Goal: Task Accomplishment & Management: Use online tool/utility

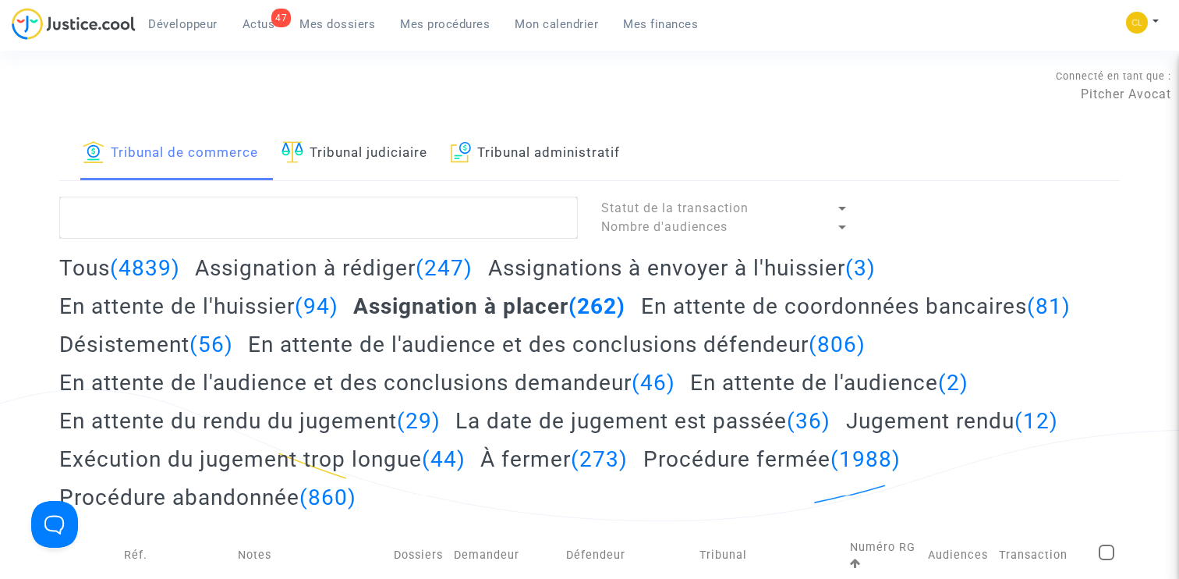
click at [448, 27] on span "Mes procédures" at bounding box center [445, 24] width 90 height 14
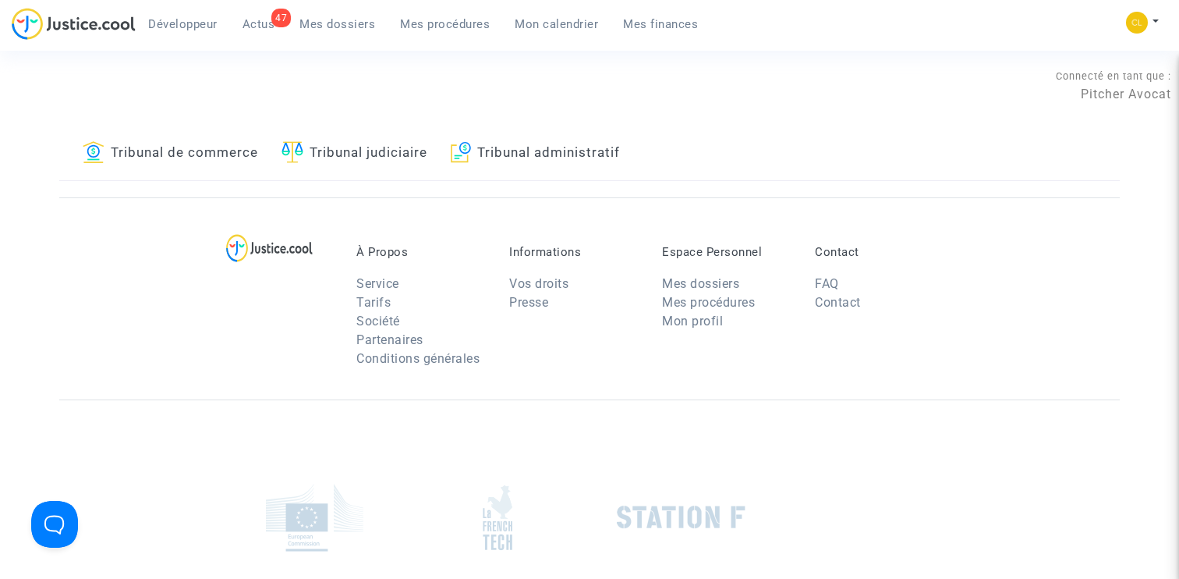
click at [363, 164] on link "Tribunal judiciaire" at bounding box center [354, 153] width 146 height 53
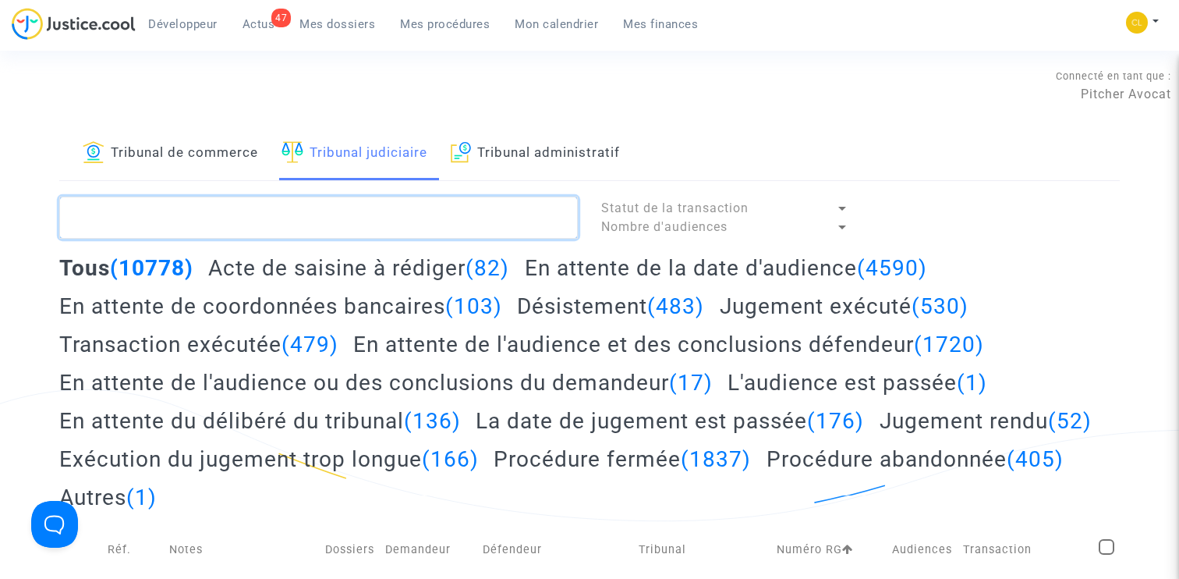
click at [405, 203] on textarea at bounding box center [318, 217] width 519 height 42
paste textarea "LS-201016-THKD"
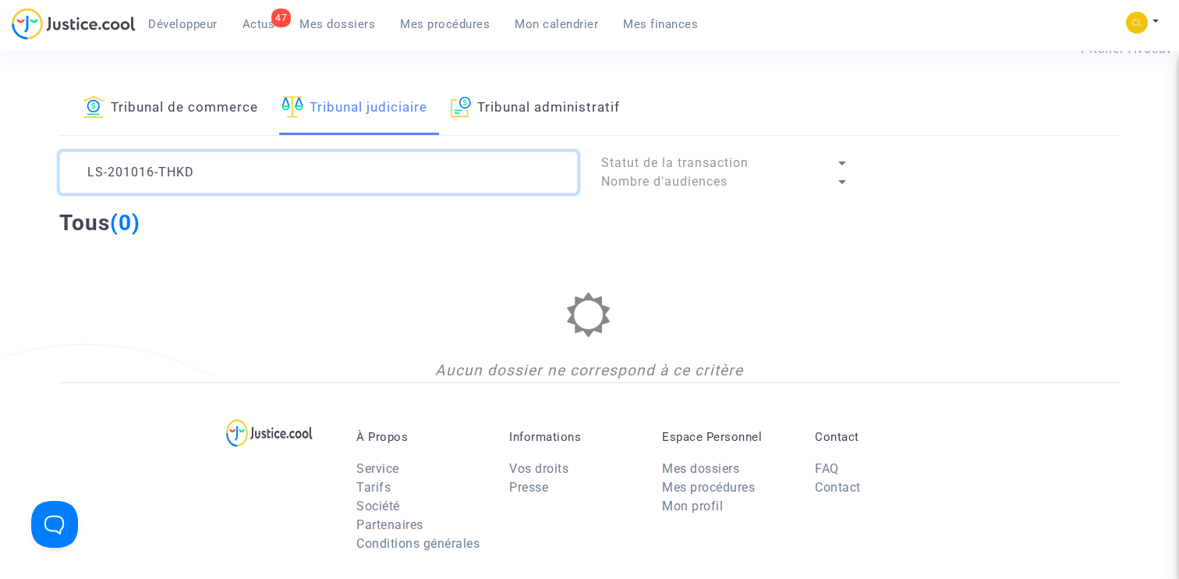
scroll to position [47, 0]
type textarea "LS-201016-THKD"
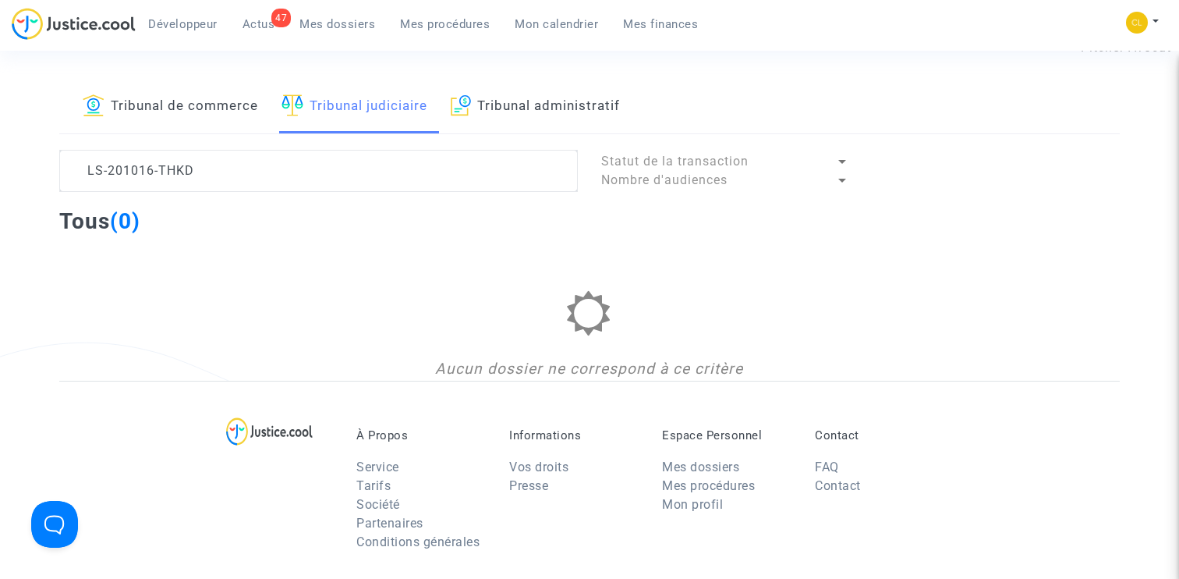
click at [179, 104] on link "Tribunal de commerce" at bounding box center [170, 106] width 175 height 53
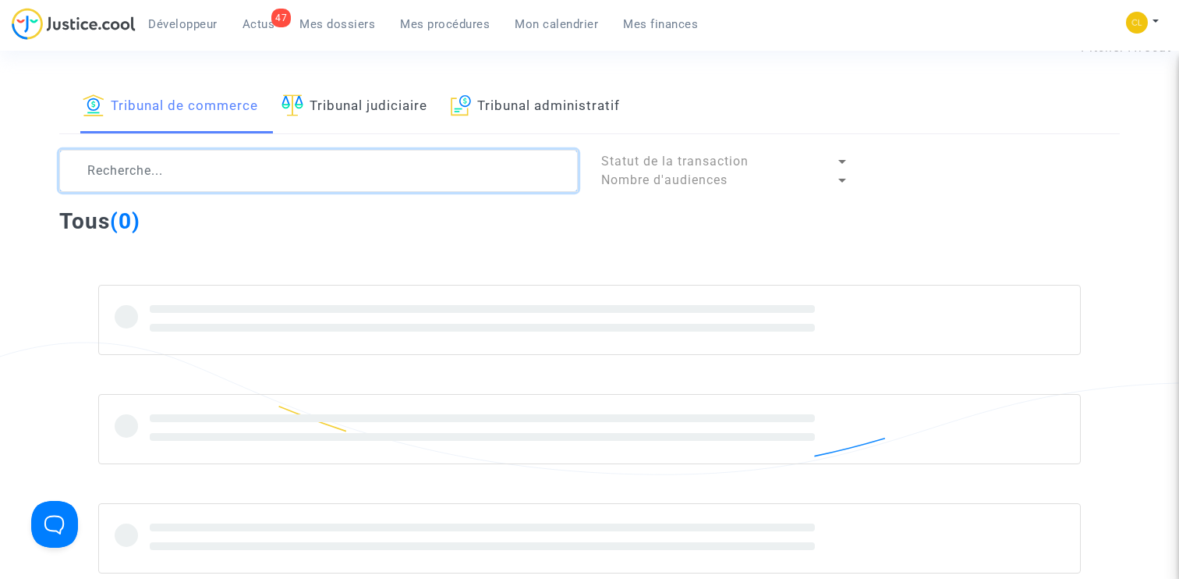
click at [198, 172] on textarea at bounding box center [318, 171] width 519 height 42
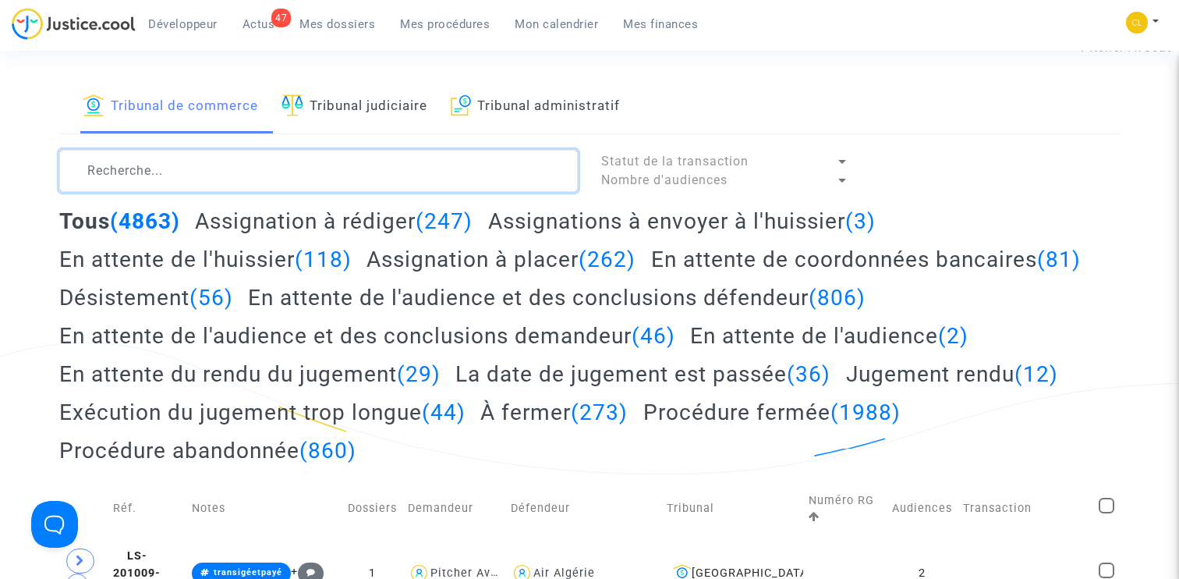
paste textarea "LS-201016-THKD"
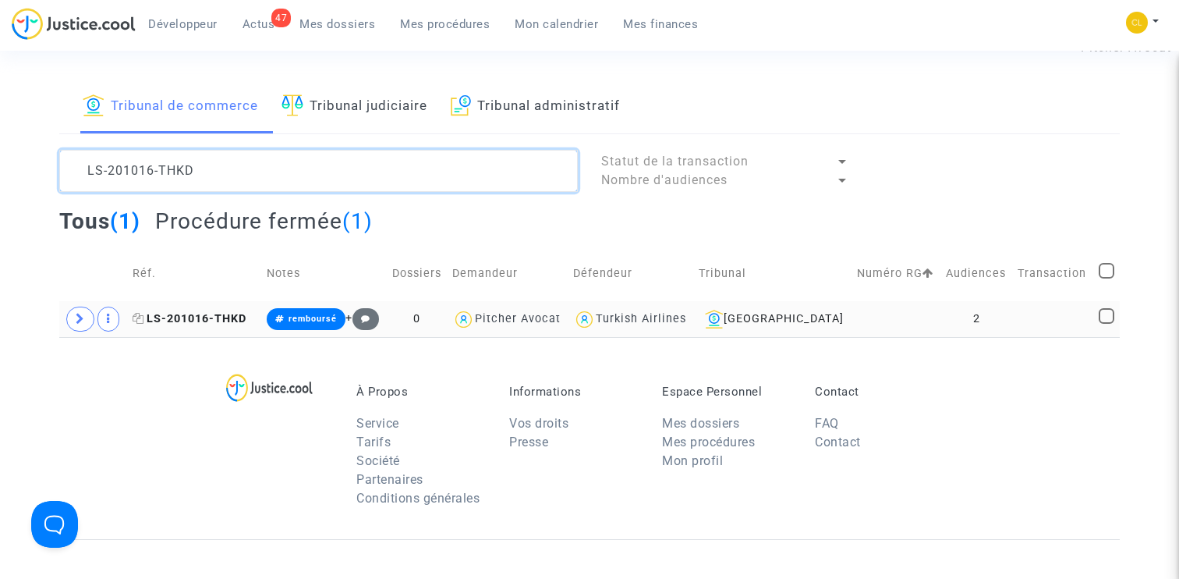
type textarea "LS-201016-THKD"
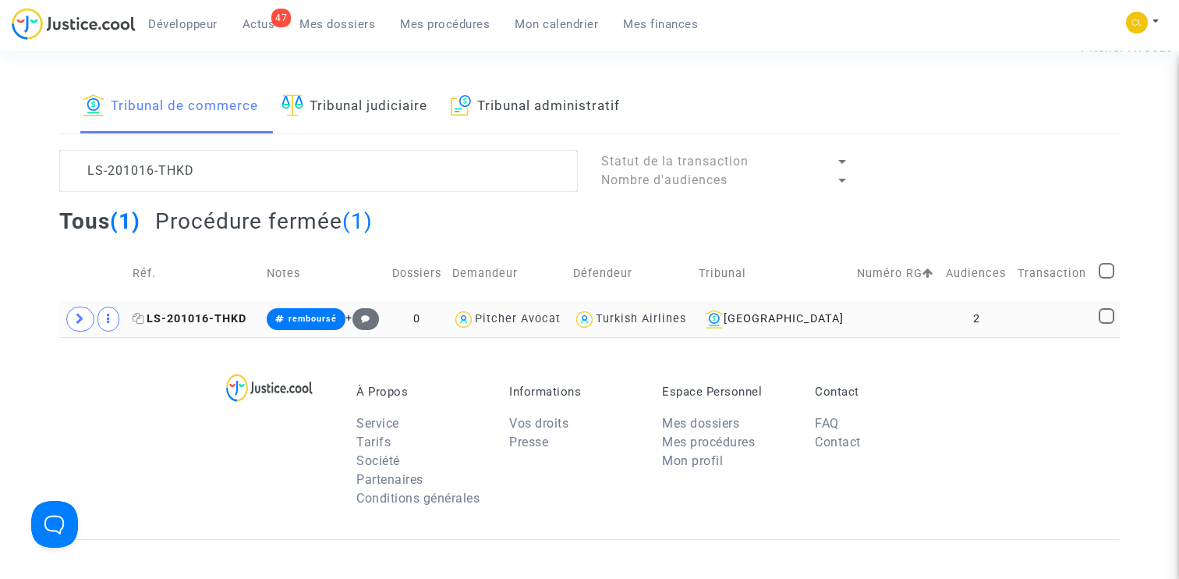
click at [197, 317] on span "LS-201016-THKD" at bounding box center [190, 318] width 114 height 13
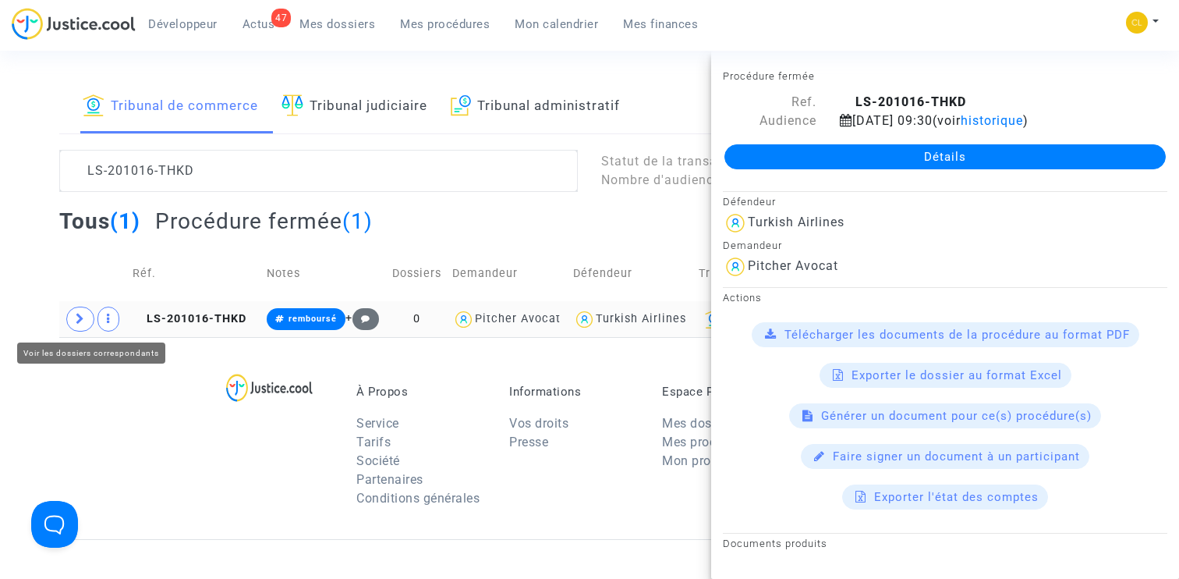
click at [72, 317] on span at bounding box center [80, 318] width 28 height 25
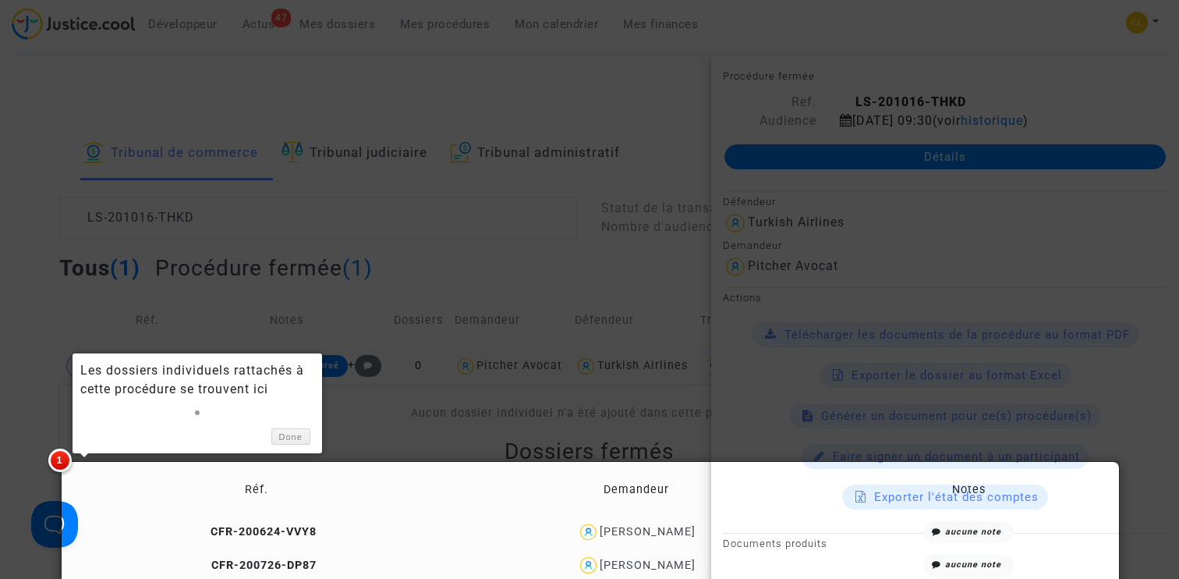
click at [53, 375] on div at bounding box center [589, 289] width 1179 height 579
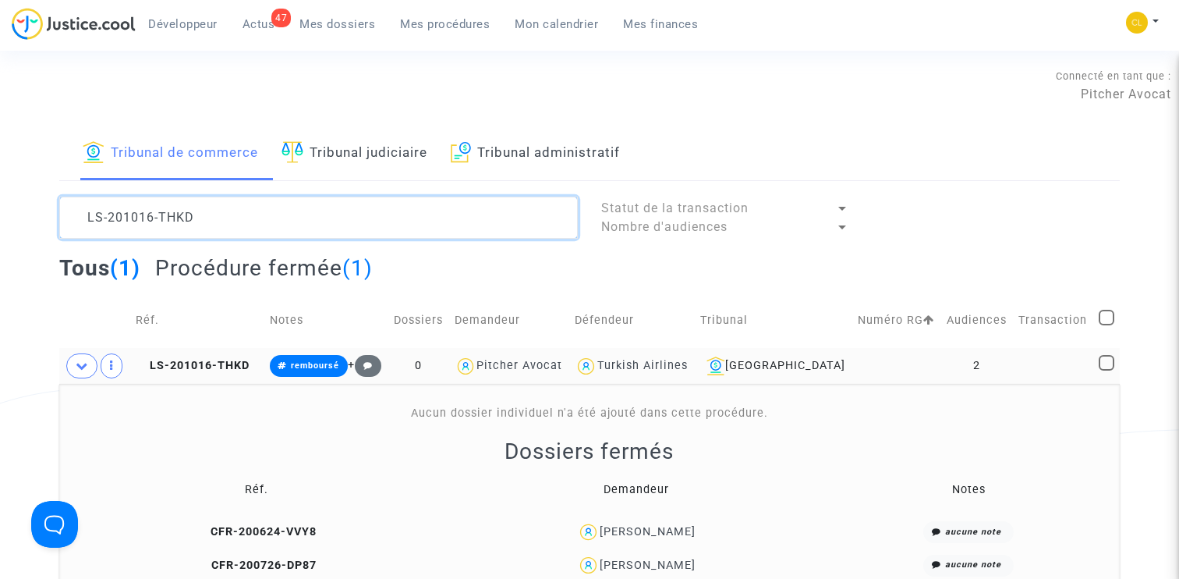
click at [368, 216] on textarea at bounding box center [318, 217] width 519 height 42
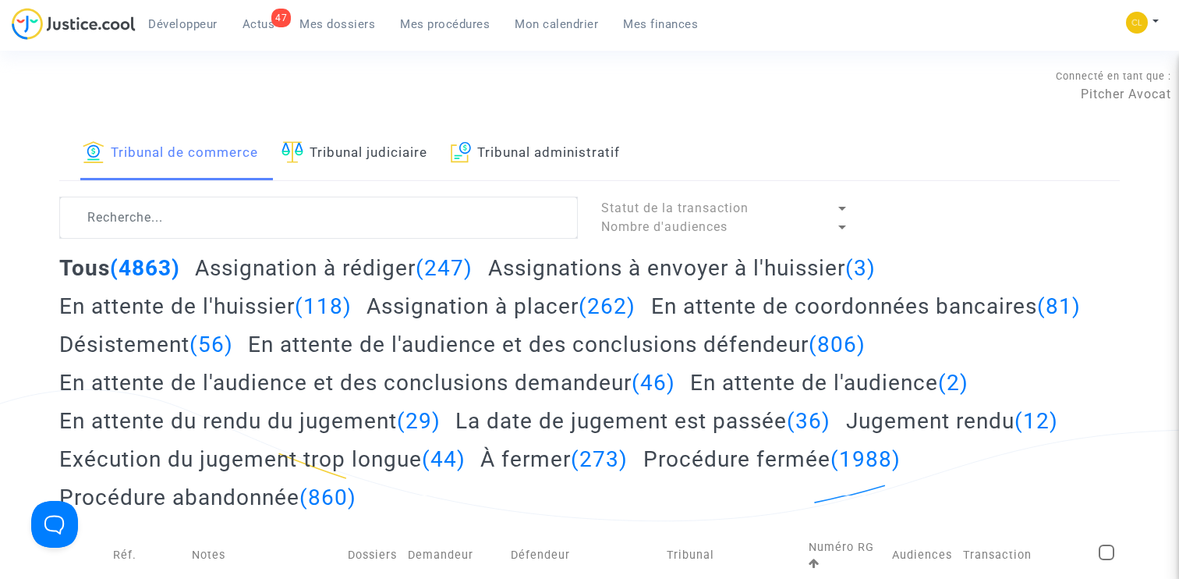
click at [375, 144] on link "Tribunal judiciaire" at bounding box center [354, 153] width 146 height 53
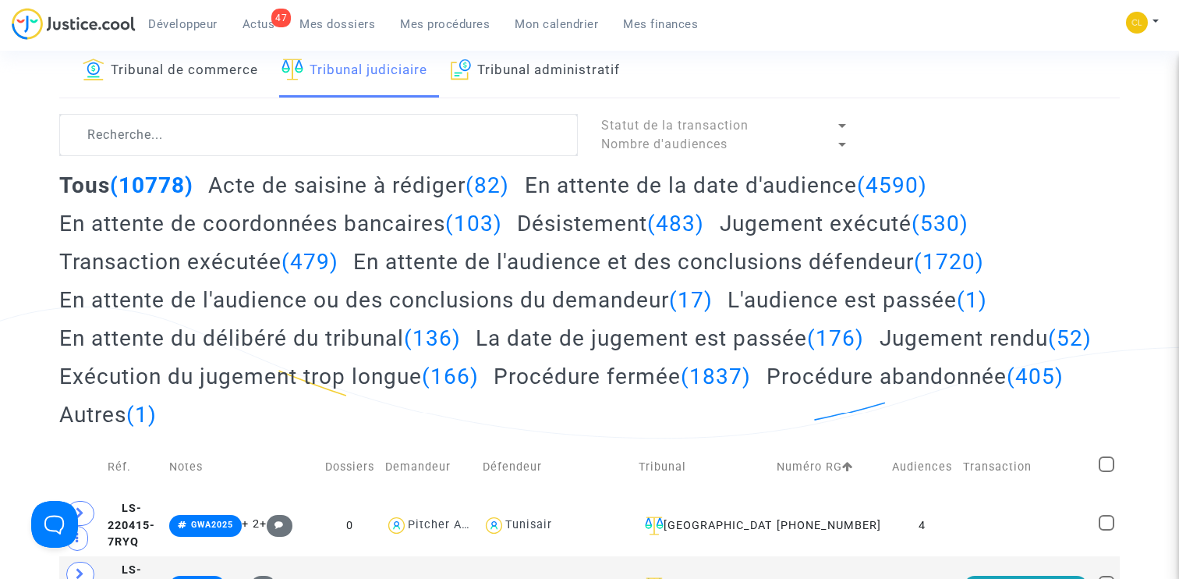
scroll to position [84, 0]
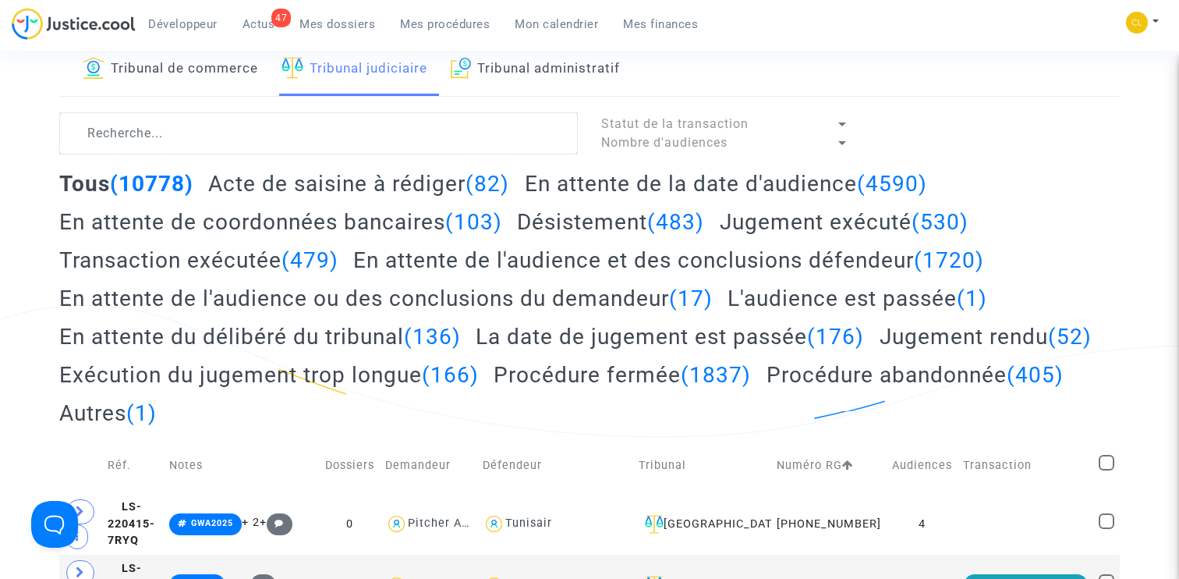
click at [404, 296] on h2 "En attente de l'audience ou des conclusions du demandeur (17)" at bounding box center [385, 298] width 653 height 27
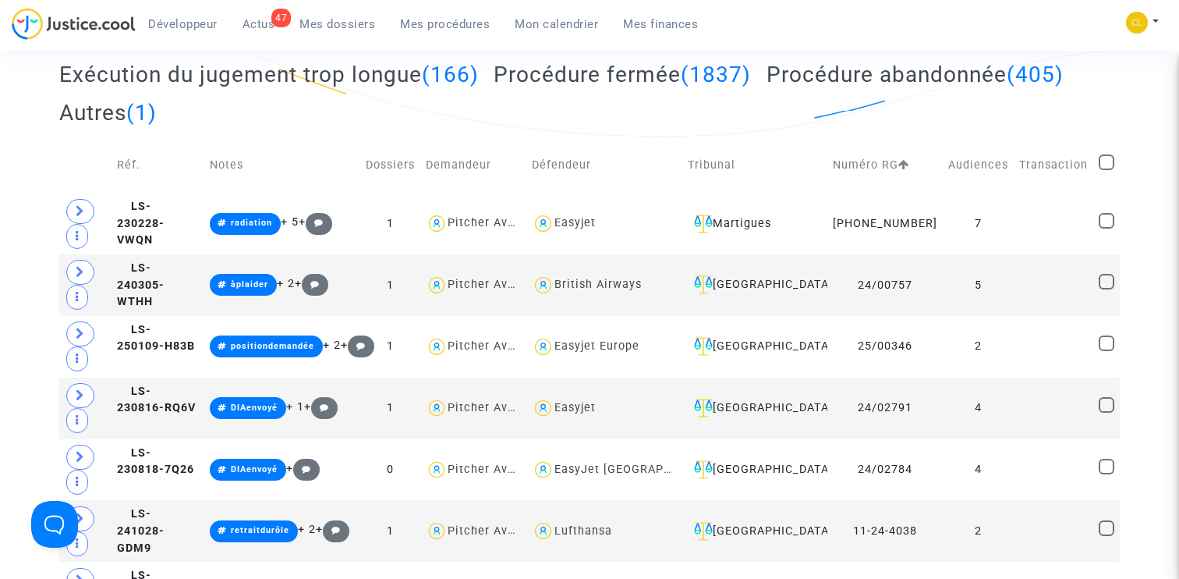
scroll to position [453, 0]
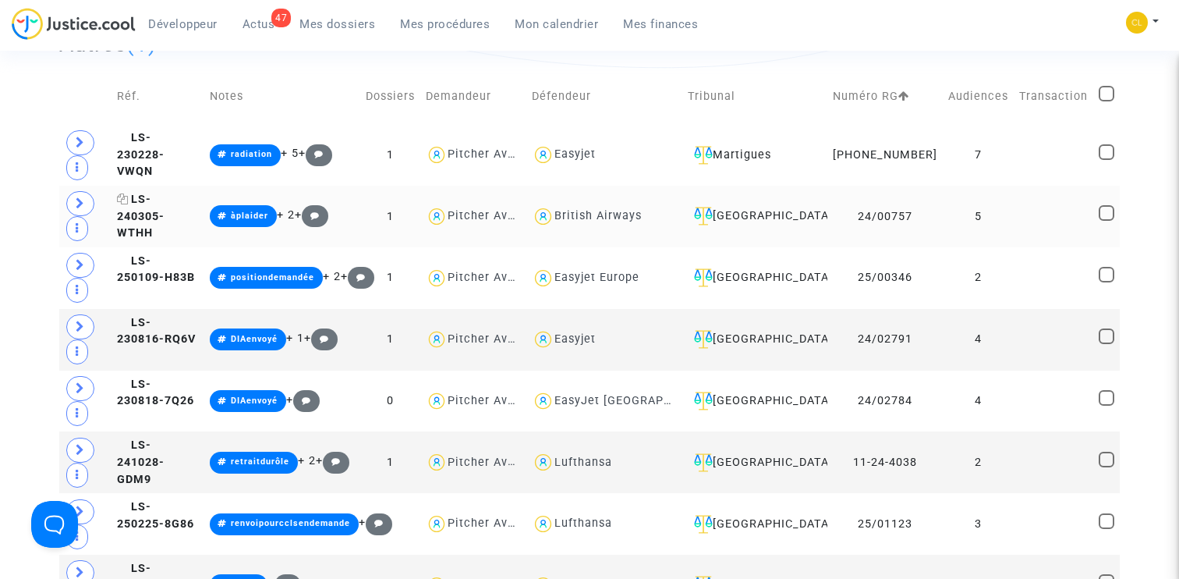
click at [165, 217] on span "LS-240305-WTHH" at bounding box center [141, 216] width 48 height 47
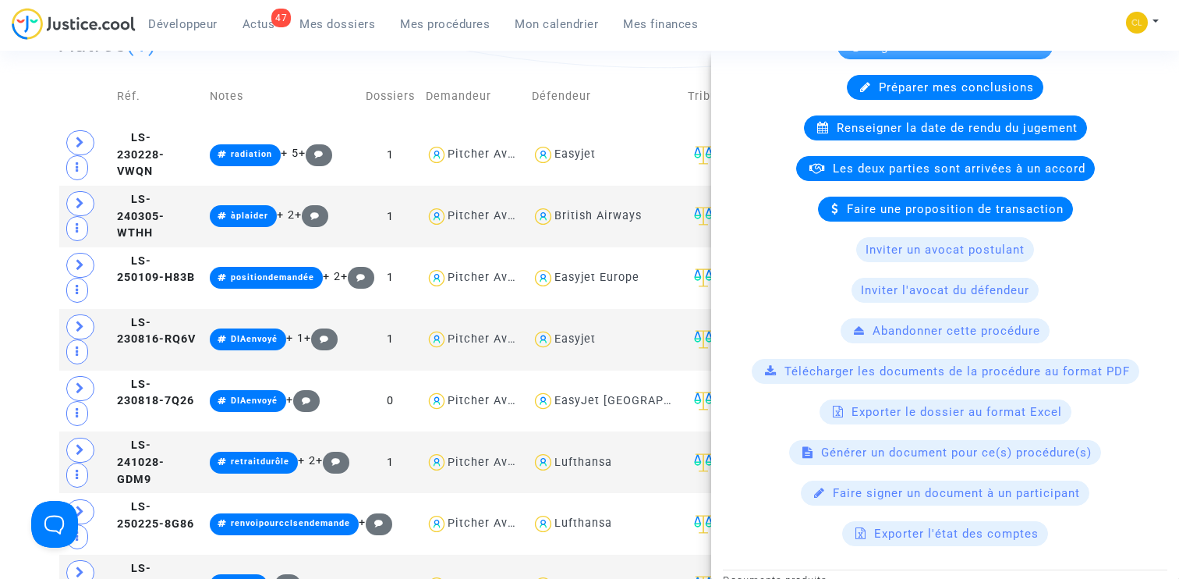
scroll to position [192, 0]
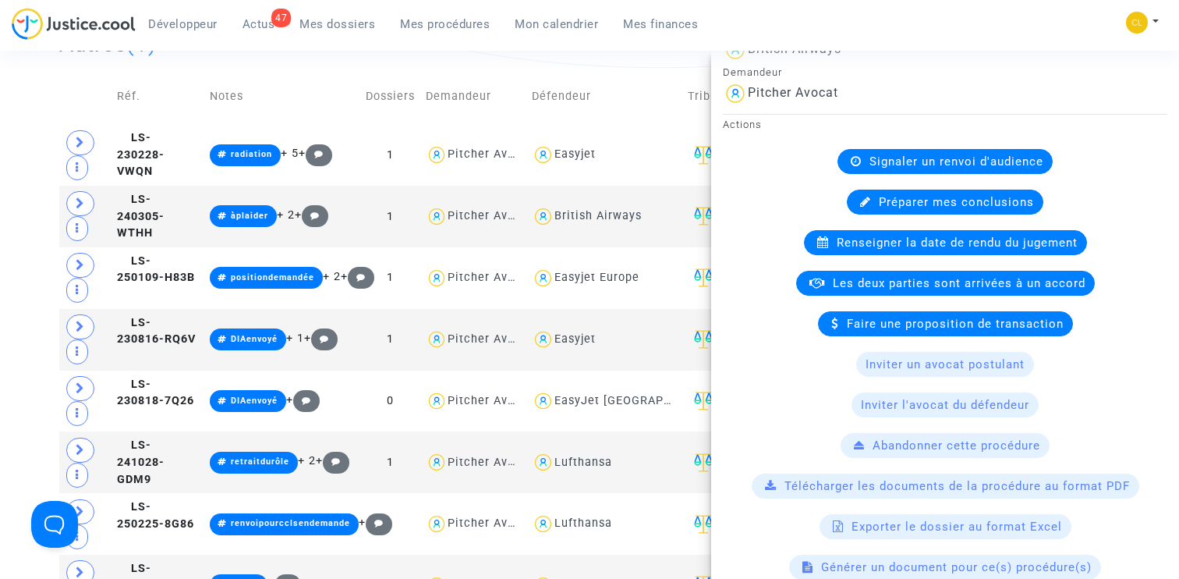
click at [921, 193] on div "Préparer mes conclusions" at bounding box center [945, 201] width 196 height 25
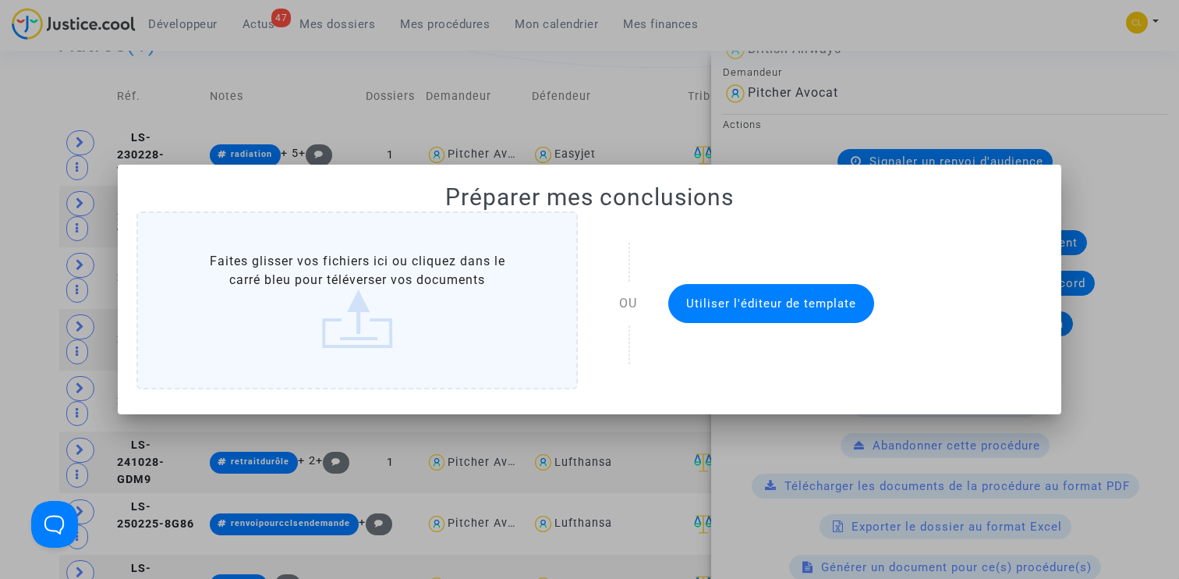
click at [718, 305] on span "Utiliser l'éditeur de template" at bounding box center [771, 303] width 170 height 14
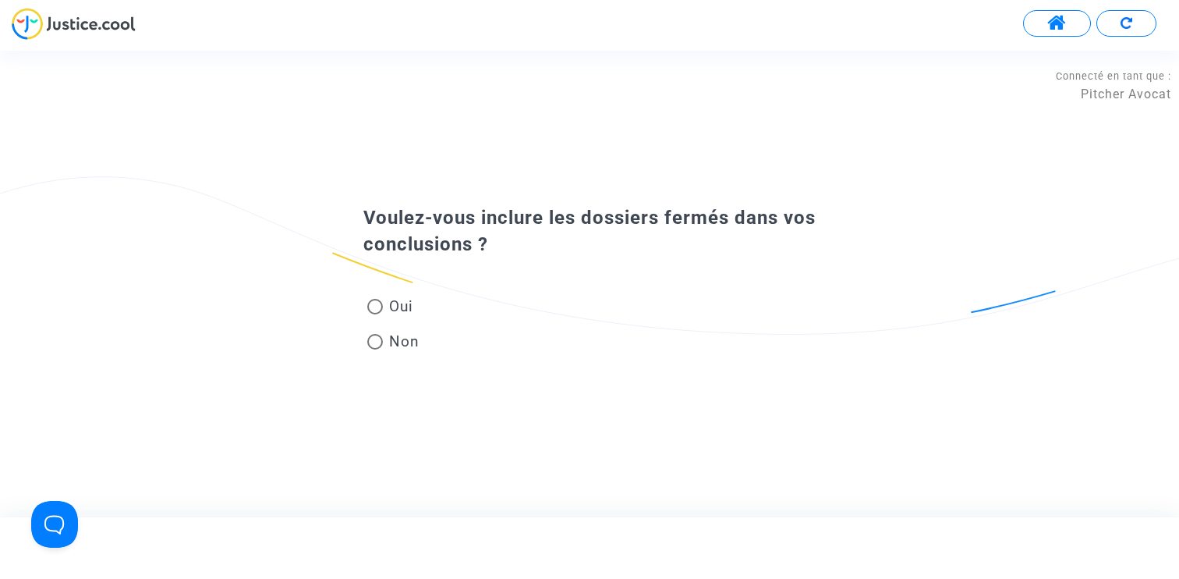
click at [377, 290] on div "Oui Non" at bounding box center [589, 309] width 530 height 104
click at [377, 303] on span at bounding box center [375, 307] width 16 height 16
click at [375, 314] on input "Oui" at bounding box center [374, 314] width 1 height 1
radio input "true"
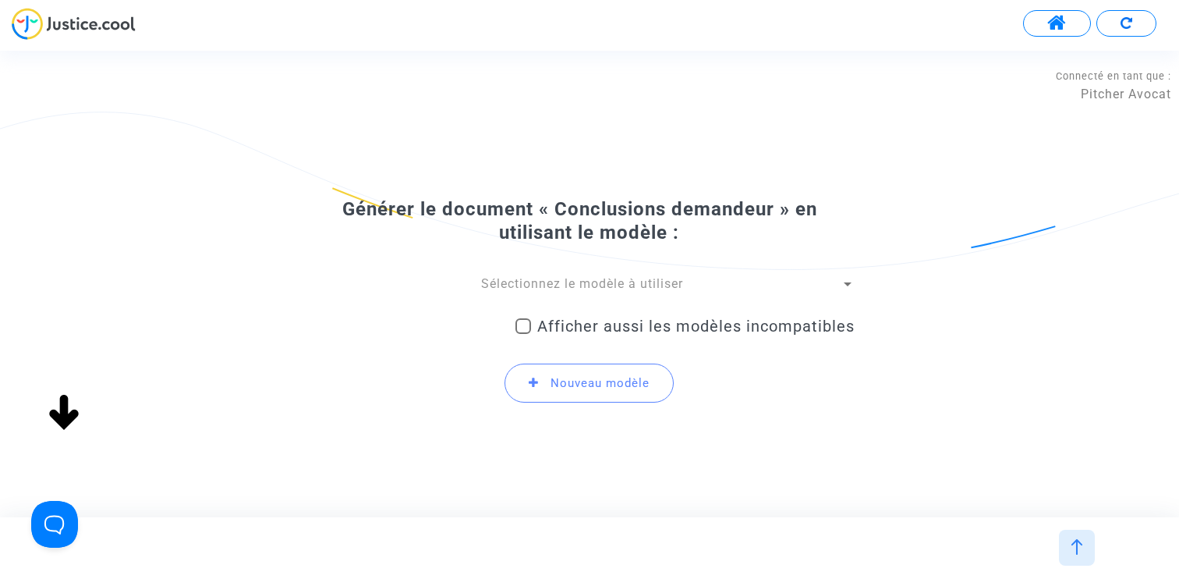
click at [589, 287] on span "Sélectionnez le modèle à utiliser" at bounding box center [582, 283] width 202 height 15
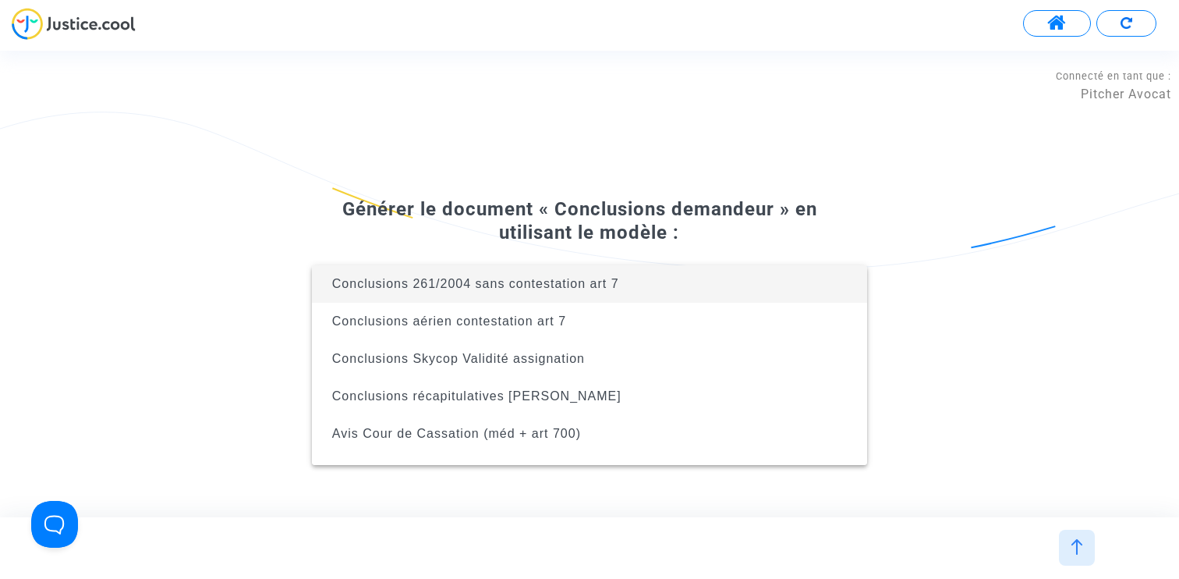
click at [570, 204] on div at bounding box center [589, 289] width 1179 height 579
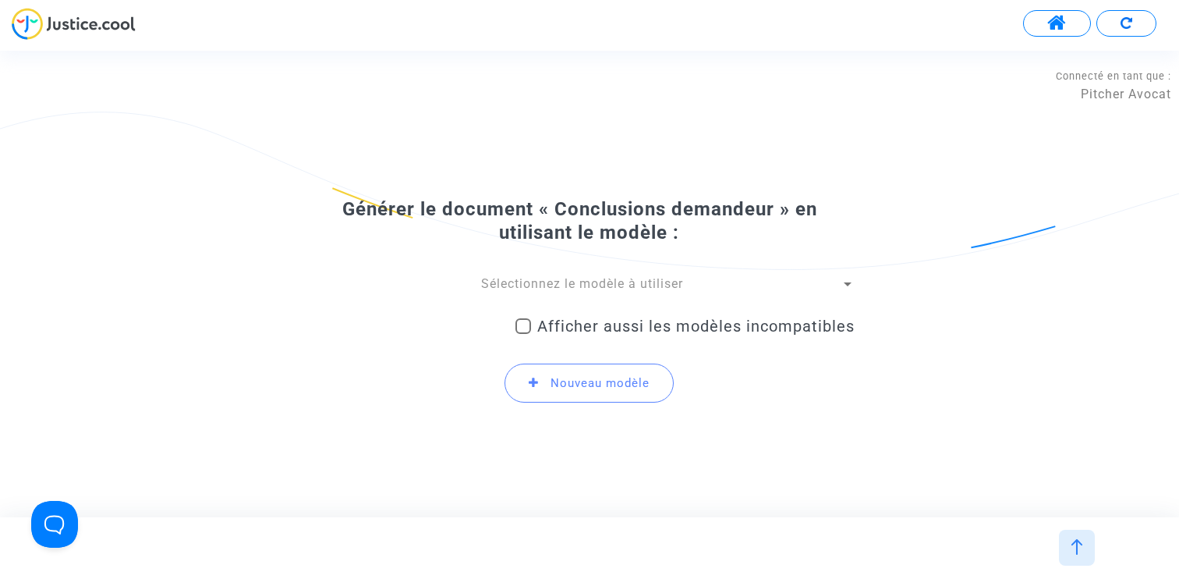
click at [1061, 23] on span at bounding box center [1056, 23] width 19 height 20
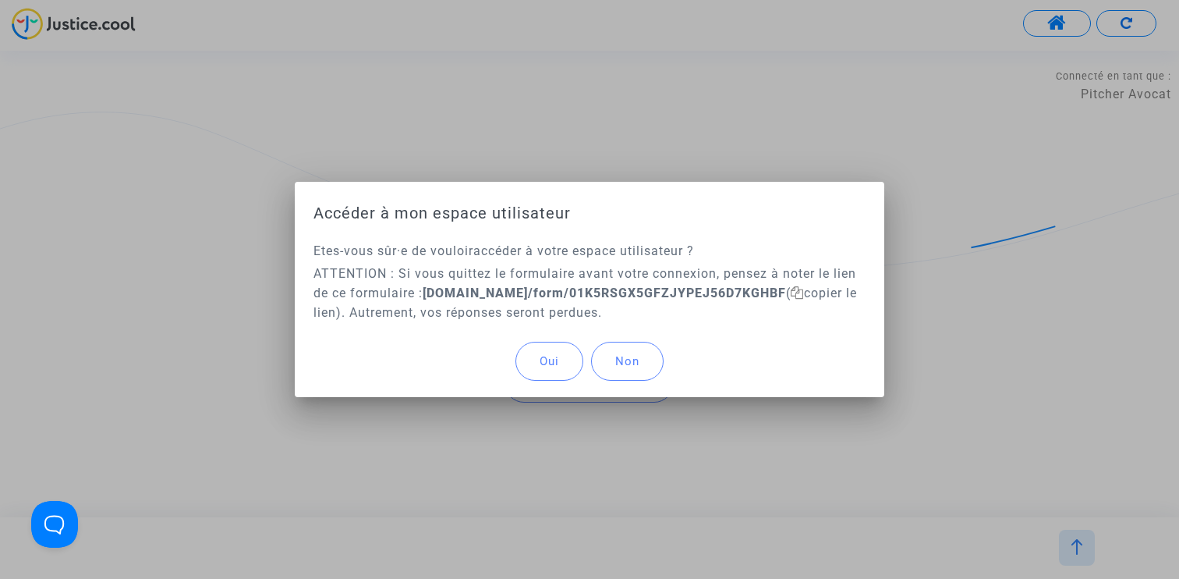
click at [549, 366] on span "Oui" at bounding box center [549, 361] width 19 height 14
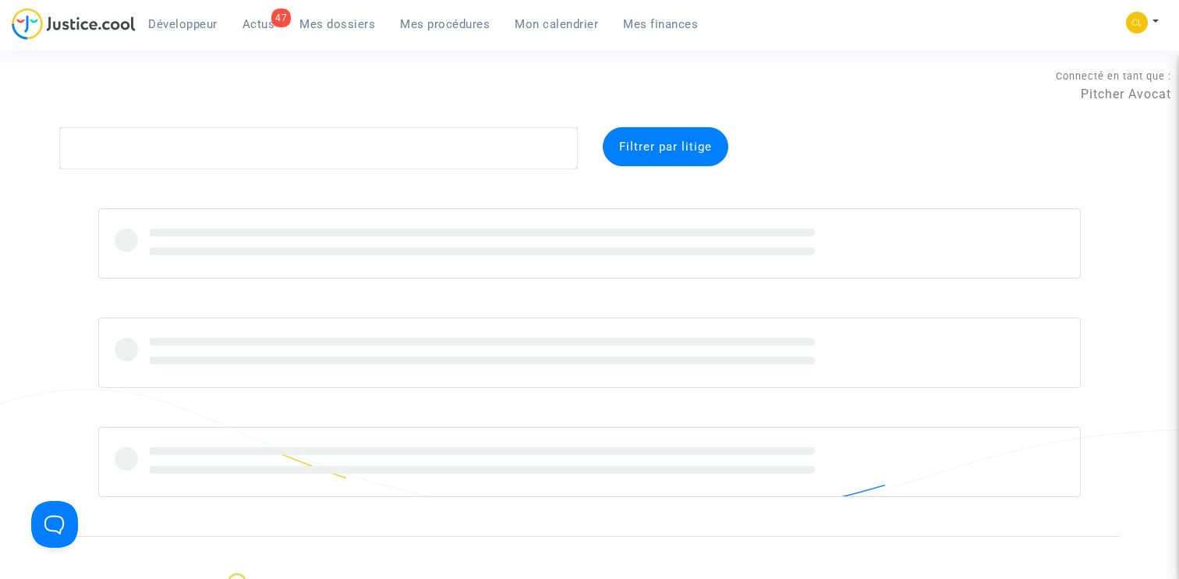
click at [424, 15] on link "Mes procédures" at bounding box center [445, 23] width 115 height 23
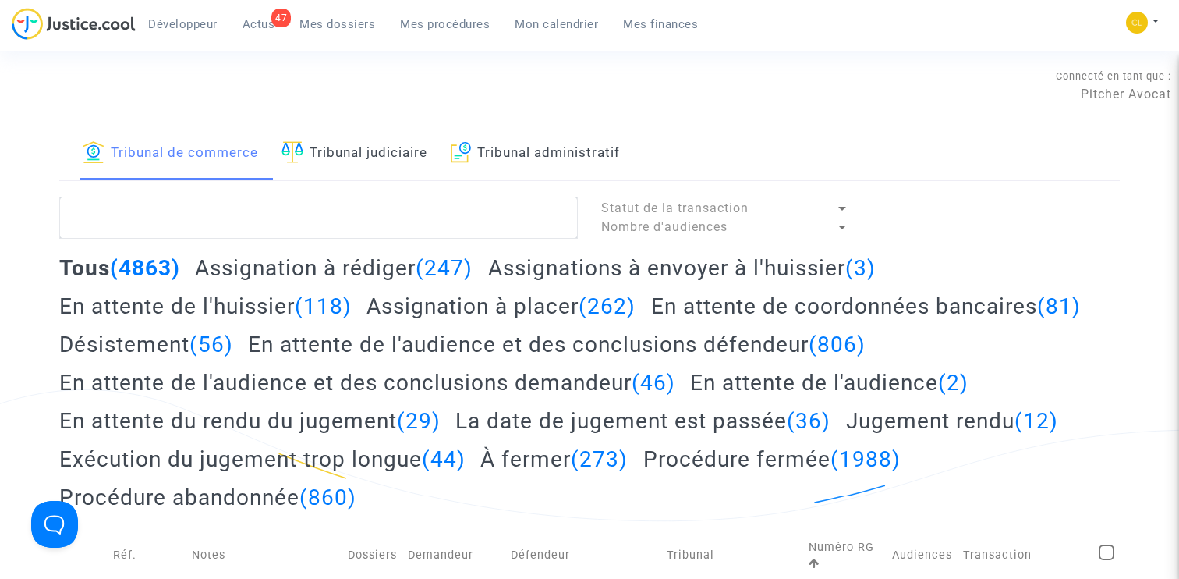
click at [409, 138] on link "Tribunal judiciaire" at bounding box center [354, 153] width 146 height 53
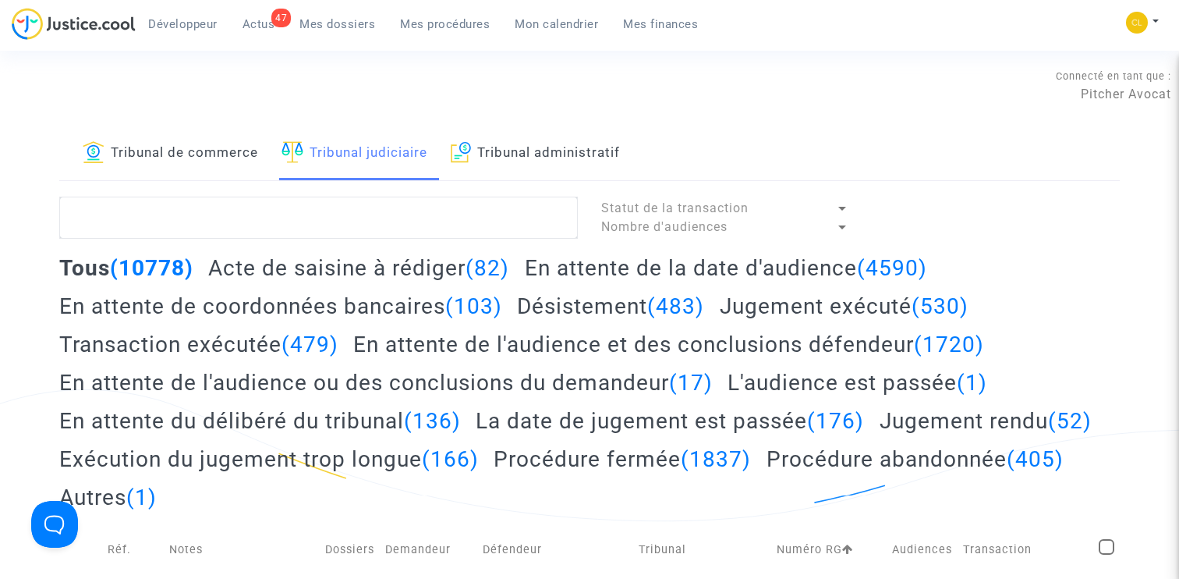
click at [363, 386] on h2 "En attente de l'audience ou des conclusions du demandeur (17)" at bounding box center [385, 382] width 653 height 27
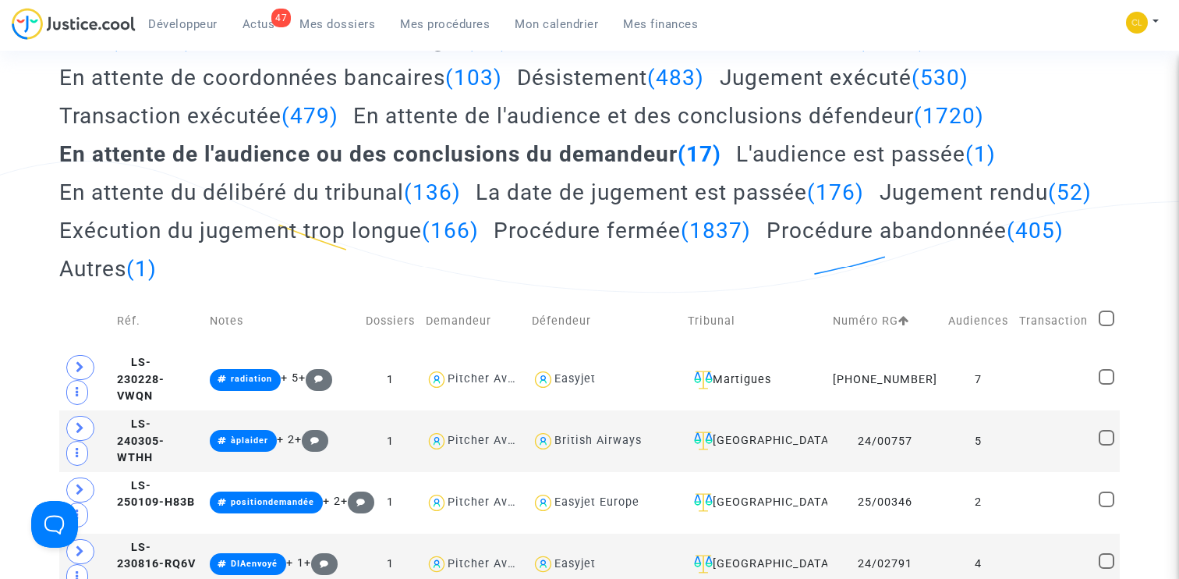
scroll to position [536, 0]
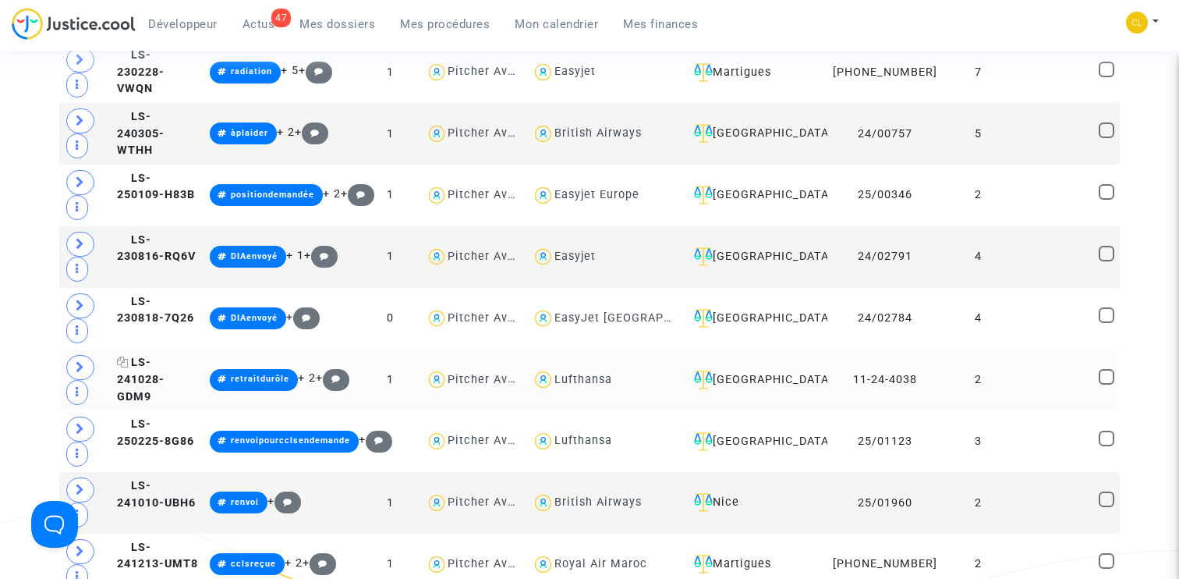
click at [165, 378] on span "LS-241028-GDM9" at bounding box center [141, 379] width 48 height 47
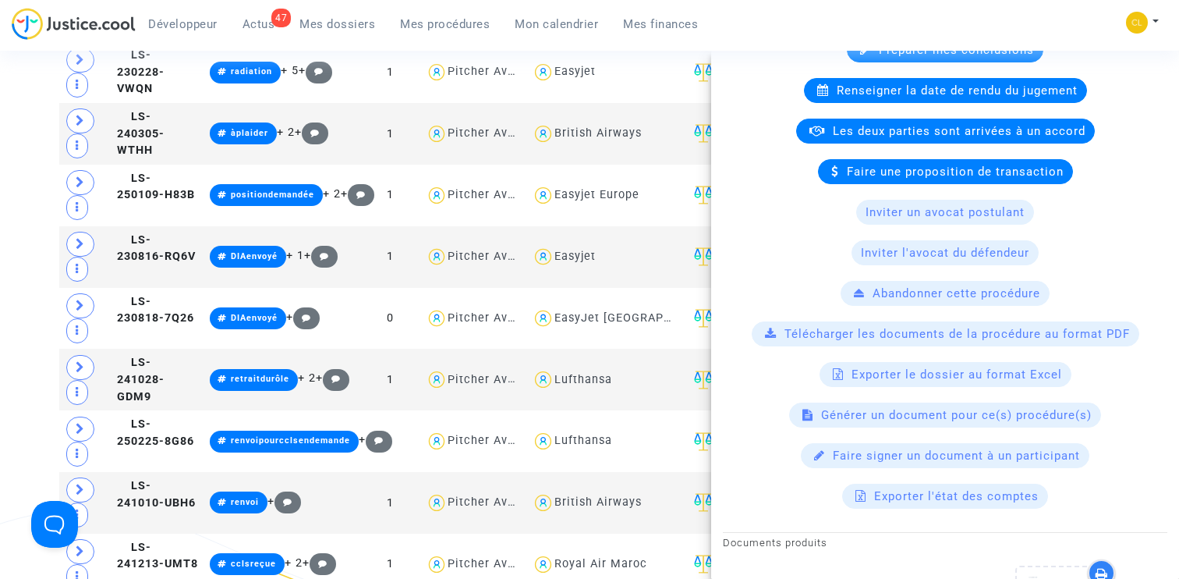
scroll to position [401, 0]
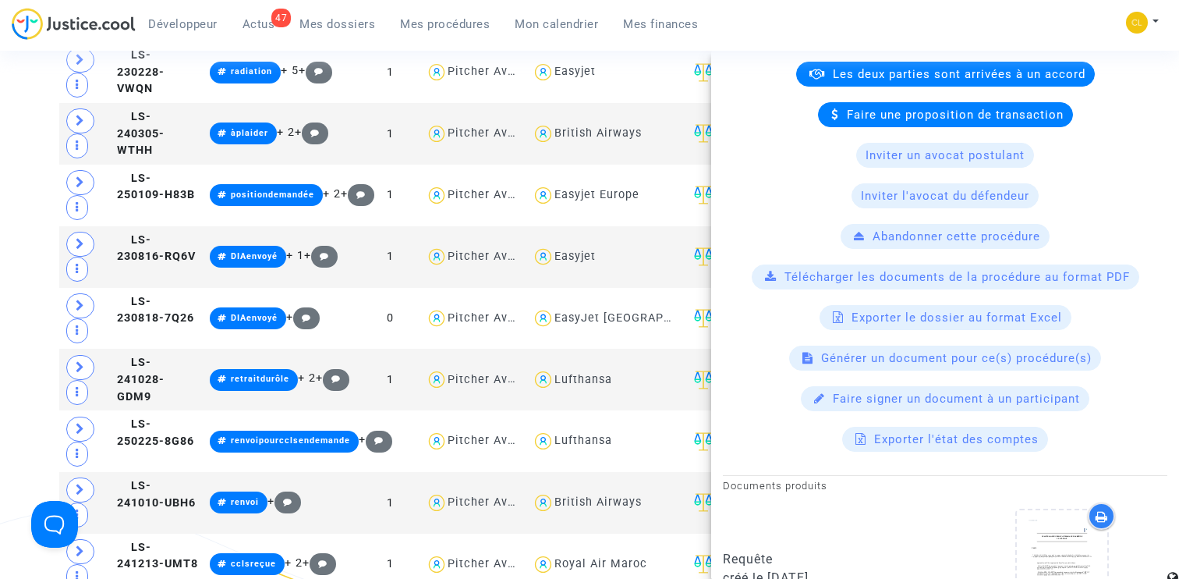
click at [956, 363] on span "Générer un document pour ce(s) procédure(s)" at bounding box center [956, 358] width 271 height 14
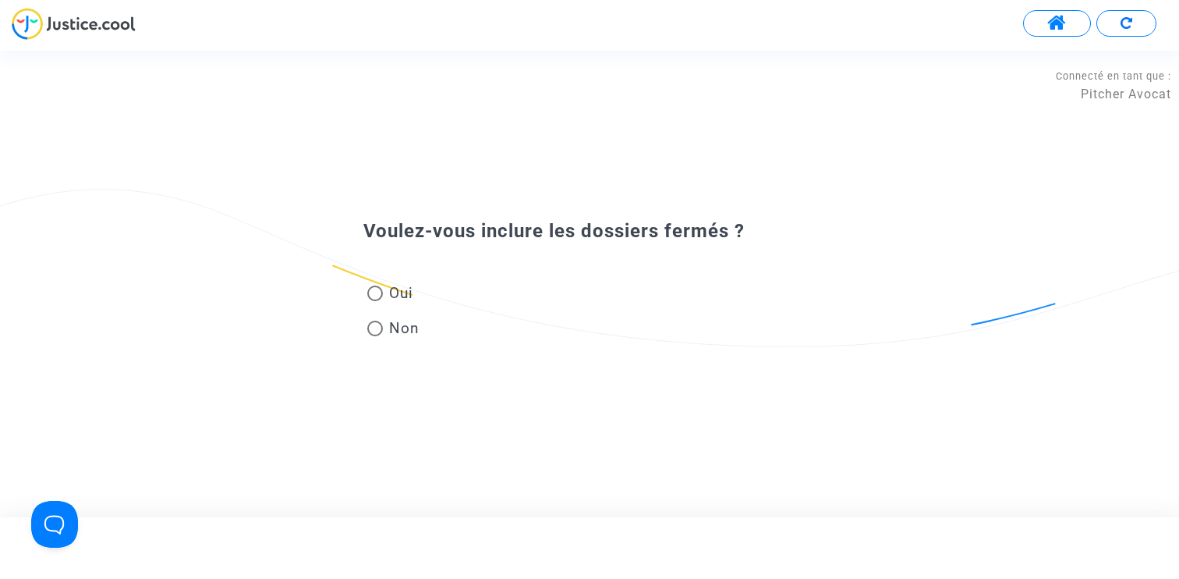
click at [393, 289] on span "Oui" at bounding box center [398, 292] width 30 height 21
click at [375, 301] on input "Oui" at bounding box center [374, 301] width 1 height 1
radio input "true"
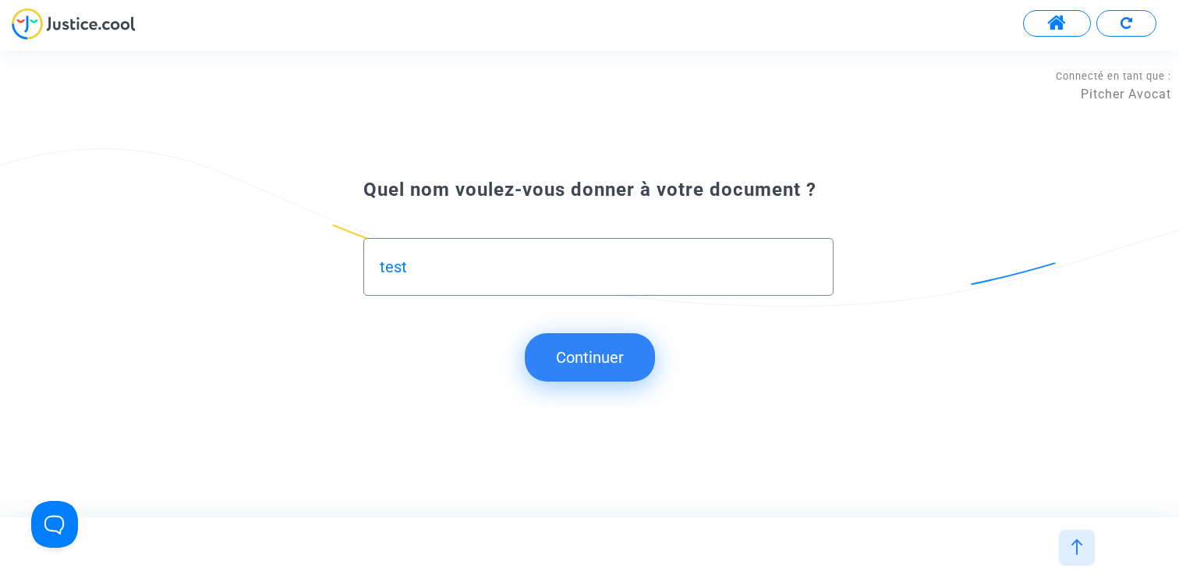
type input "test"
click at [602, 358] on button "Continuer" at bounding box center [590, 357] width 130 height 48
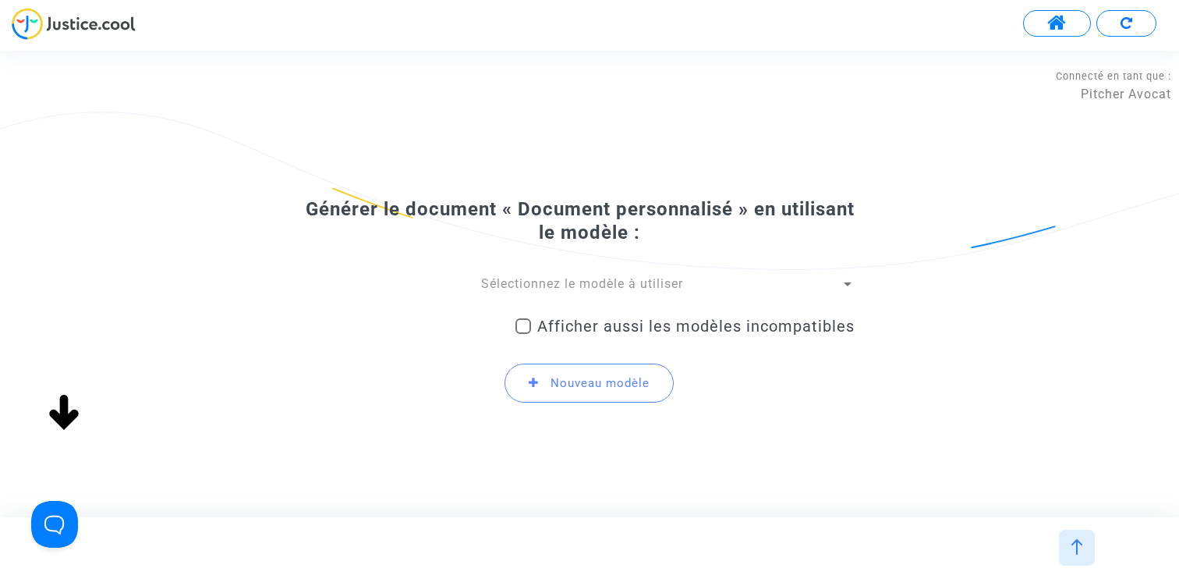
click at [570, 278] on span "Sélectionnez le modèle à utiliser" at bounding box center [582, 283] width 202 height 15
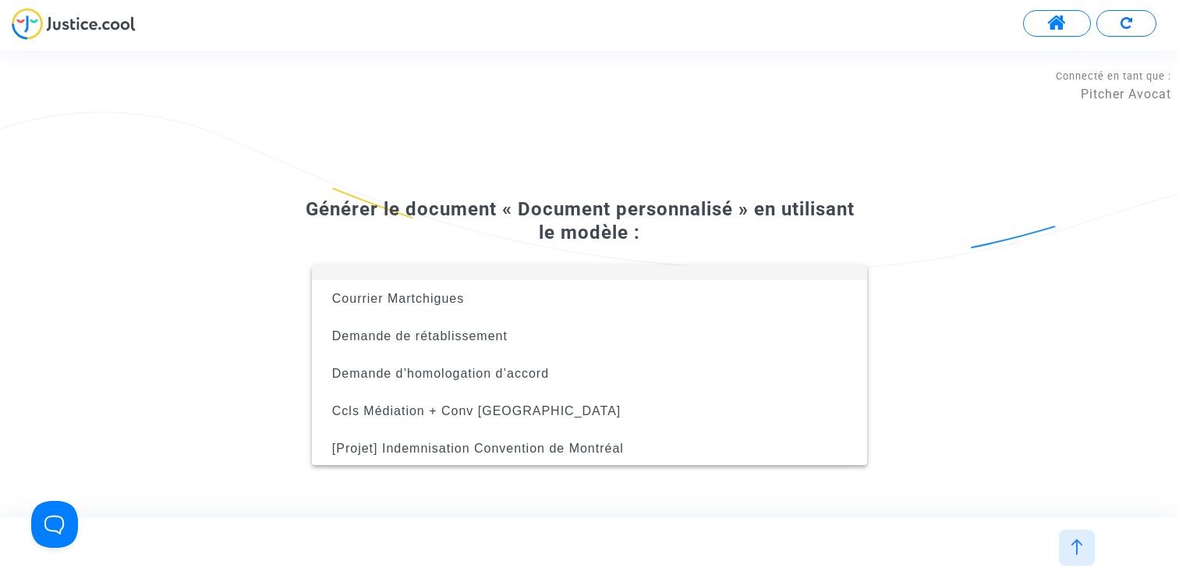
scroll to position [100, 0]
click at [956, 325] on div at bounding box center [589, 289] width 1179 height 579
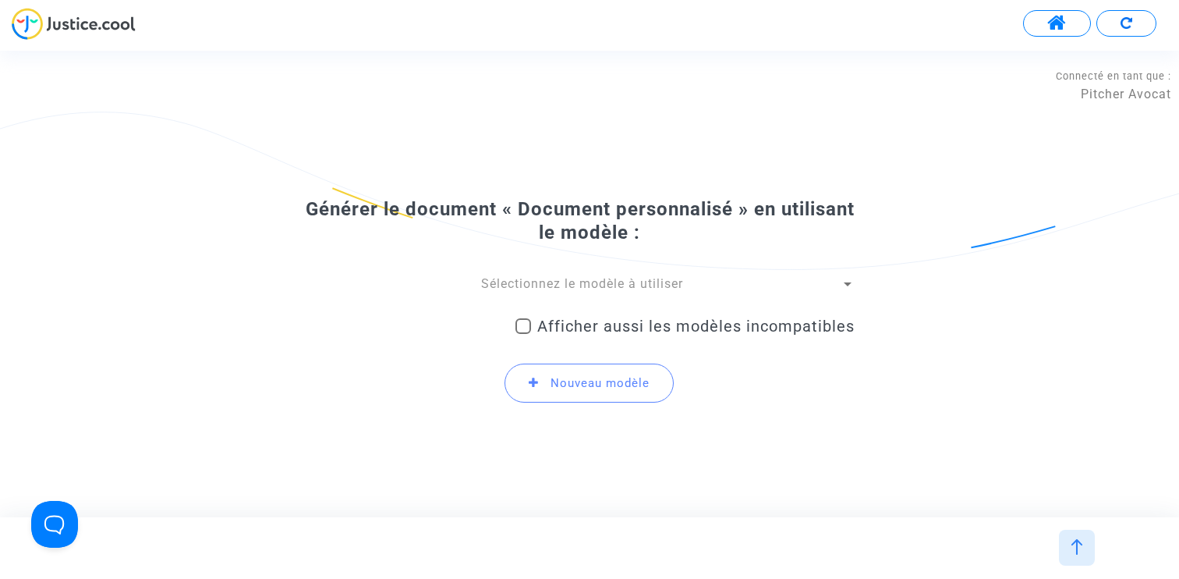
click at [581, 274] on div "Générer le document « Document personnalisé » en utilisant le modèle : Sélectio…" at bounding box center [589, 306] width 530 height 218
click at [580, 281] on span "Sélectionnez le modèle à utiliser" at bounding box center [582, 283] width 202 height 15
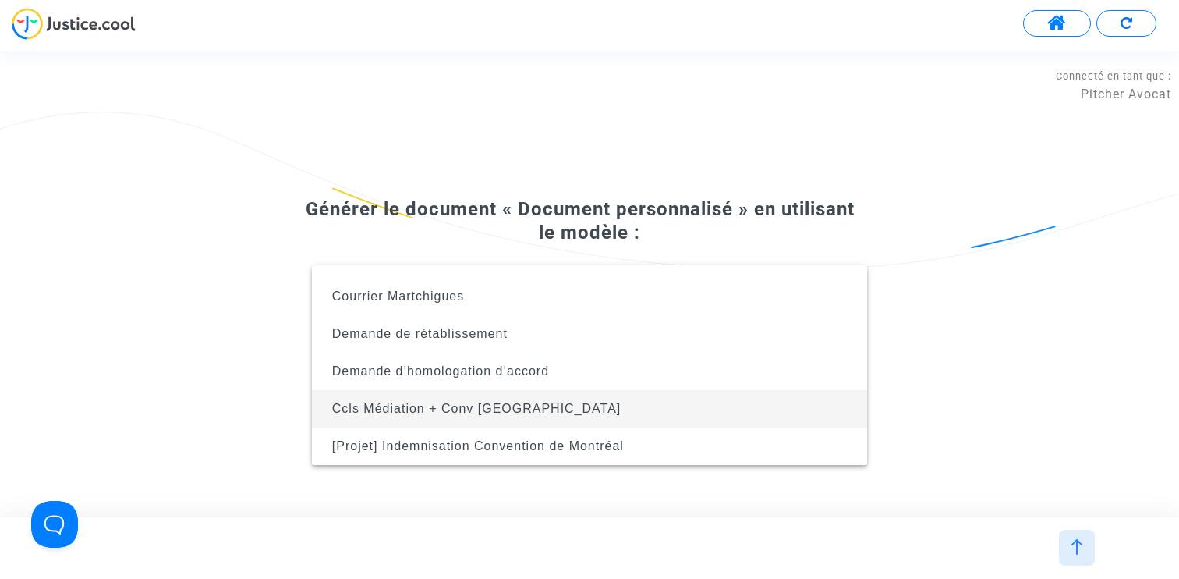
click at [558, 398] on span "Ccls Médiation + Conv Montréal" at bounding box center [589, 408] width 530 height 37
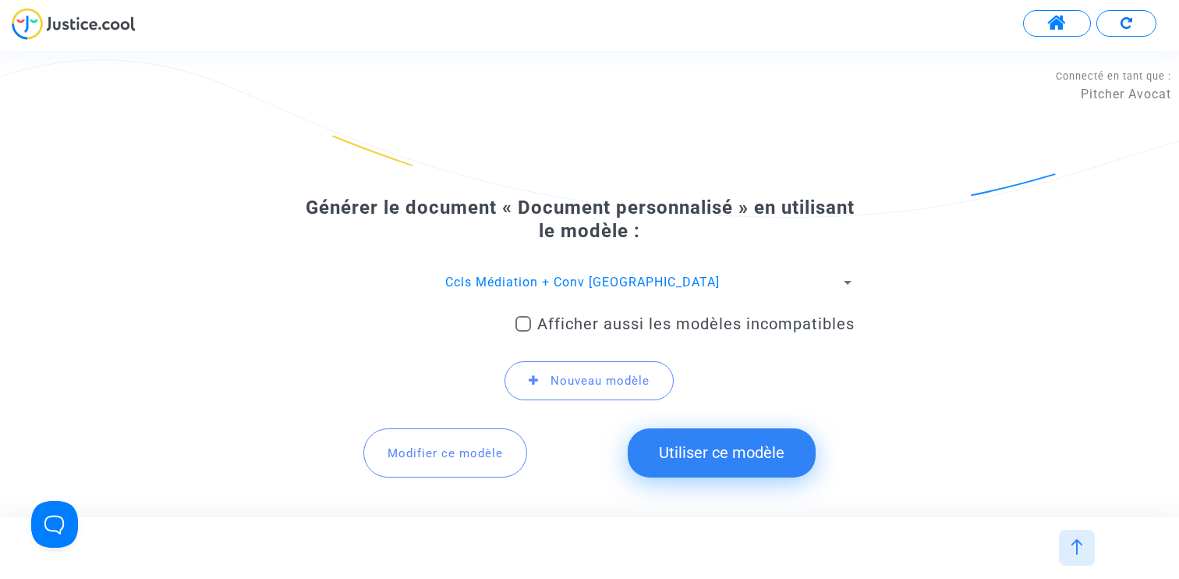
click at [703, 451] on button "Utiliser ce modèle" at bounding box center [722, 452] width 188 height 48
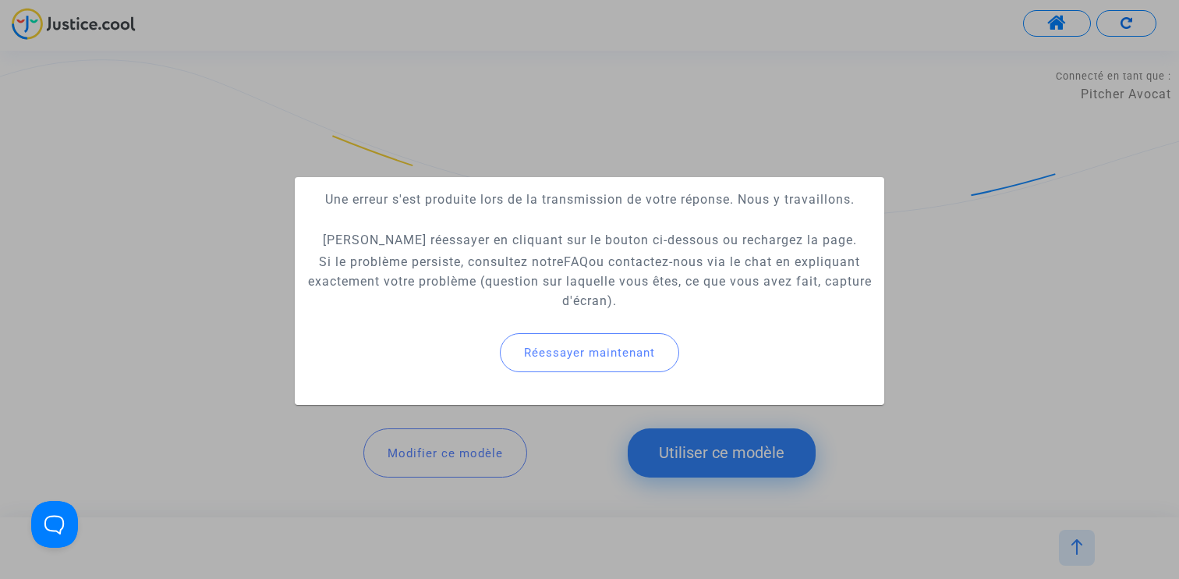
click at [545, 473] on div at bounding box center [589, 289] width 1179 height 579
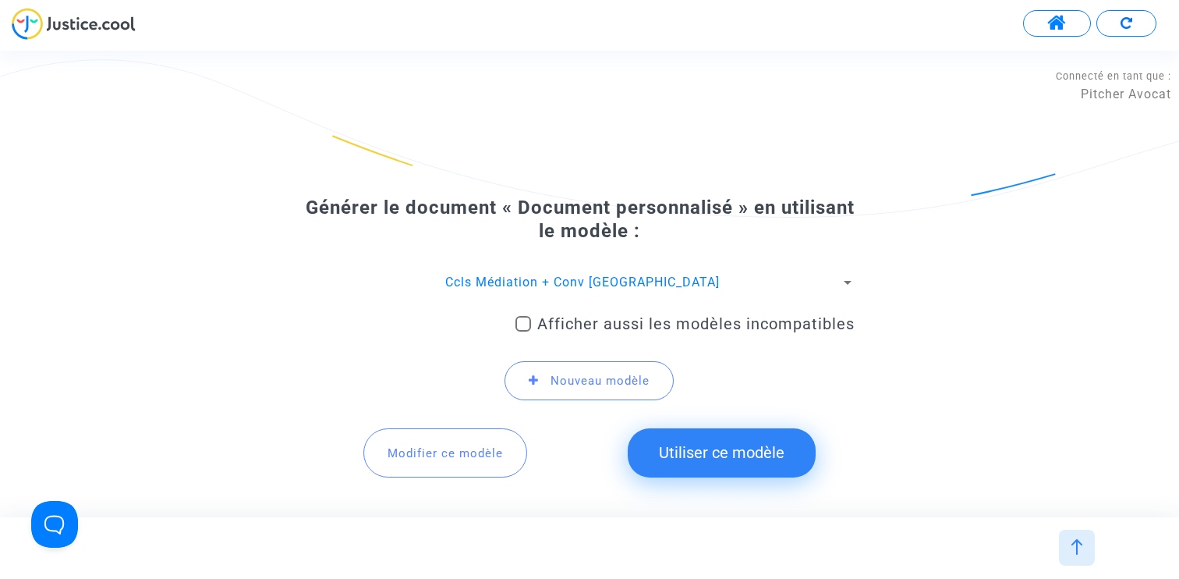
click at [434, 450] on span "Modifier ce modèle" at bounding box center [445, 453] width 115 height 14
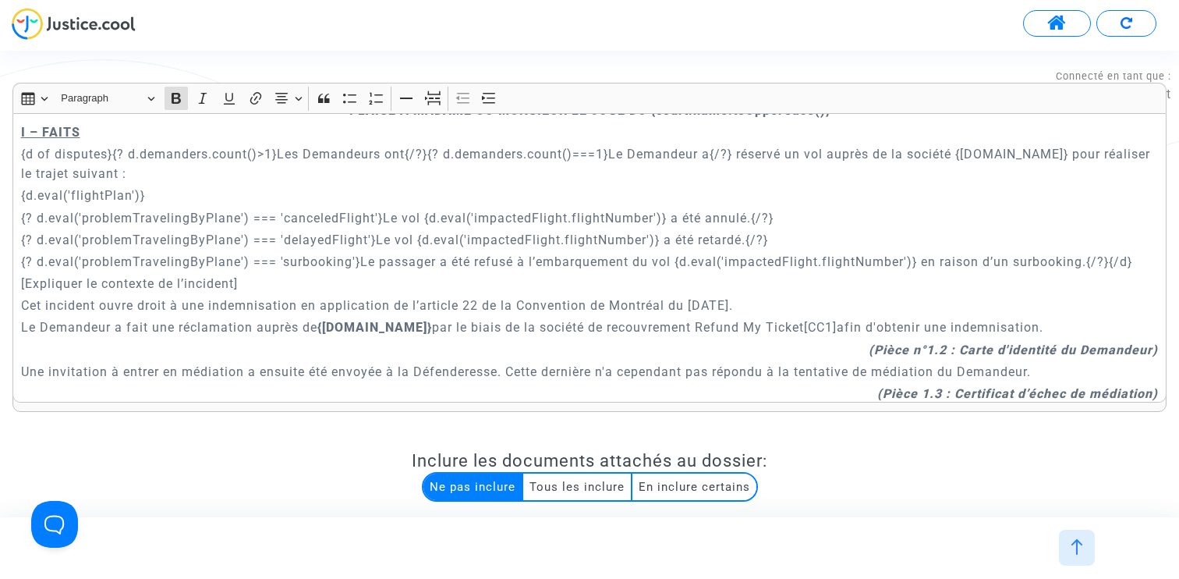
scroll to position [685, 0]
click at [252, 198] on p "{d.eval('flightPlan')}" at bounding box center [590, 196] width 1138 height 19
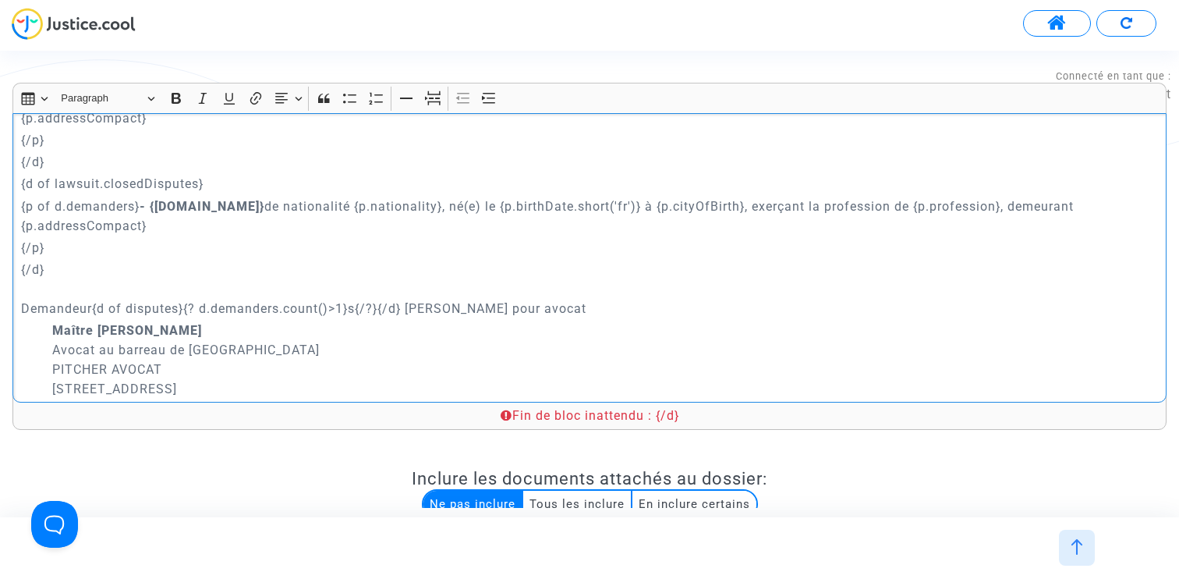
scroll to position [173, 0]
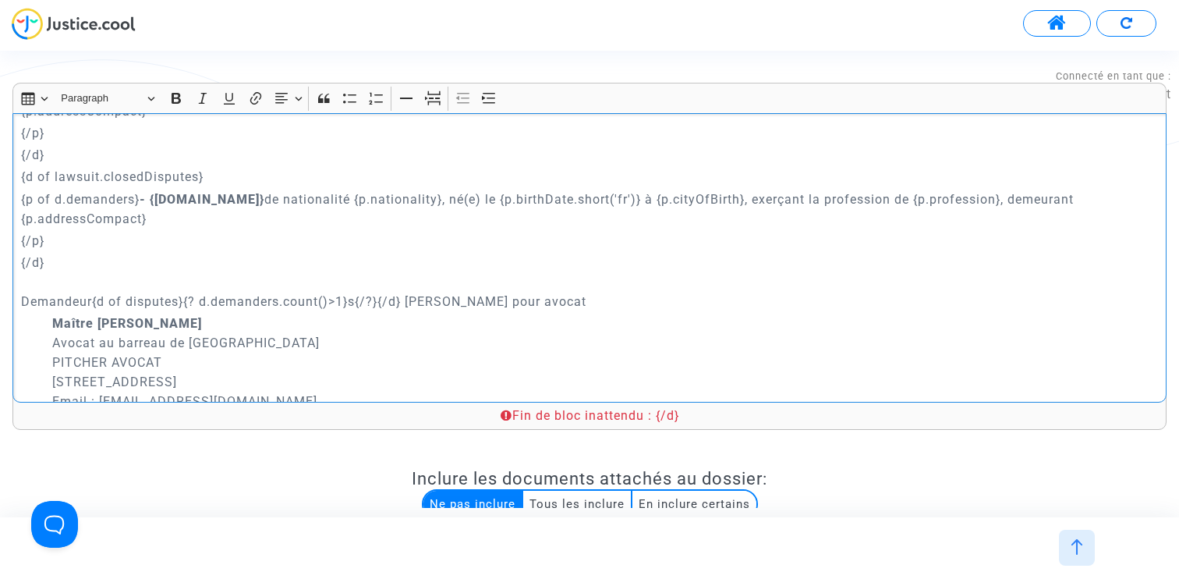
click at [406, 267] on p "{/d} Demandeur{d of disputes}{? d.demanders.count()>1}s{/?}{/d} Ayant pour avoc…" at bounding box center [590, 282] width 1138 height 58
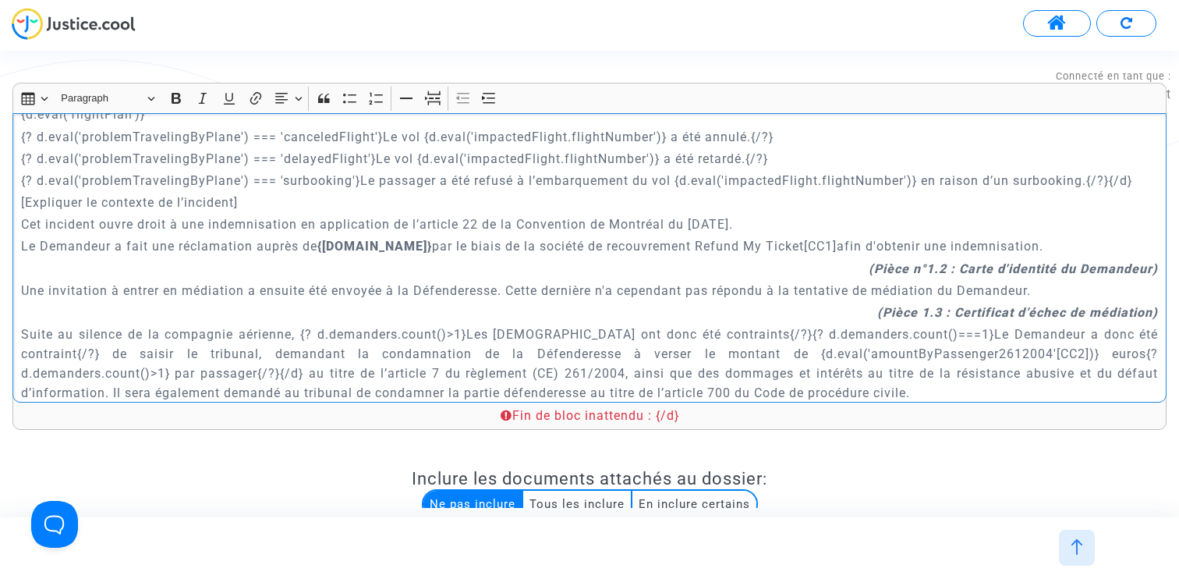
scroll to position [764, 0]
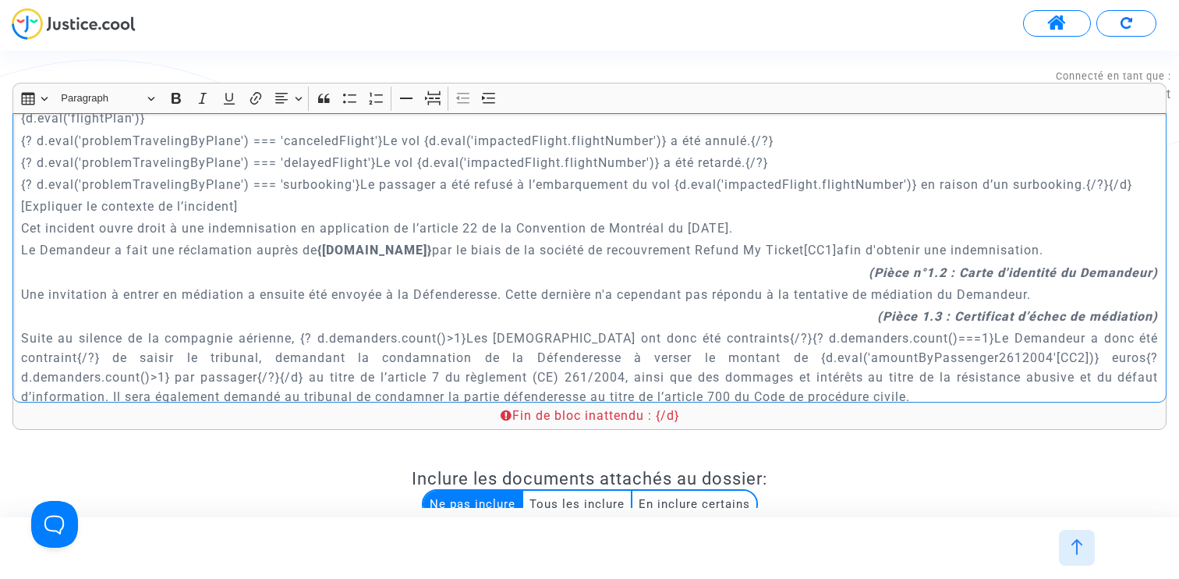
click at [409, 347] on p "Suite au silence de la compagnie aérienne, {? d.demanders.count()>1}Les Demande…" at bounding box center [590, 367] width 1138 height 78
click at [324, 336] on p "Suite au silence de la compagnie aérienne, {? d.demanders.count()>1}Les Demande…" at bounding box center [590, 367] width 1138 height 78
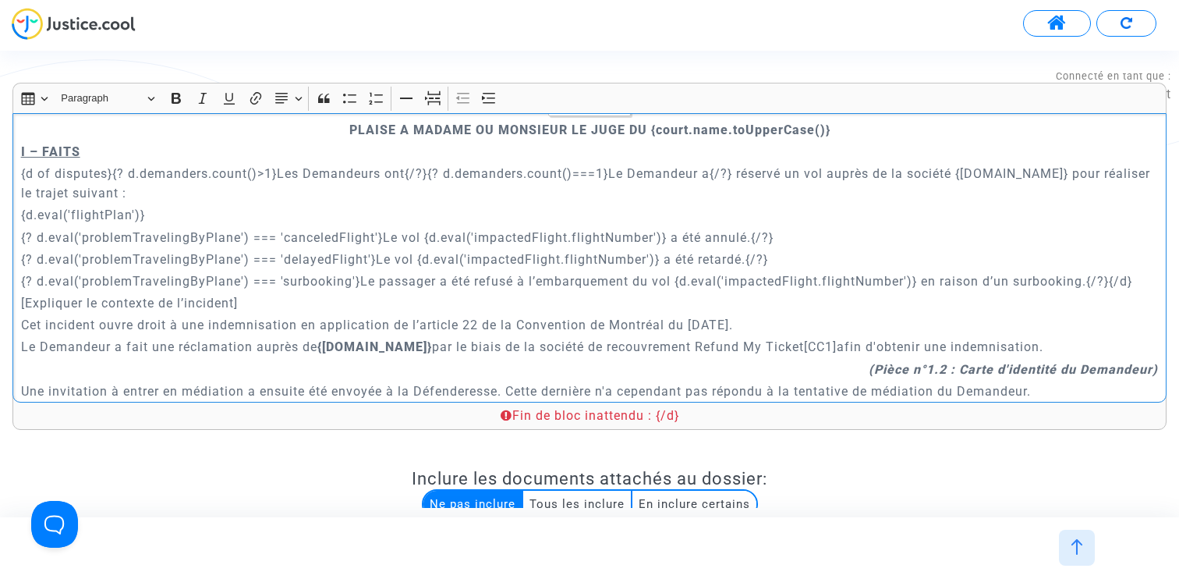
scroll to position [658, 0]
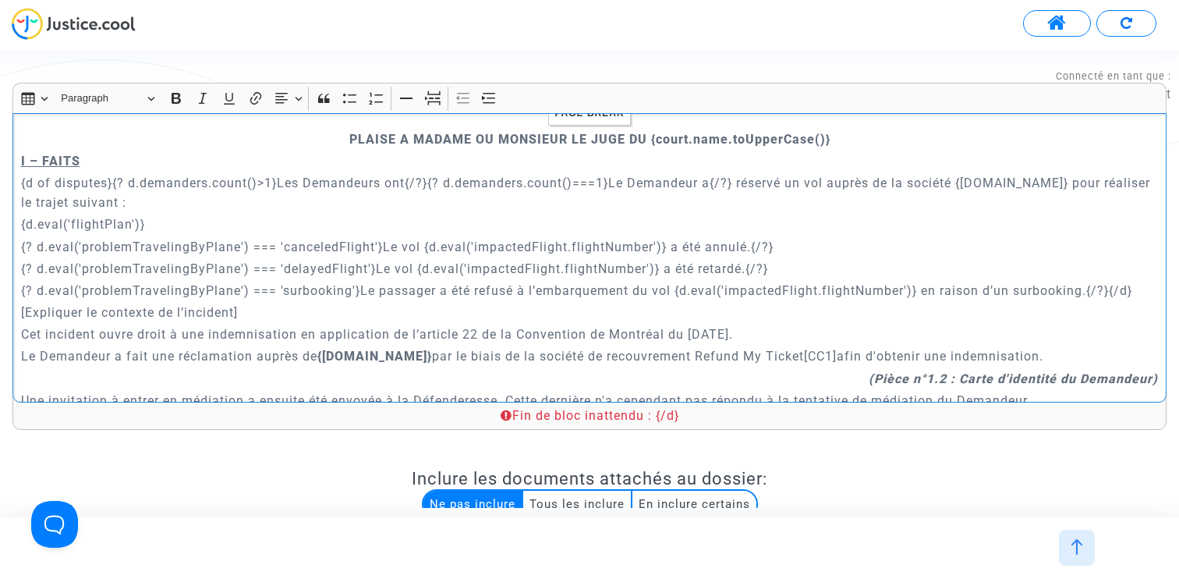
drag, startPoint x: 111, startPoint y: 179, endPoint x: 0, endPoint y: 179, distance: 110.7
click at [0, 179] on div "Rich Text Editor Insert table Insert table Heading Paragraph Paragraph Heading …" at bounding box center [589, 461] width 1179 height 756
copy p "{d of disputes}"
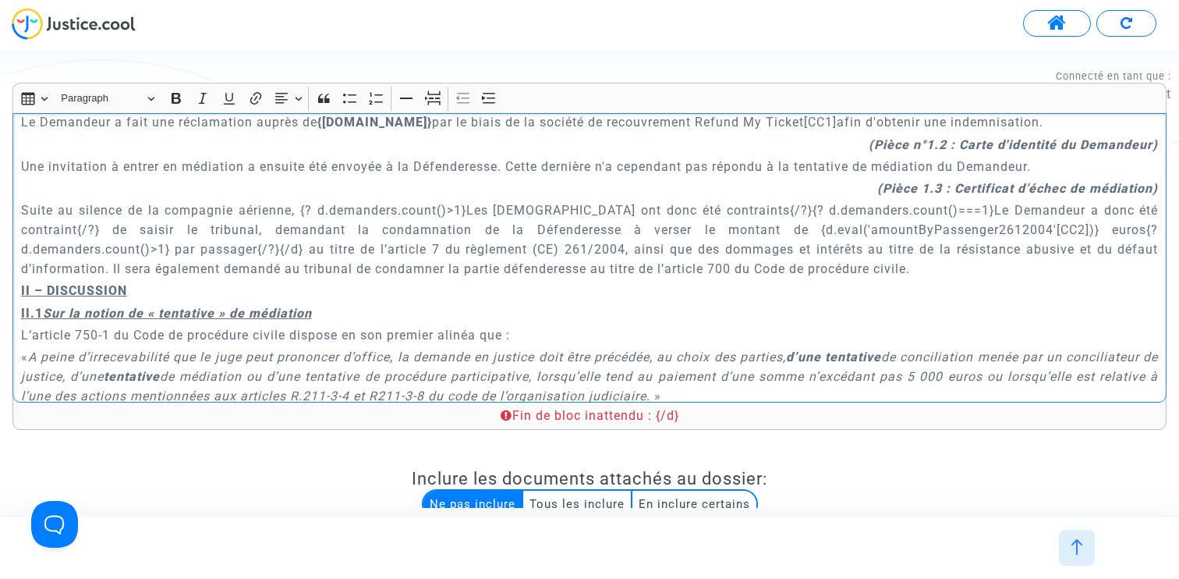
scroll to position [878, 0]
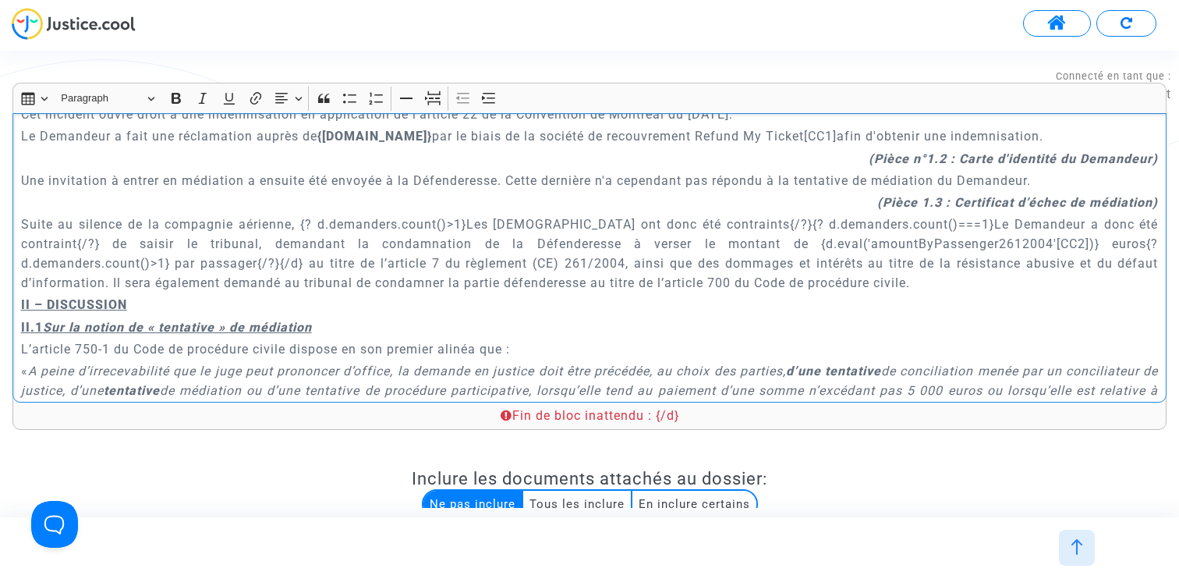
click at [322, 218] on p "Suite au silence de la compagnie aérienne, {? d.demanders.count()>1}Les Demande…" at bounding box center [590, 253] width 1138 height 78
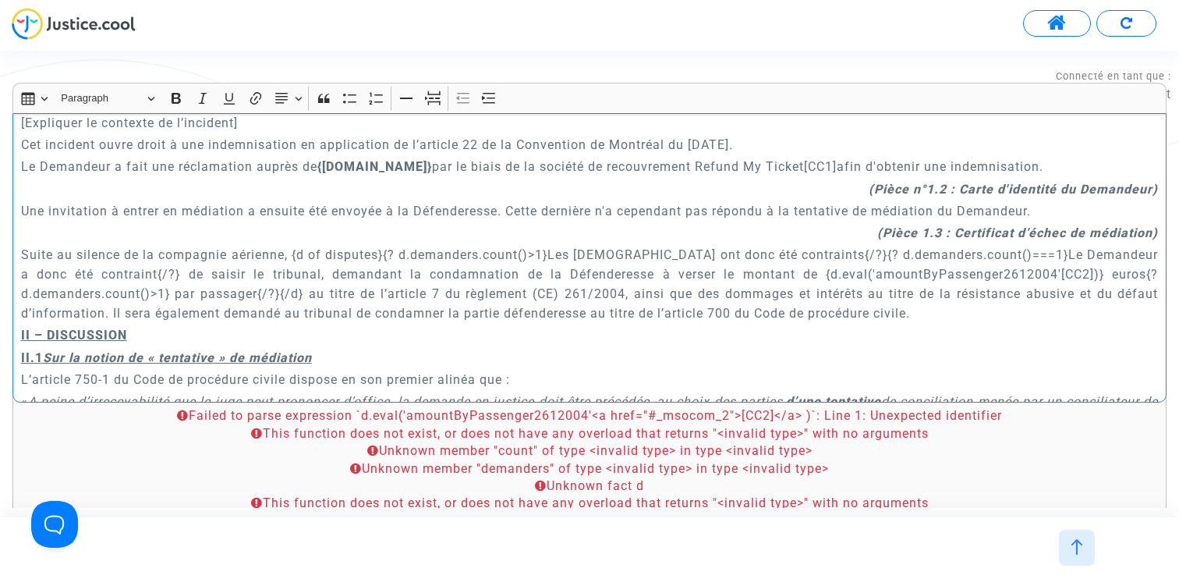
scroll to position [847, 0]
drag, startPoint x: 1079, startPoint y: 271, endPoint x: 1048, endPoint y: 273, distance: 31.2
click at [1061, 273] on link "[CC2]" at bounding box center [1077, 274] width 33 height 15
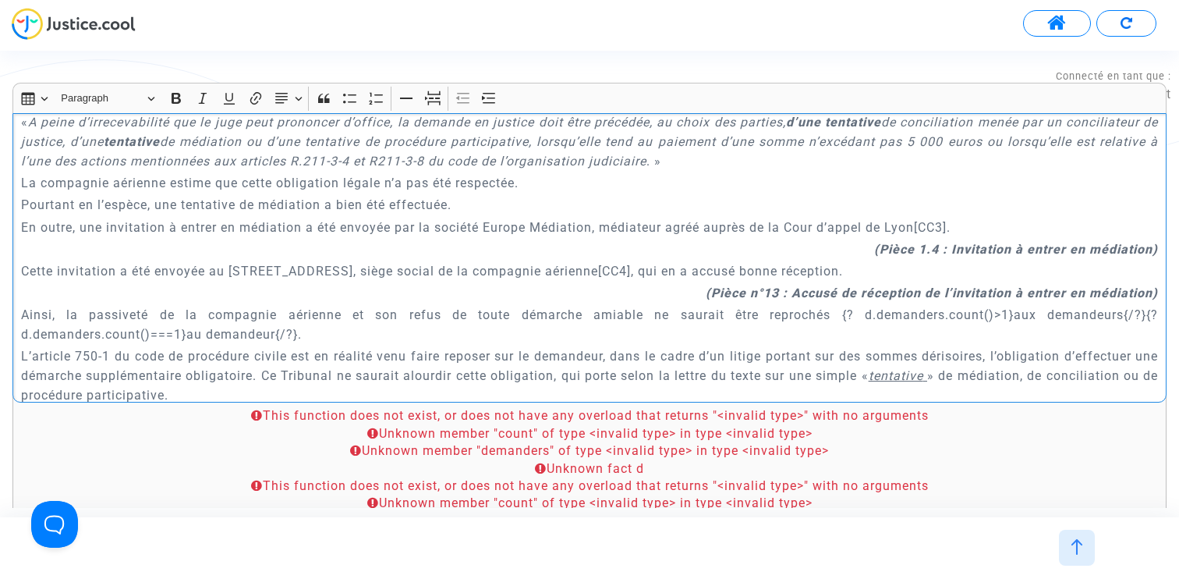
scroll to position [1127, 0]
click at [623, 269] on link "[CC4]" at bounding box center [614, 270] width 33 height 15
click at [603, 302] on span "#_msocom_4" at bounding box center [591, 304] width 79 height 19
click at [647, 260] on p "Cette invitation a été envoyée au 18 rue Trezel, 92300, siège social de la comp…" at bounding box center [590, 269] width 1138 height 19
drag, startPoint x: 639, startPoint y: 269, endPoint x: 603, endPoint y: 269, distance: 35.9
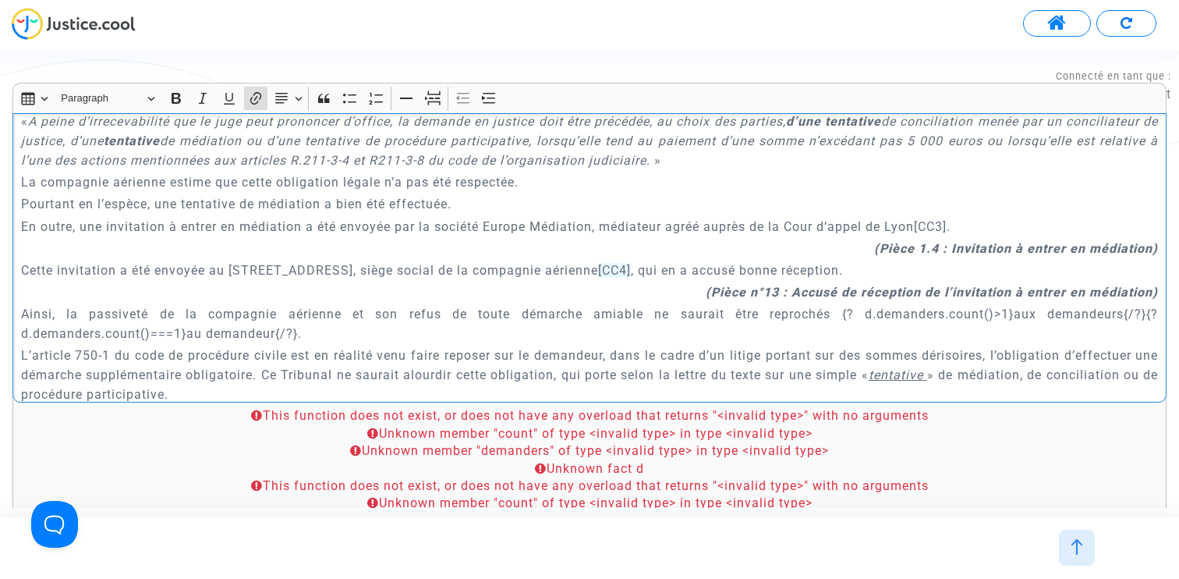
click at [603, 269] on p "Cette invitation a été envoyée au 18 rue Trezel, 92300, siège social de la comp…" at bounding box center [590, 269] width 1138 height 19
drag, startPoint x: 953, startPoint y: 225, endPoint x: 921, endPoint y: 225, distance: 32.0
click at [921, 225] on link "[CC3]" at bounding box center [930, 226] width 33 height 15
click at [887, 278] on p "Cette invitation a été envoyée au 18 rue Trezel, 92300, siège social de la comp…" at bounding box center [590, 269] width 1138 height 19
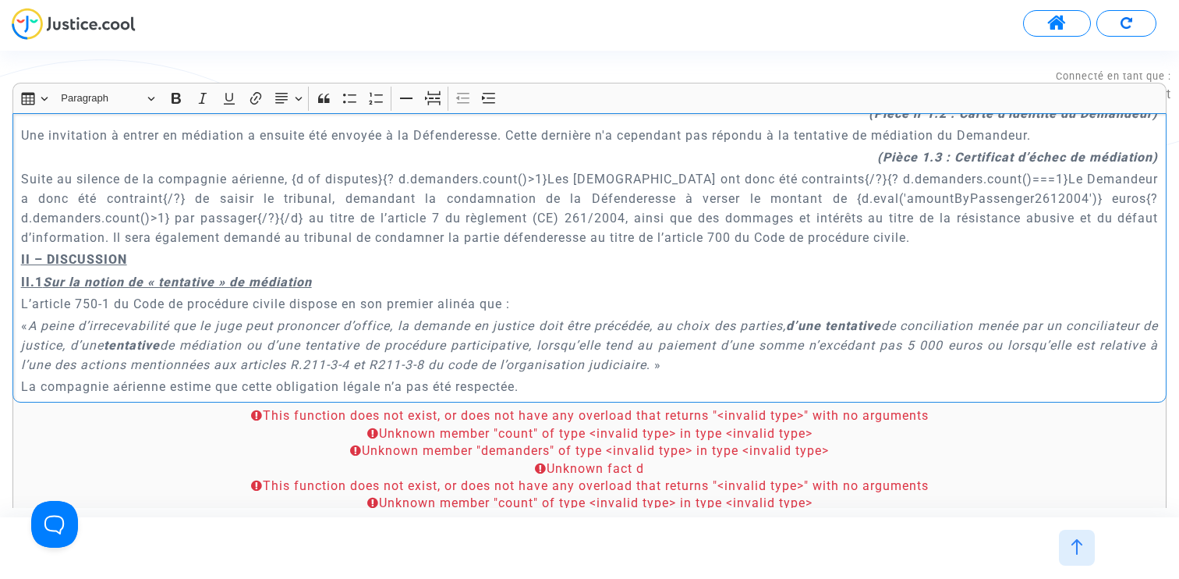
scroll to position [858, 0]
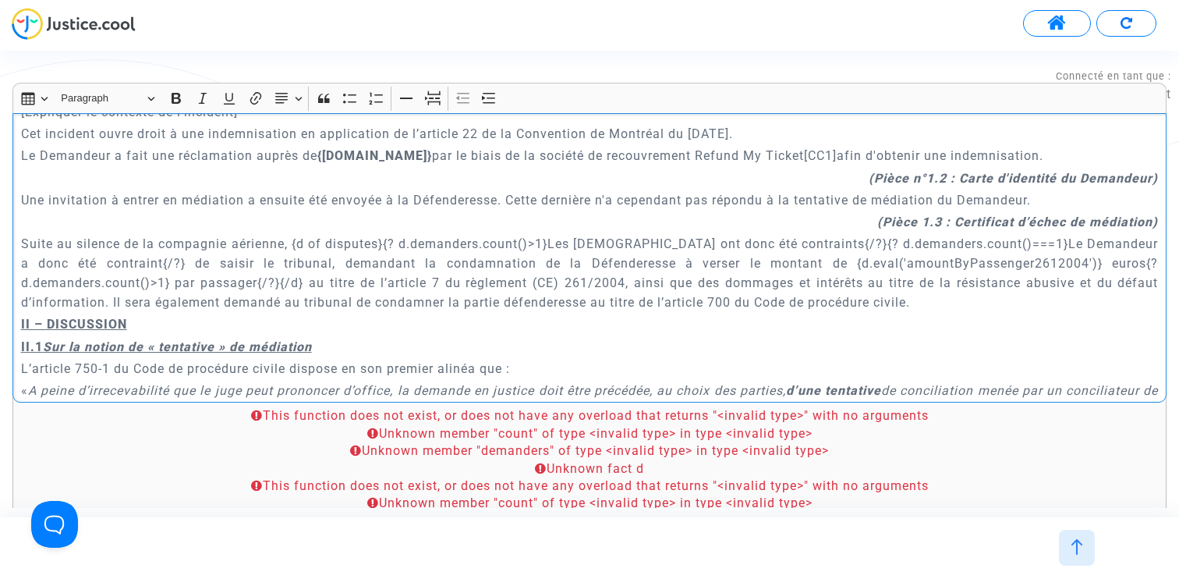
drag, startPoint x: 389, startPoint y: 242, endPoint x: 296, endPoint y: 242, distance: 93.6
click at [296, 242] on p "Suite au silence de la compagnie aérienne, {d of disputes}{? d.demanders.count(…" at bounding box center [590, 273] width 1138 height 78
copy p "{d of disputes}"
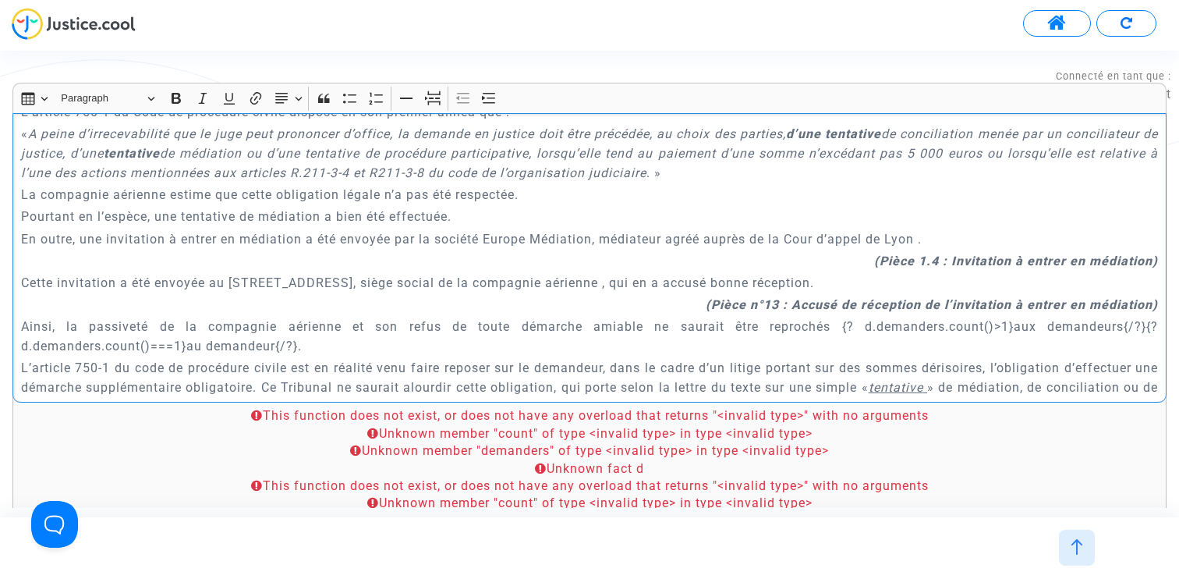
scroll to position [1147, 0]
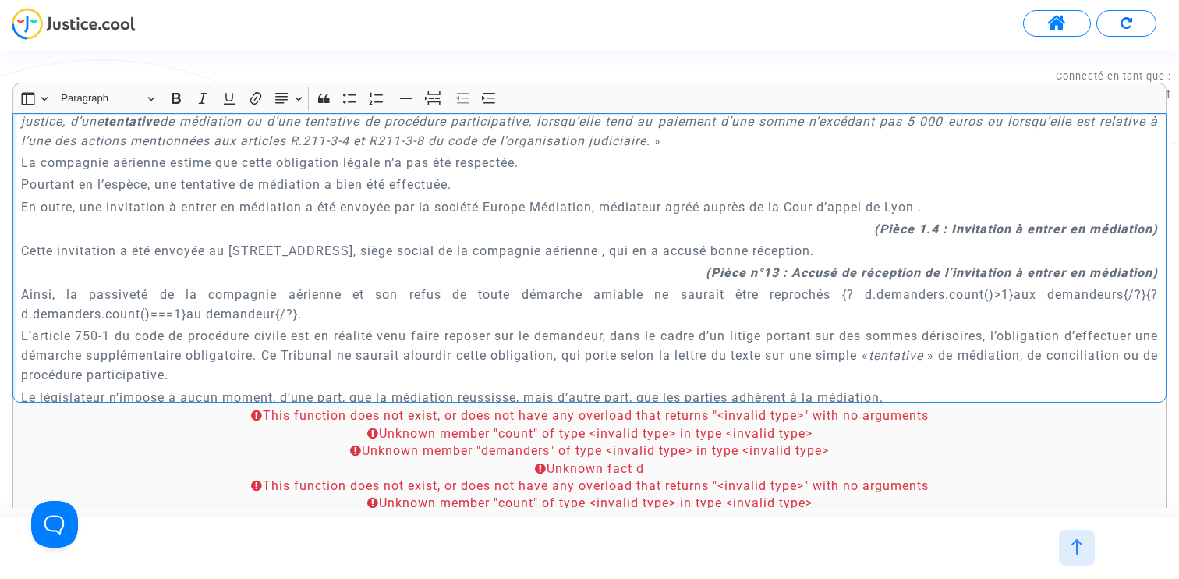
click at [839, 289] on p "Ainsi, la passiveté de la compagnie aérienne et son refus de toute démarche ami…" at bounding box center [590, 304] width 1138 height 39
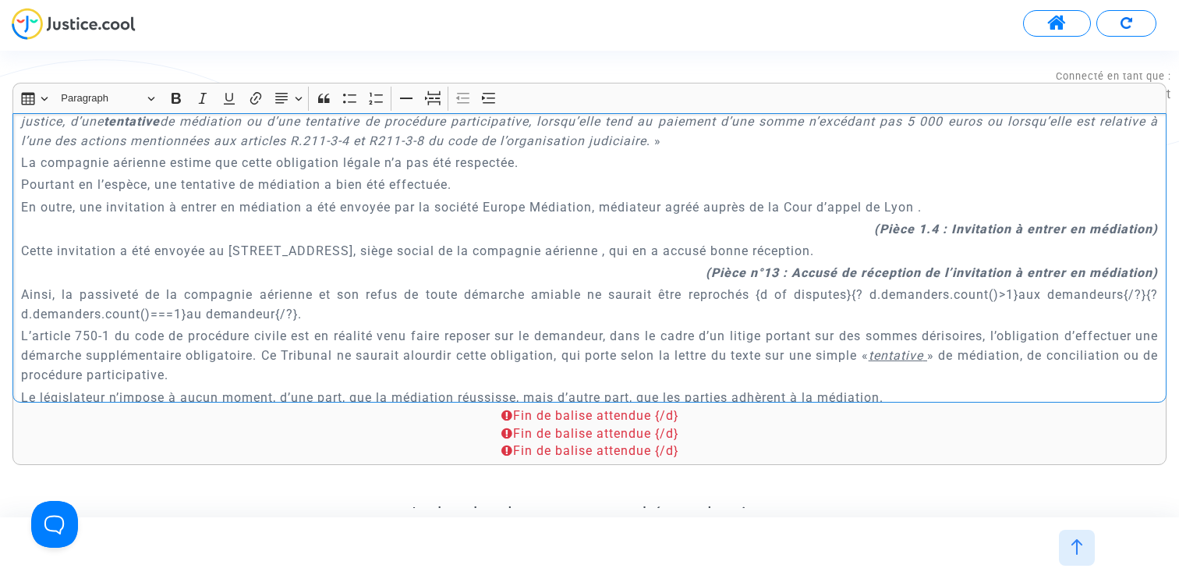
click at [298, 317] on p "Ainsi, la passiveté de la compagnie aérienne et son refus de toute démarche ami…" at bounding box center [590, 304] width 1138 height 39
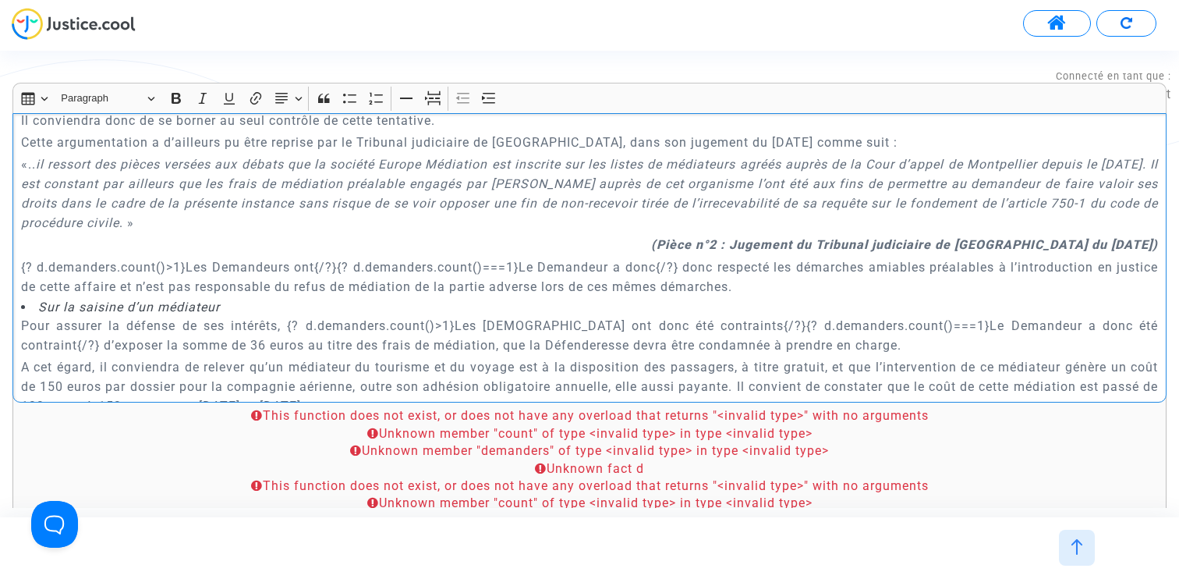
scroll to position [1425, 0]
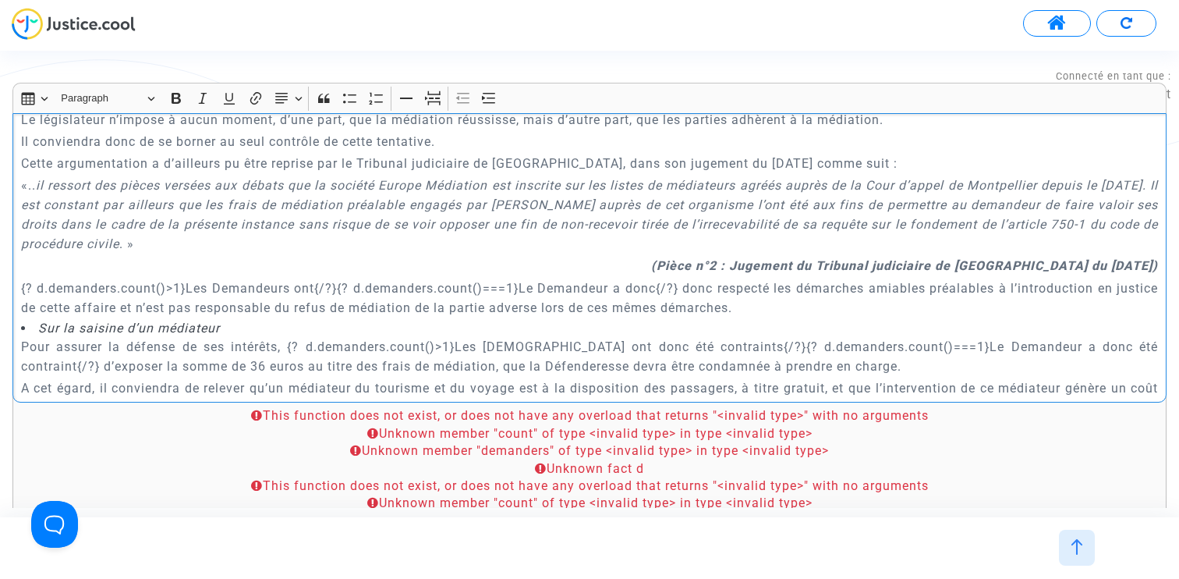
click at [22, 289] on p "{? d.demanders.count()>1}Les Demandeurs ont{/?}{? d.demanders.count()===1}Le De…" at bounding box center [590, 297] width 1138 height 39
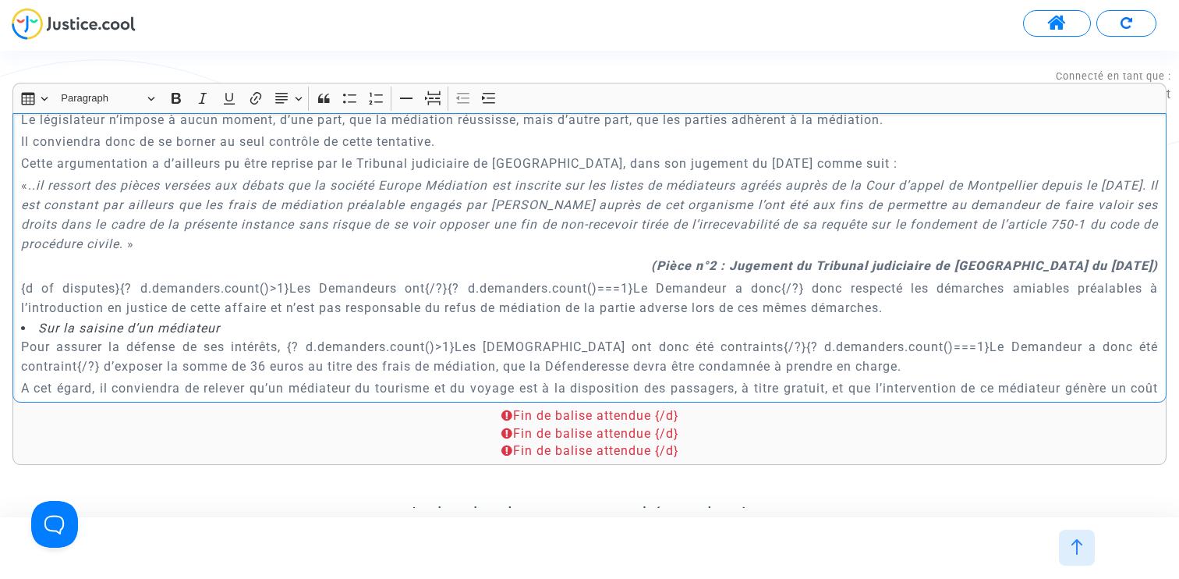
click at [802, 283] on p "{d of disputes}{? d.demanders.count()>1}Les Demandeurs ont{/?}{? d.demanders.co…" at bounding box center [590, 297] width 1138 height 39
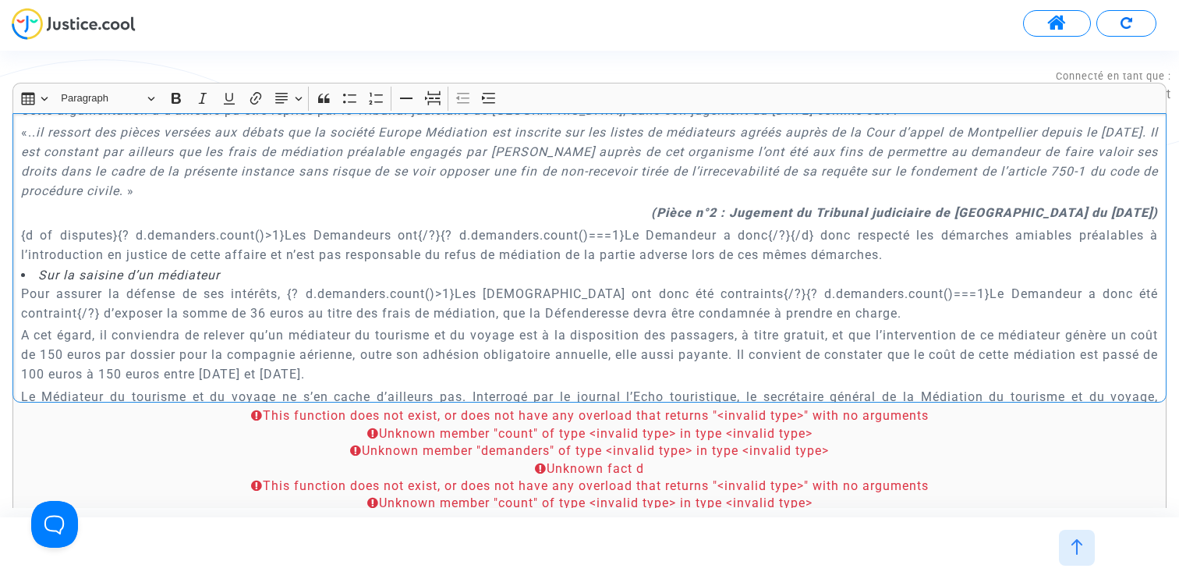
scroll to position [1481, 0]
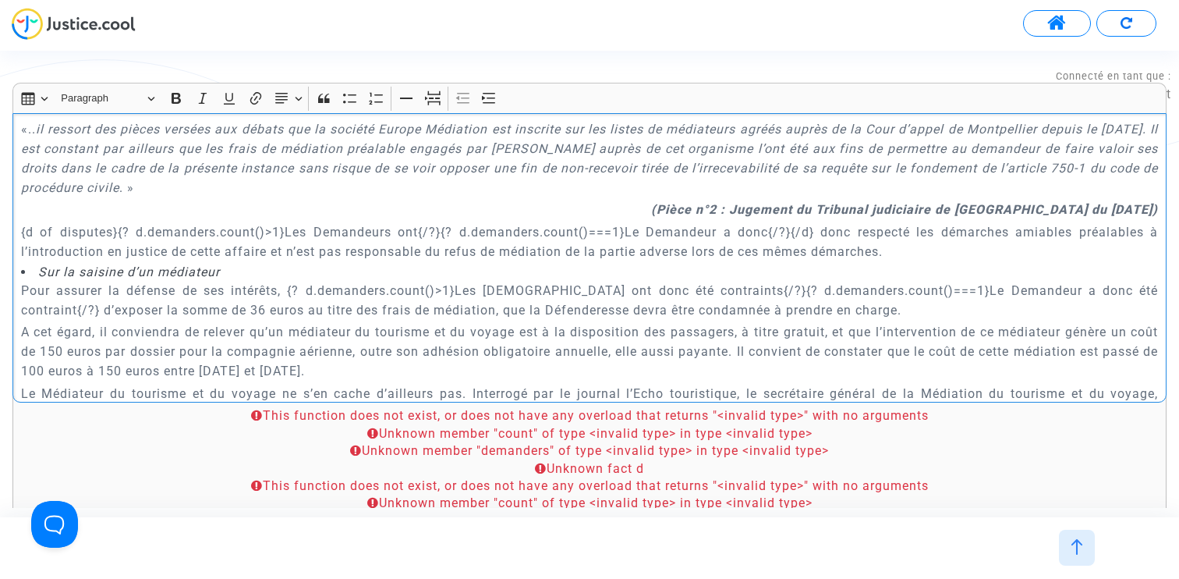
drag, startPoint x: 115, startPoint y: 228, endPoint x: 1, endPoint y: 230, distance: 114.6
click at [1, 231] on div "Rich Text Editor Insert table Insert table Heading Paragraph Paragraph Heading …" at bounding box center [589, 512] width 1177 height 858
copy p "{d of disputes}"
click at [280, 291] on p "Pour assurer la défense de ses intérêts, {? d.demanders.count()>1}Les Demandeur…" at bounding box center [590, 300] width 1138 height 39
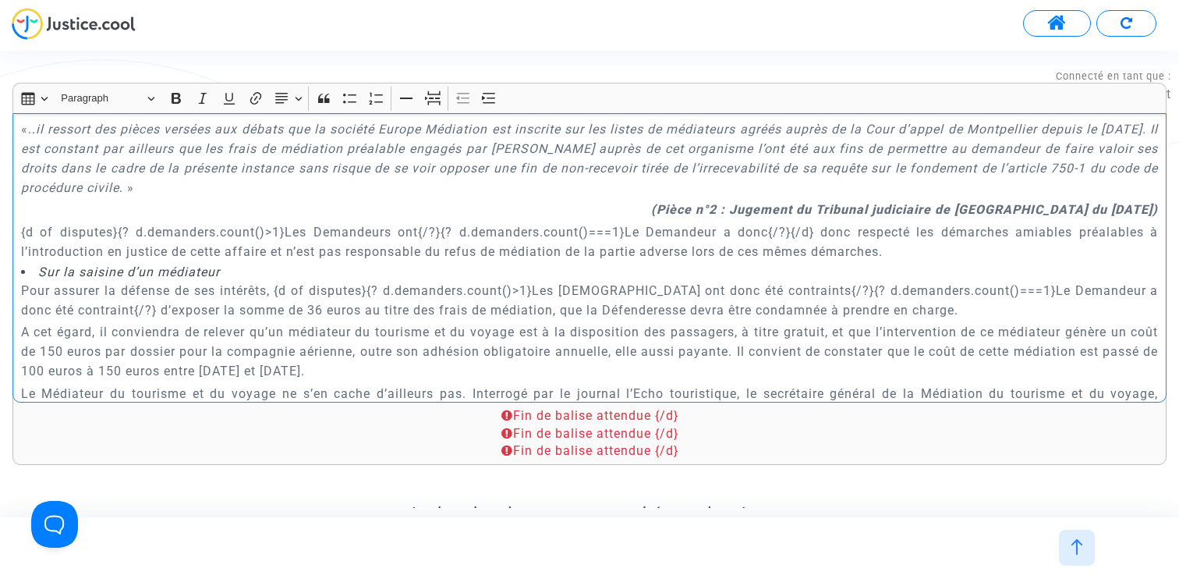
click at [98, 306] on p "Pour assurer la défense de ses intérêts, {d of disputes}{? d.demanders.count()>…" at bounding box center [590, 300] width 1138 height 39
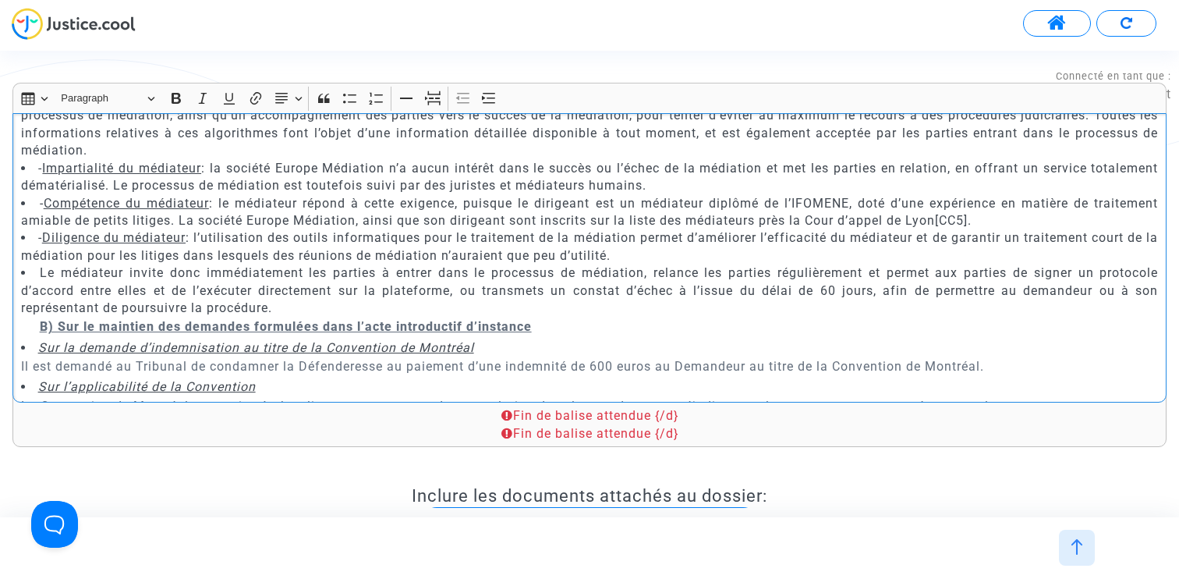
scroll to position [2568, 0]
drag, startPoint x: 975, startPoint y: 218, endPoint x: 940, endPoint y: 218, distance: 35.1
click at [940, 218] on li "- Compétence du médiateur : le médiateur répond à cette exigence, puisque le di…" at bounding box center [590, 210] width 1138 height 35
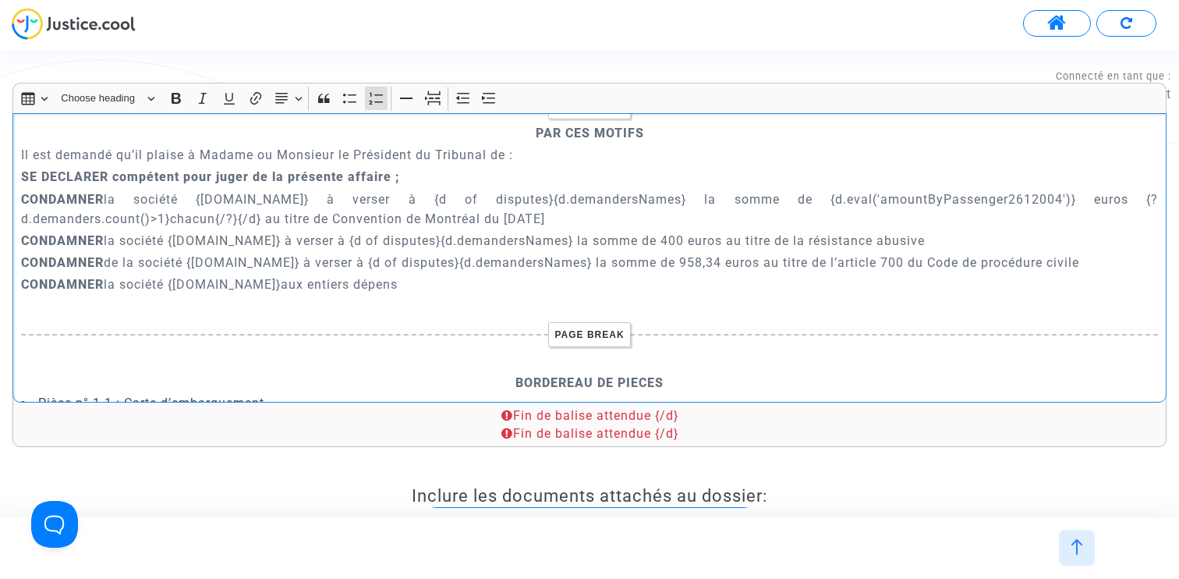
scroll to position [6702, 0]
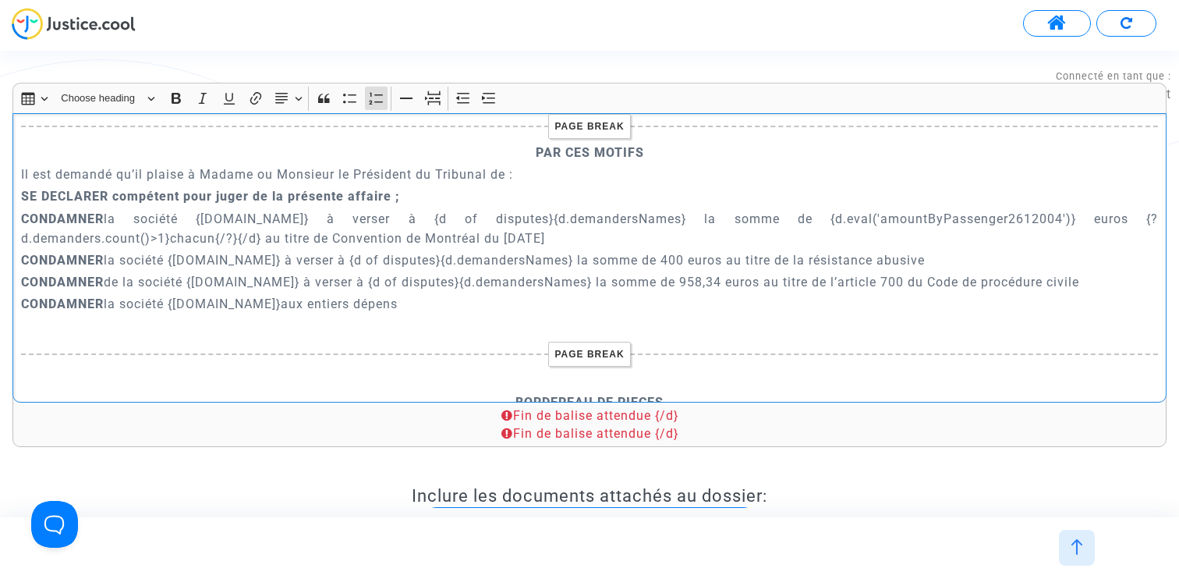
click at [589, 272] on p "CONDAMNER de la société {defender.name} à verser à {d of disputes}{d.demandersN…" at bounding box center [590, 281] width 1138 height 19
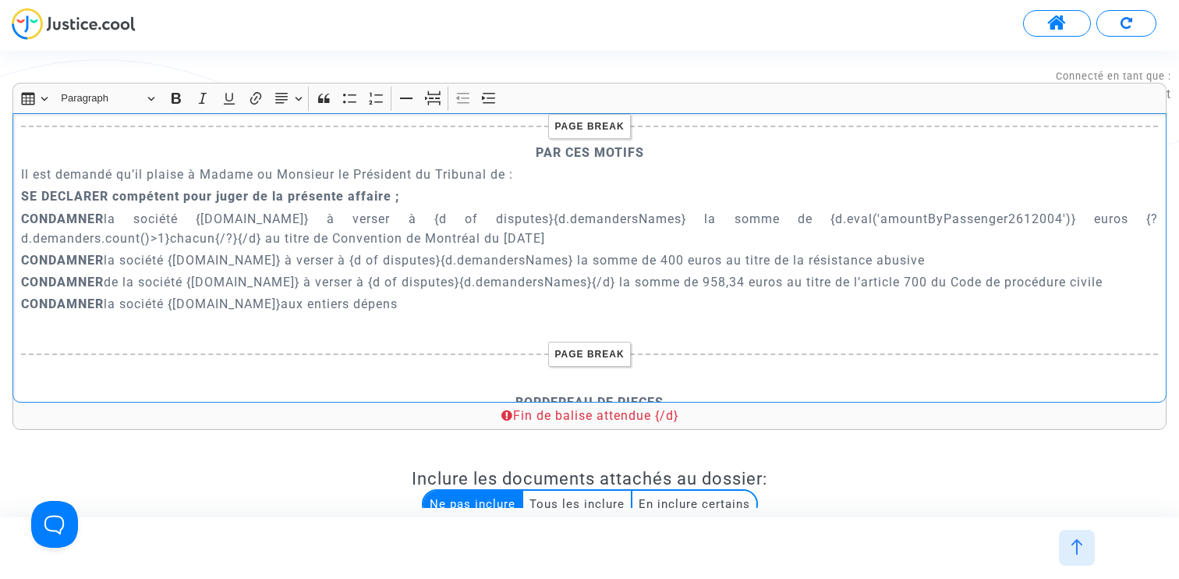
drag, startPoint x: 591, startPoint y: 265, endPoint x: 615, endPoint y: 265, distance: 24.2
click at [615, 272] on p "CONDAMNER de la société {defender.name} à verser à {d of disputes}{d.demandersN…" at bounding box center [590, 281] width 1138 height 19
copy p "{/d}"
click at [573, 250] on p "CONDAMNER la société {defender.name} à verser à {d of disputes}{d.demandersName…" at bounding box center [590, 259] width 1138 height 19
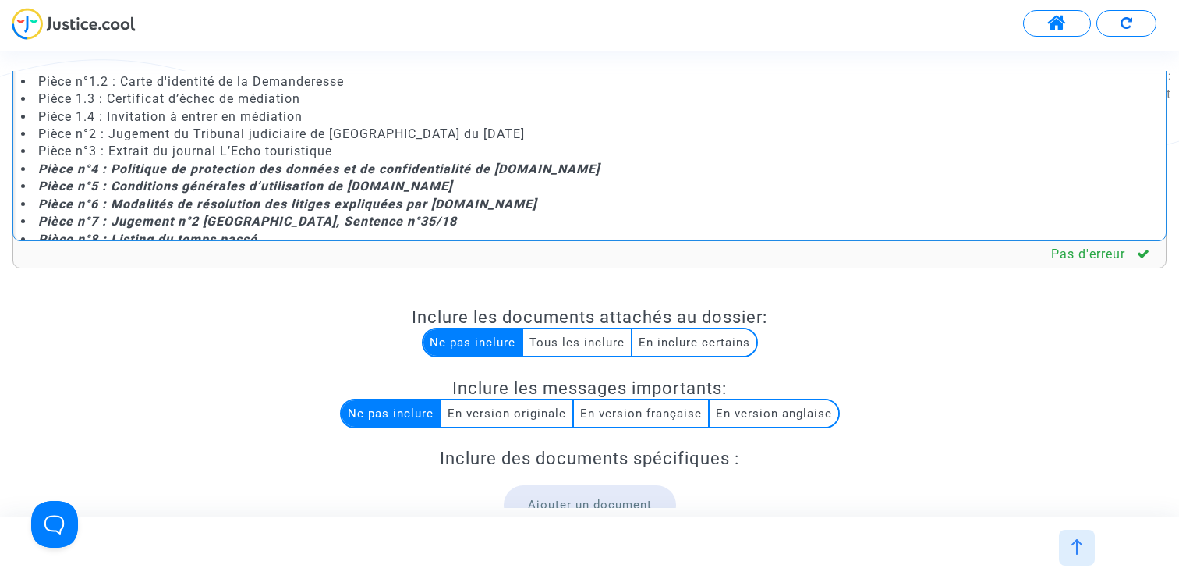
scroll to position [330, 0]
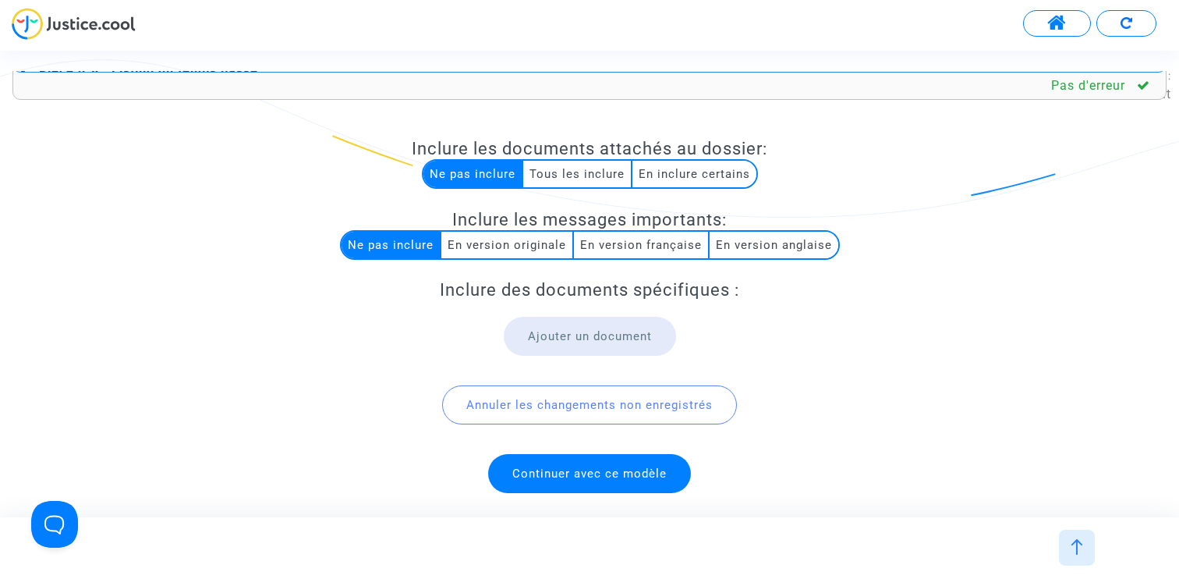
click at [608, 469] on span "Continuer avec ce modèle" at bounding box center [589, 473] width 154 height 14
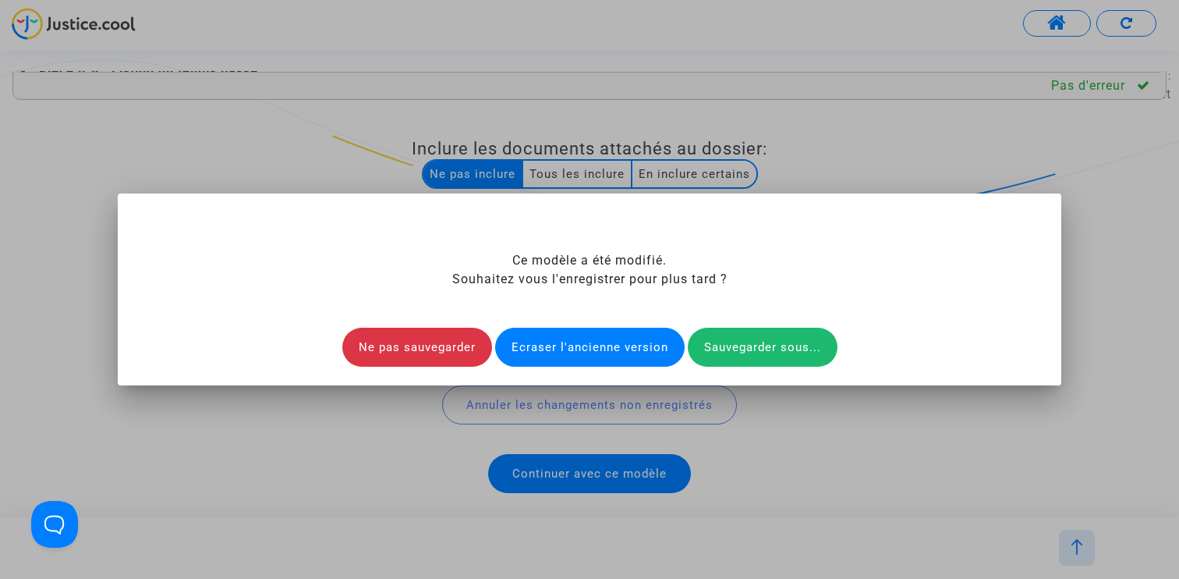
click at [605, 339] on div "Ecraser l'ancienne version" at bounding box center [589, 346] width 189 height 39
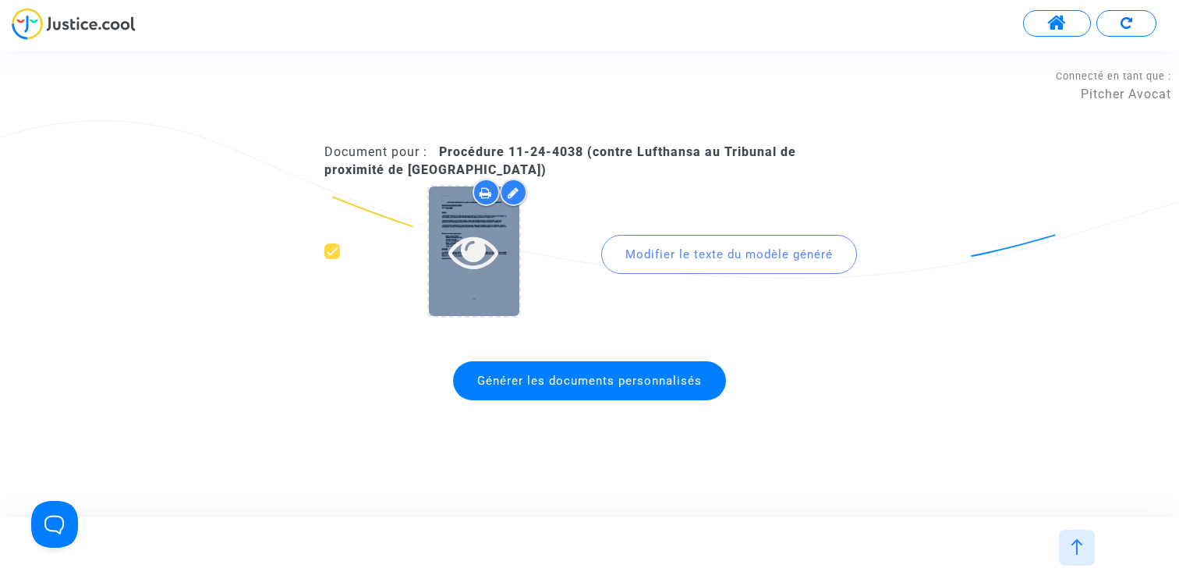
click at [472, 244] on icon at bounding box center [473, 251] width 51 height 50
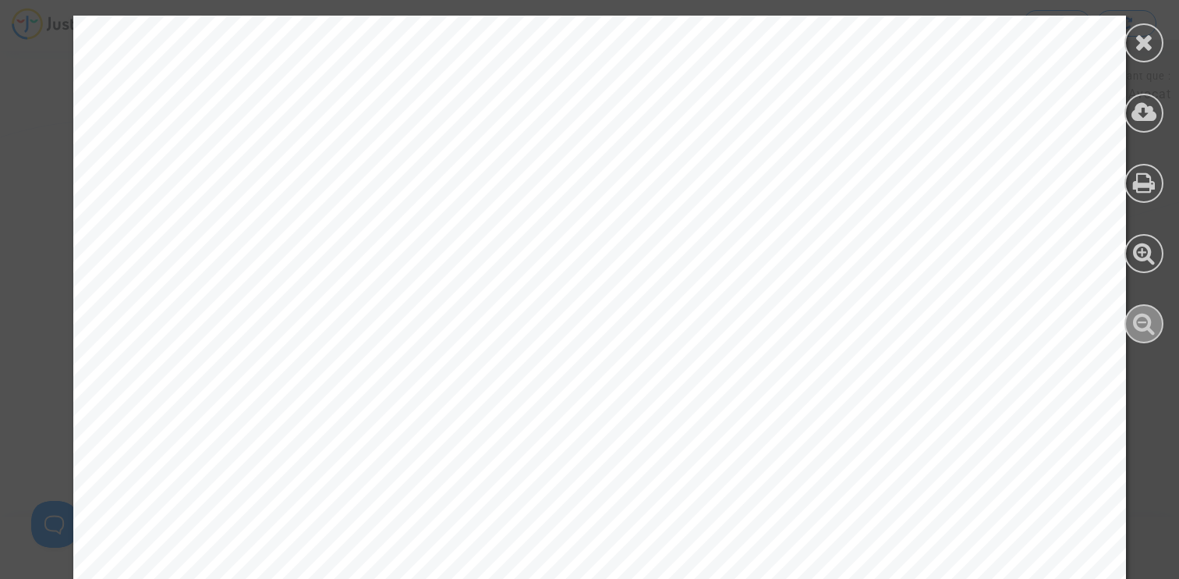
click at [1151, 328] on icon at bounding box center [1144, 322] width 23 height 23
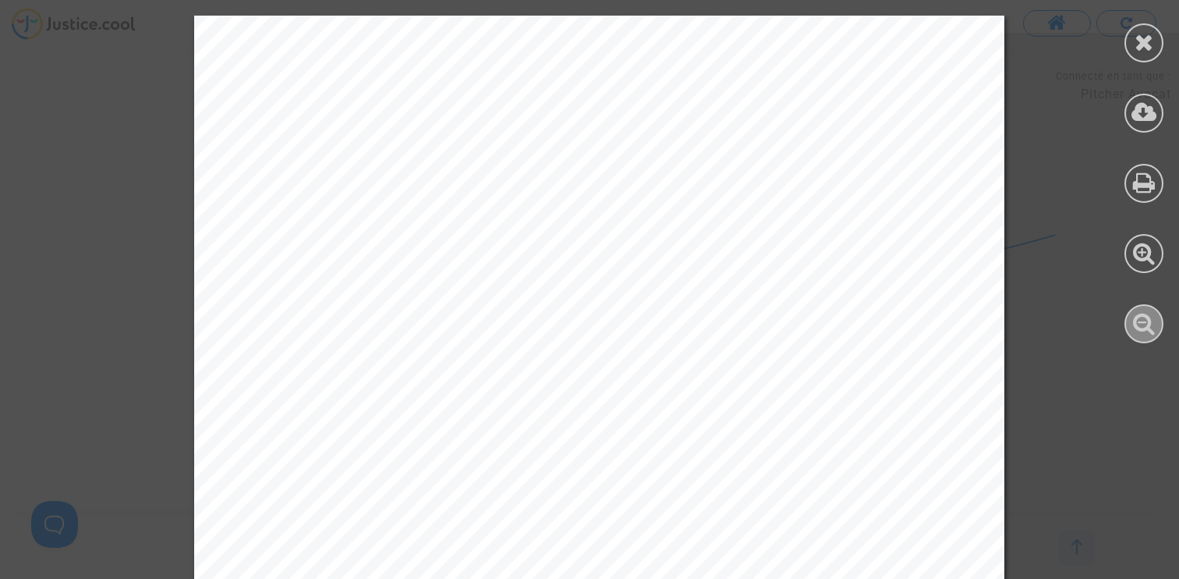
click at [1151, 328] on icon at bounding box center [1144, 322] width 23 height 23
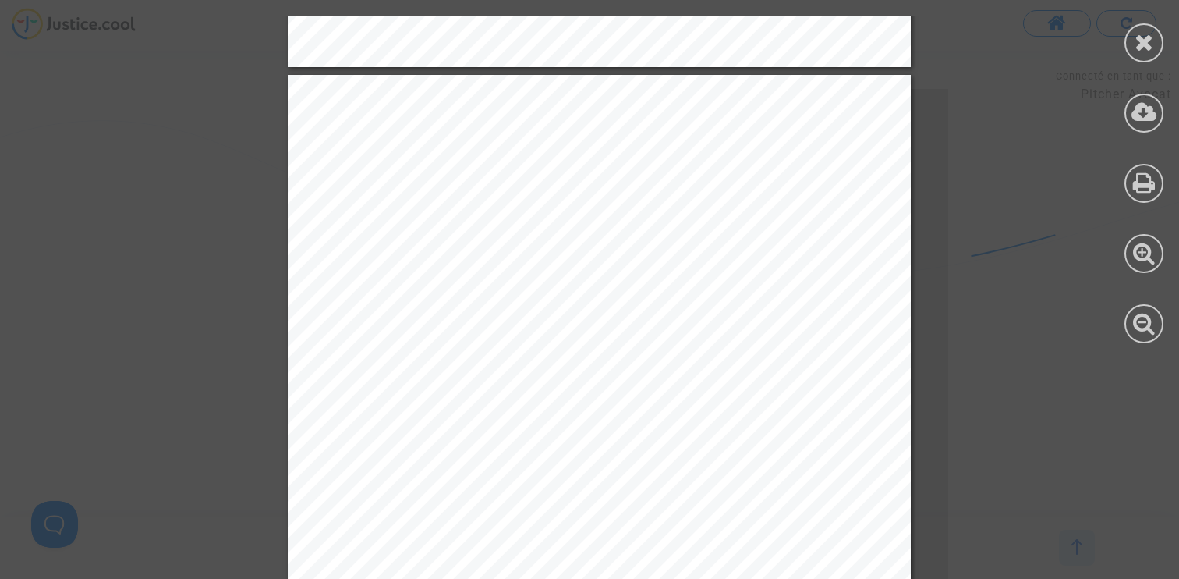
scroll to position [952, 0]
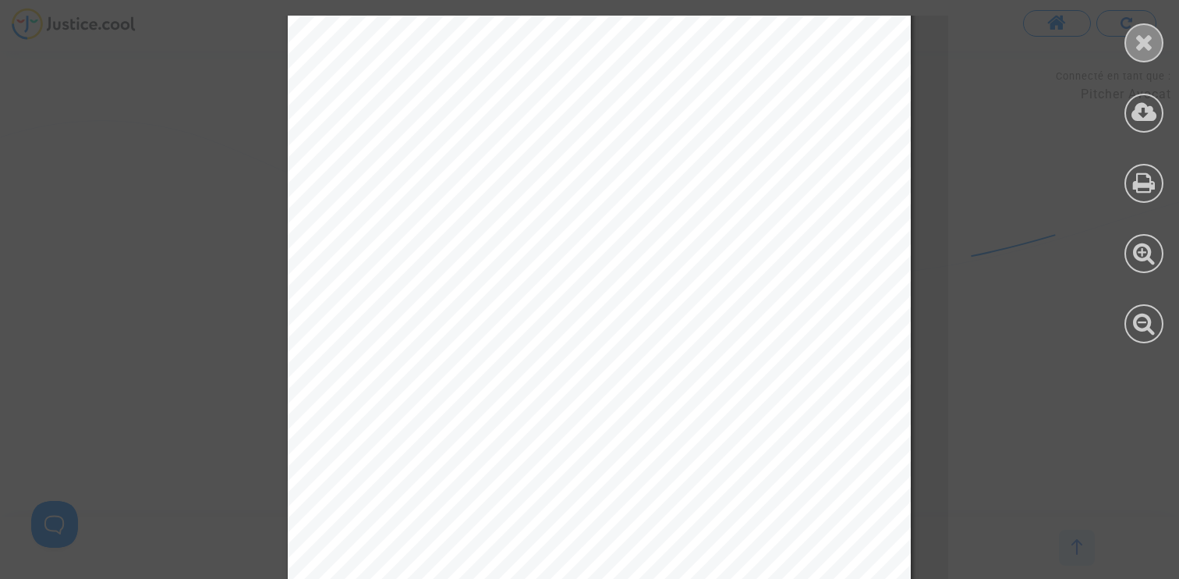
click at [1140, 50] on icon at bounding box center [1144, 41] width 19 height 23
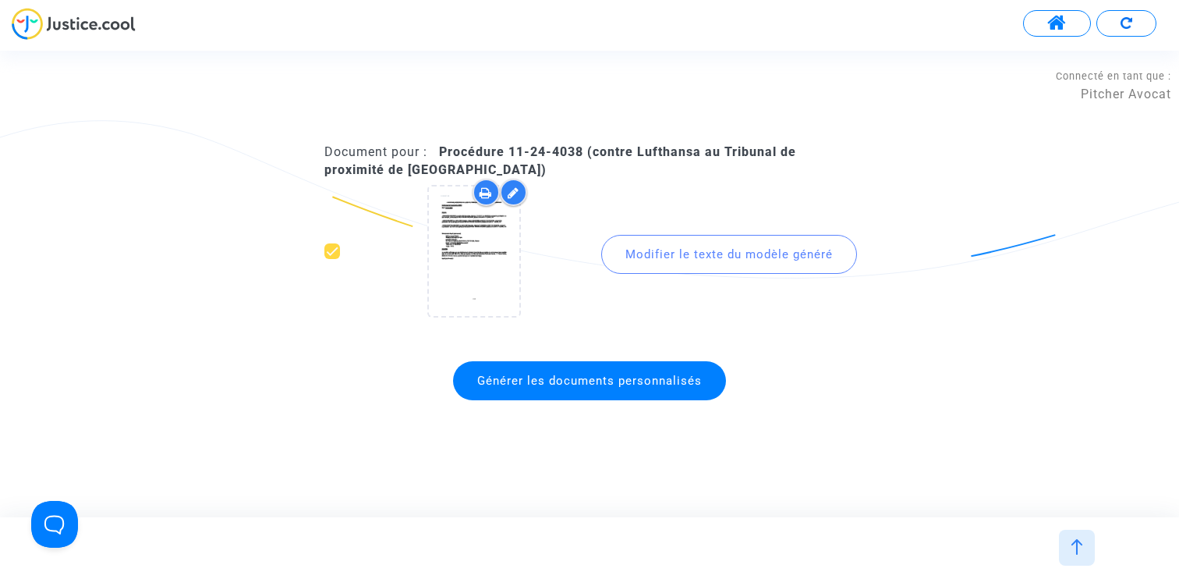
click at [1079, 545] on img at bounding box center [1077, 547] width 16 height 16
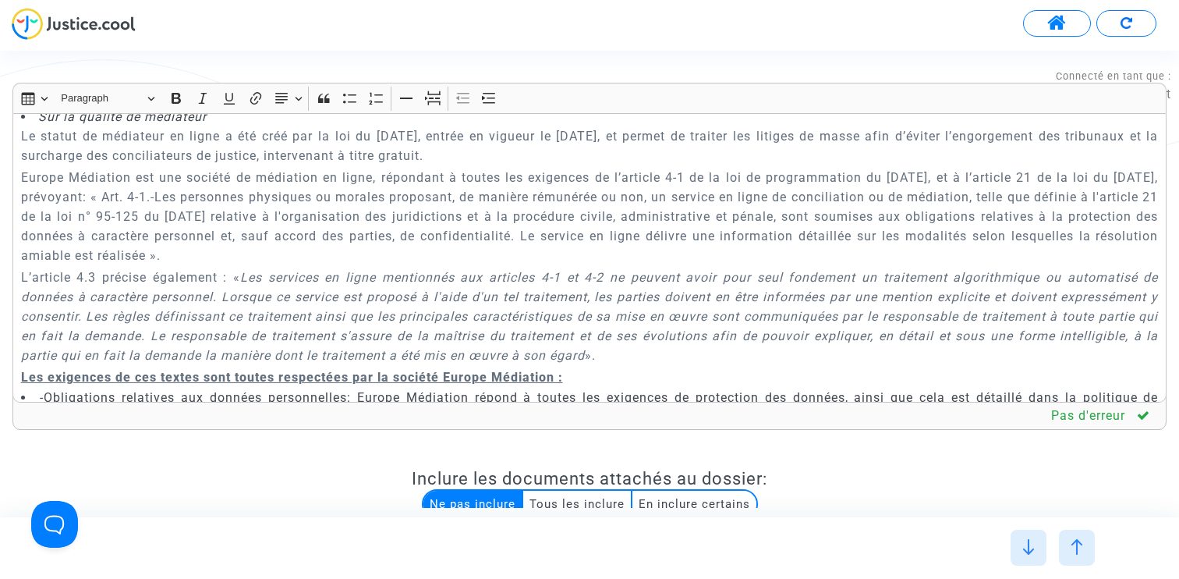
scroll to position [1934, 0]
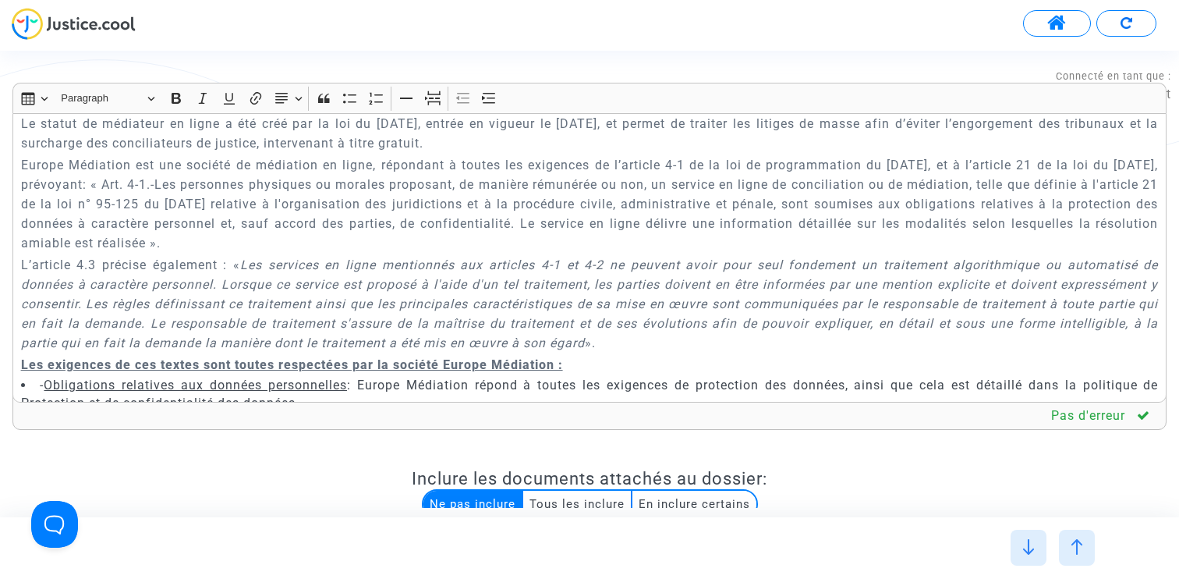
click at [1055, 20] on span at bounding box center [1056, 23] width 19 height 20
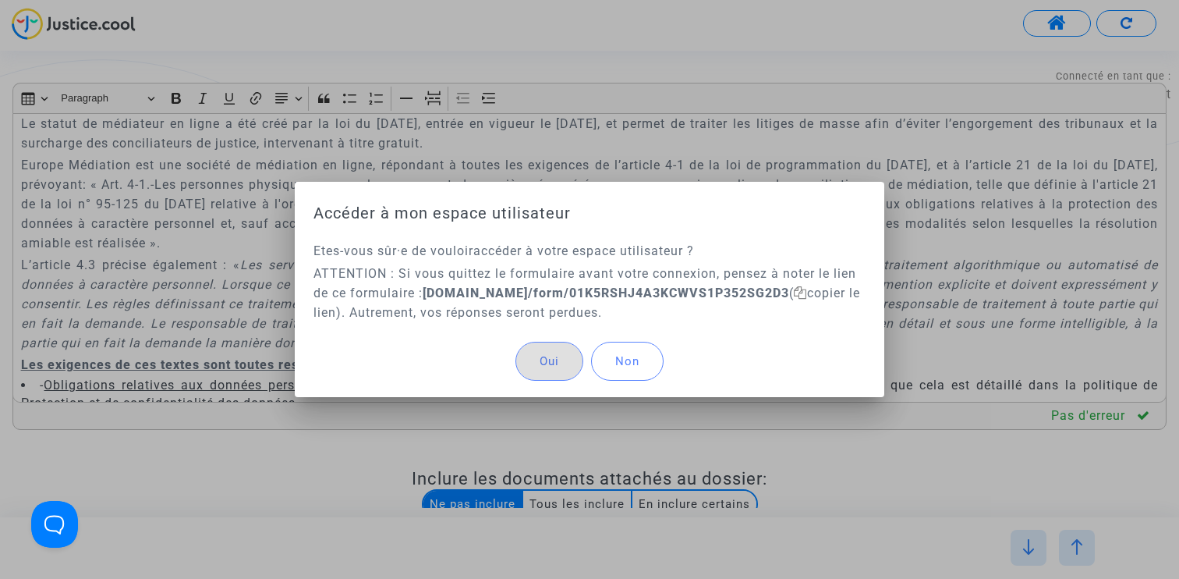
click at [727, 54] on div at bounding box center [589, 289] width 1179 height 579
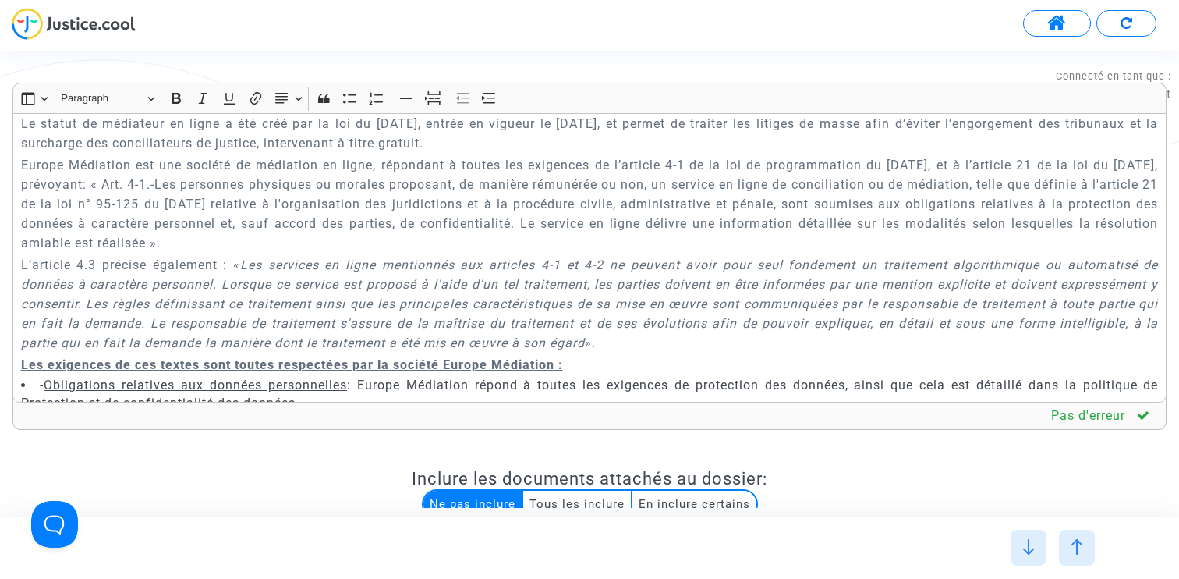
click at [1039, 23] on button at bounding box center [1057, 23] width 68 height 27
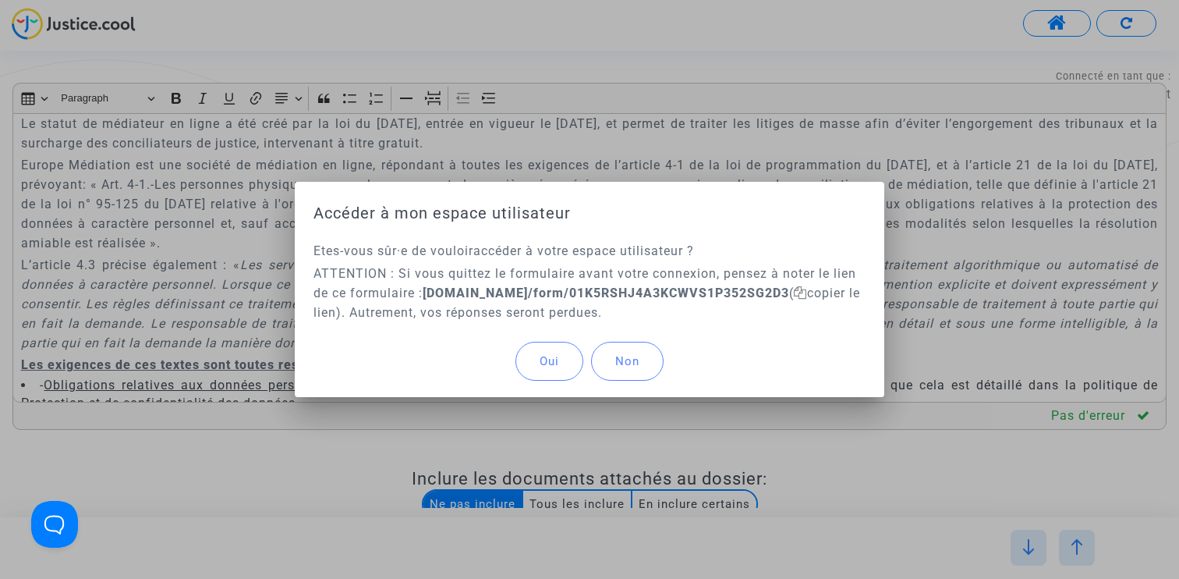
click at [543, 368] on button "Oui" at bounding box center [549, 361] width 68 height 39
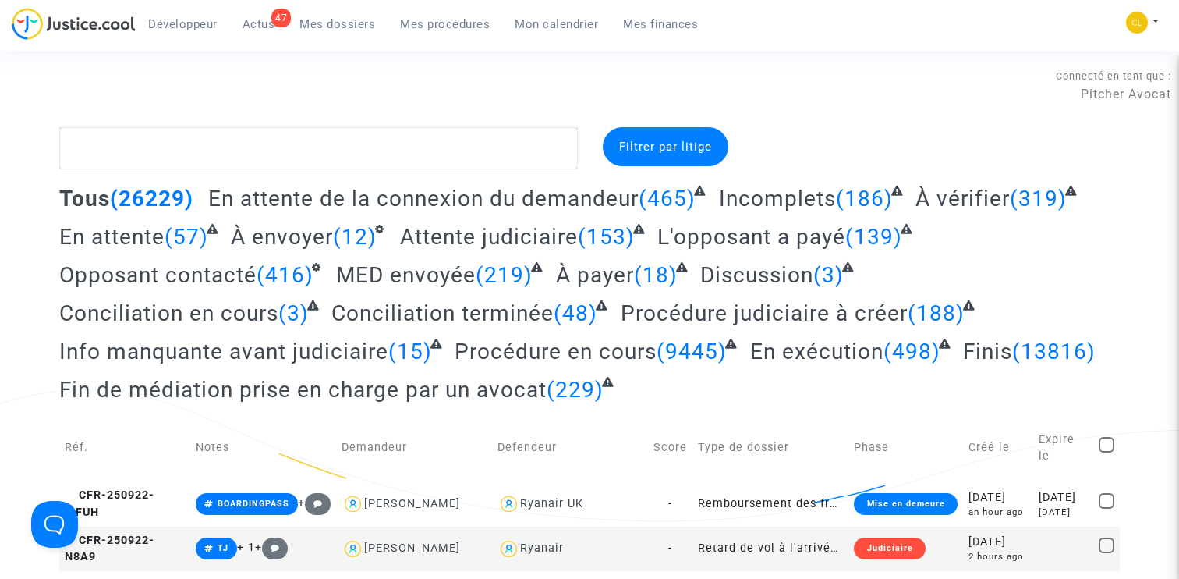
click at [429, 34] on link "Mes procédures" at bounding box center [445, 23] width 115 height 23
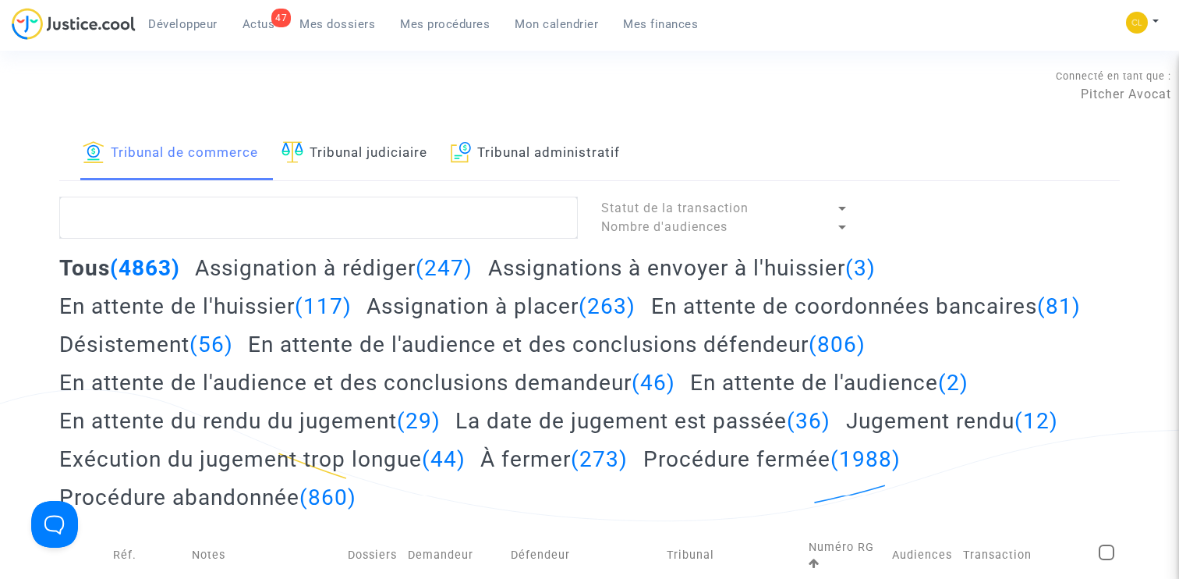
click at [483, 293] on h2 "Assignation à placer (263)" at bounding box center [500, 305] width 269 height 27
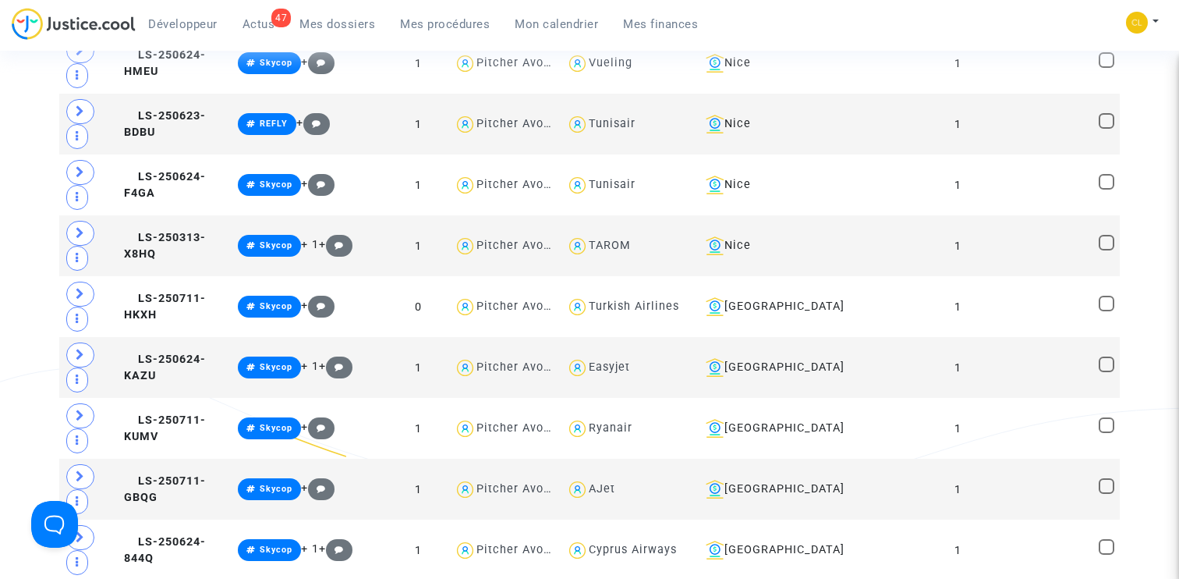
scroll to position [691, 0]
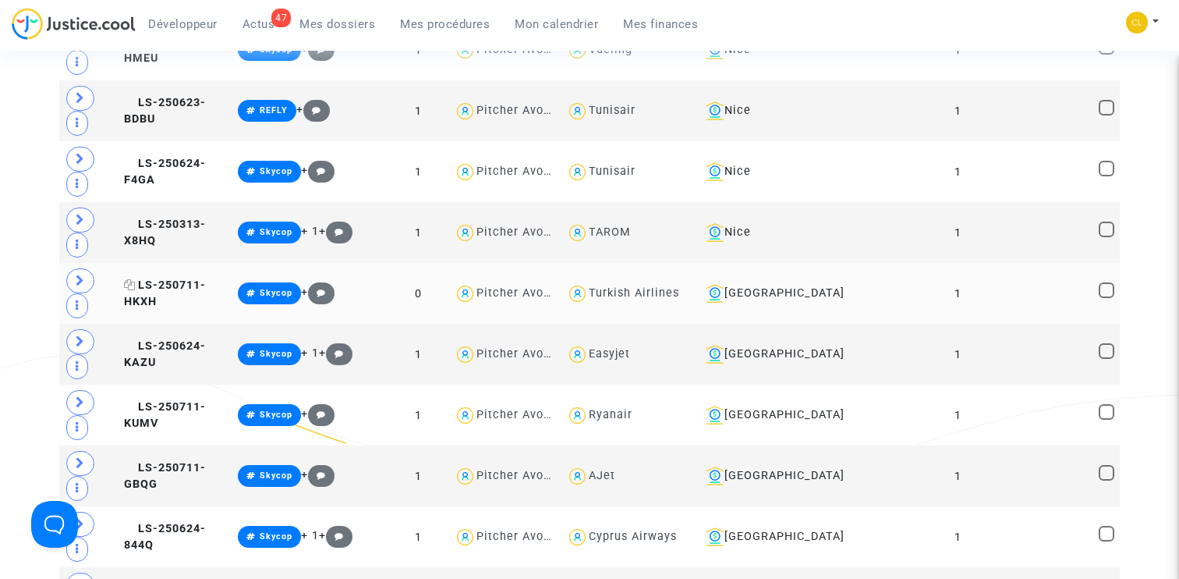
click at [172, 285] on span "LS-250711-HKXH" at bounding box center [165, 293] width 82 height 30
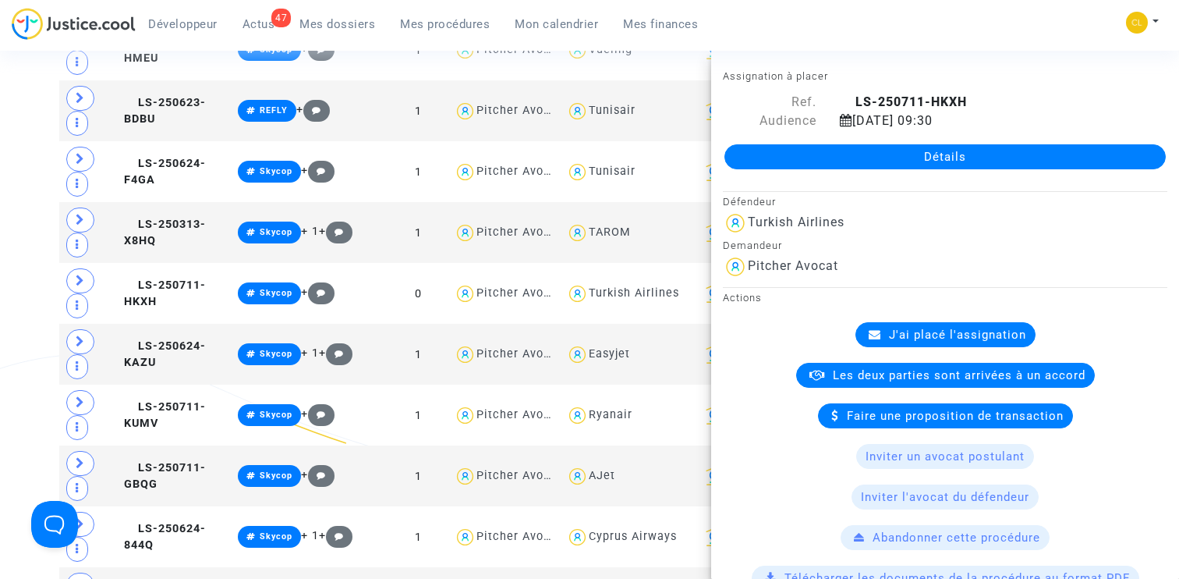
click at [901, 158] on link "Détails" at bounding box center [944, 156] width 441 height 25
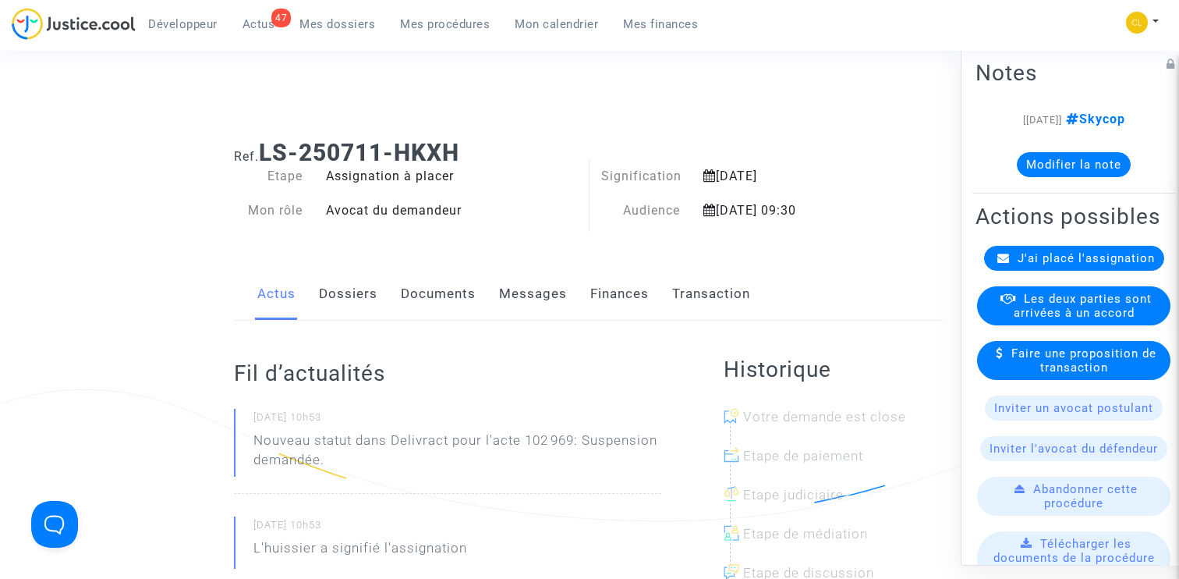
click at [638, 292] on link "Finances" at bounding box center [619, 293] width 58 height 51
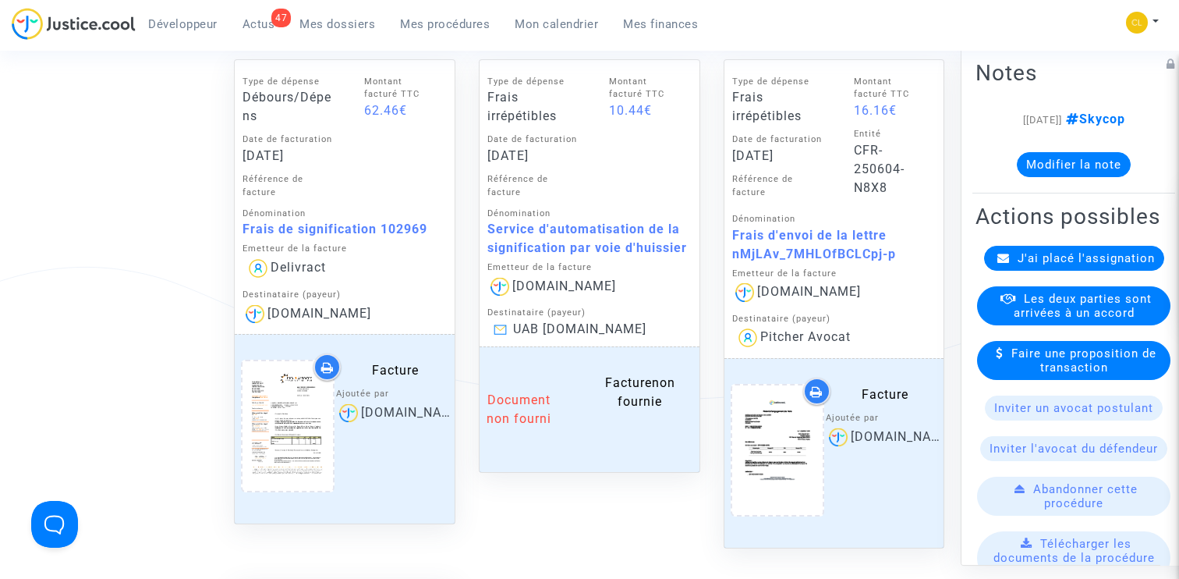
scroll to position [781, 0]
drag, startPoint x: 611, startPoint y: 107, endPoint x: 663, endPoint y: 107, distance: 51.5
click at [663, 107] on div "10.44€" at bounding box center [646, 108] width 75 height 19
copy div "10.44€"
click at [491, 227] on div "Service d'automatisation de la signification par voie d'huissier" at bounding box center [589, 236] width 204 height 37
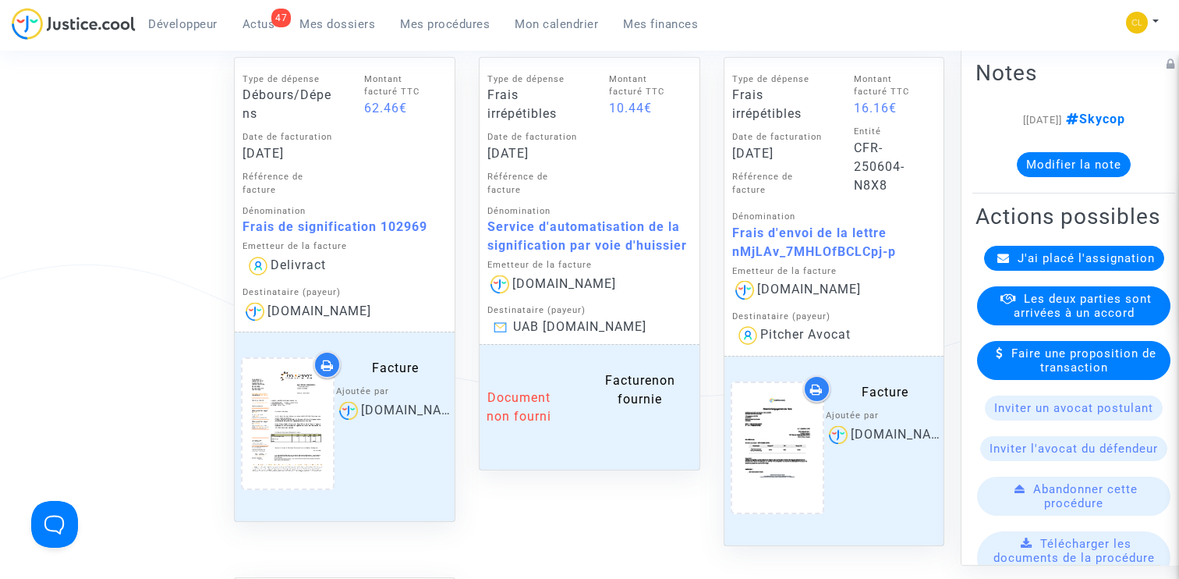
click at [491, 227] on div "Service d'automatisation de la signification par voie d'huissier" at bounding box center [589, 236] width 204 height 37
copy div "Service d'automatisation de la signification par voie d'huissier"
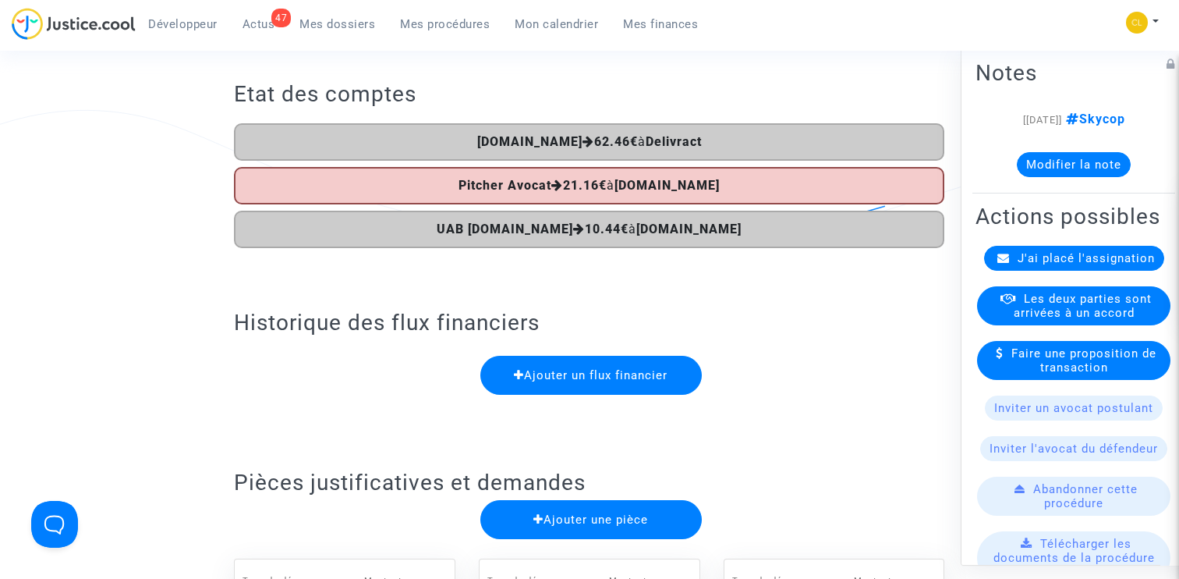
scroll to position [0, 0]
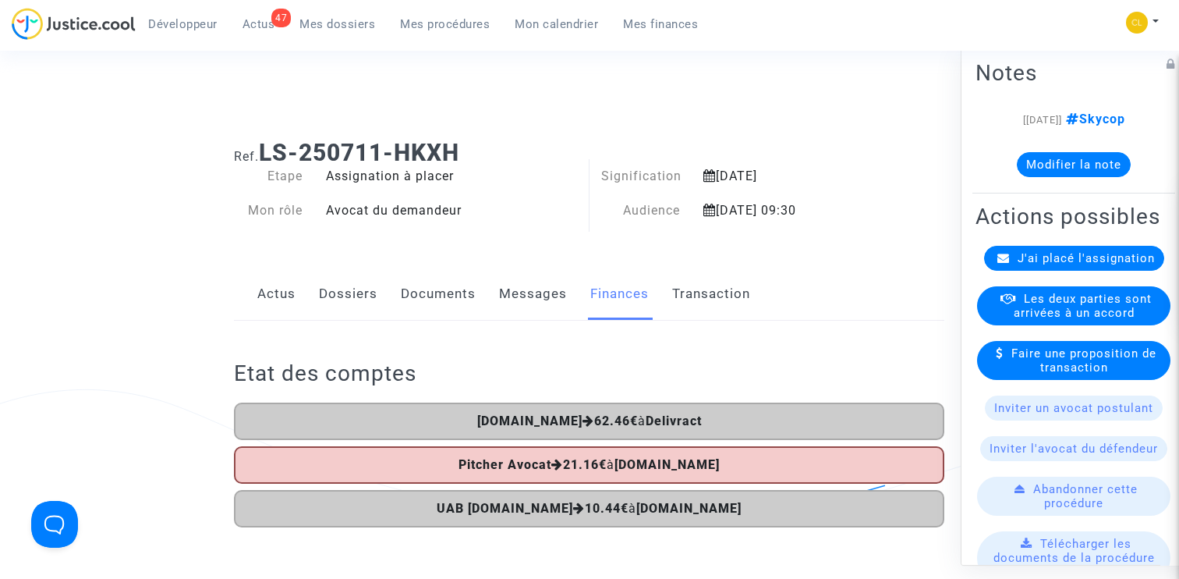
drag, startPoint x: 265, startPoint y: 149, endPoint x: 512, endPoint y: 147, distance: 246.4
click at [512, 148] on h1 "Ref. LS-250711-HKXH" at bounding box center [589, 153] width 710 height 28
copy b "LS-250711-HKXH"
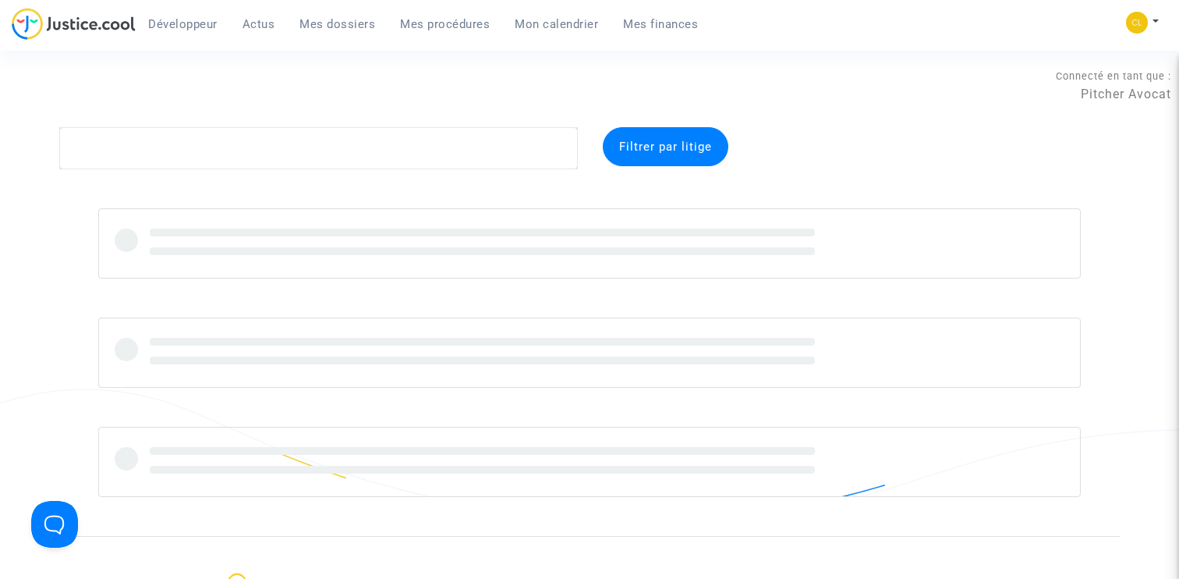
click at [400, 19] on span "Mes procédures" at bounding box center [445, 24] width 90 height 14
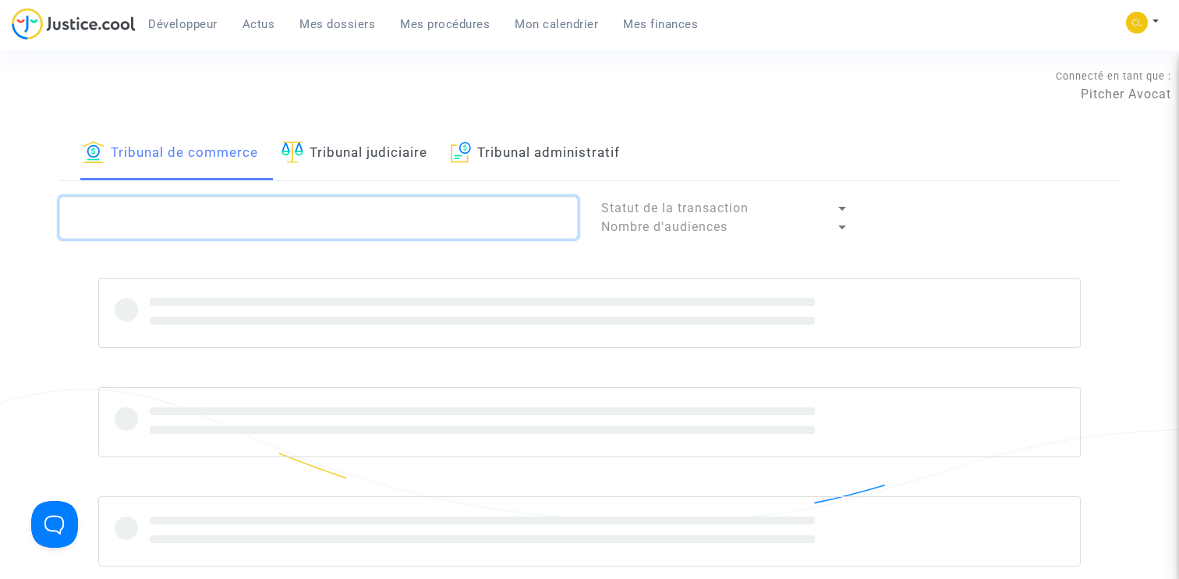
click at [257, 218] on textarea at bounding box center [318, 217] width 519 height 42
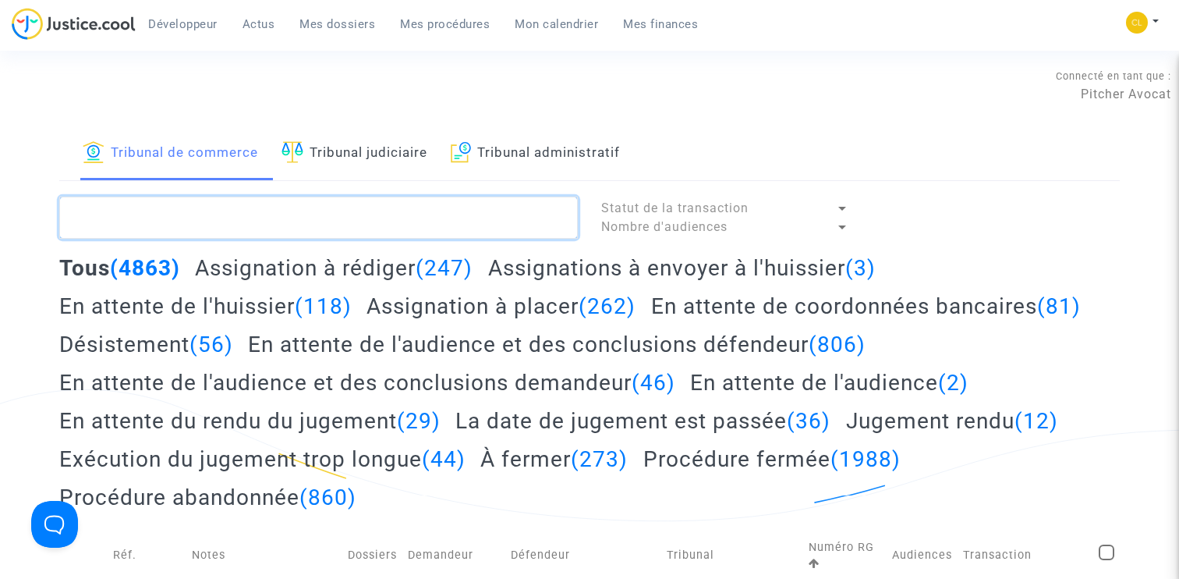
paste textarea "LS-241030-PXFH"
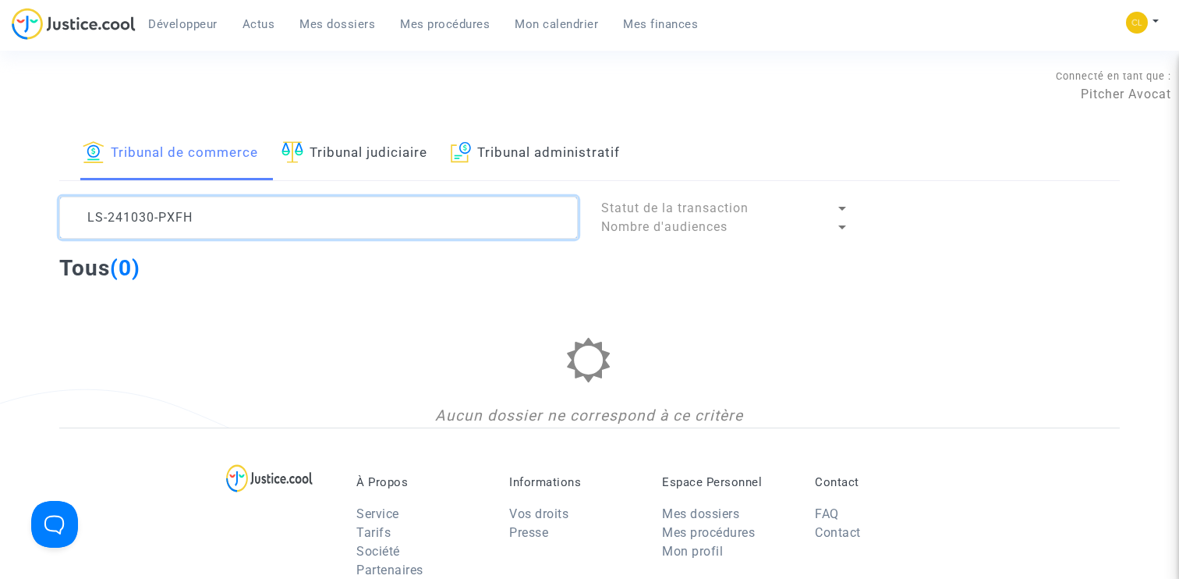
type textarea "LS-241030-PXFH"
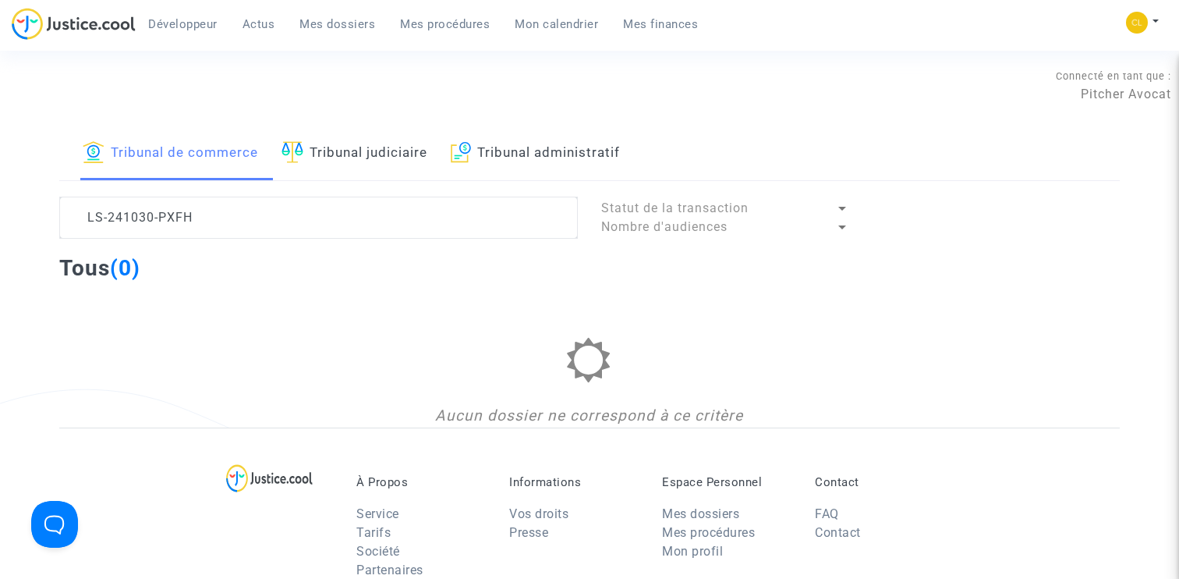
click at [366, 166] on link "Tribunal judiciaire" at bounding box center [354, 153] width 146 height 53
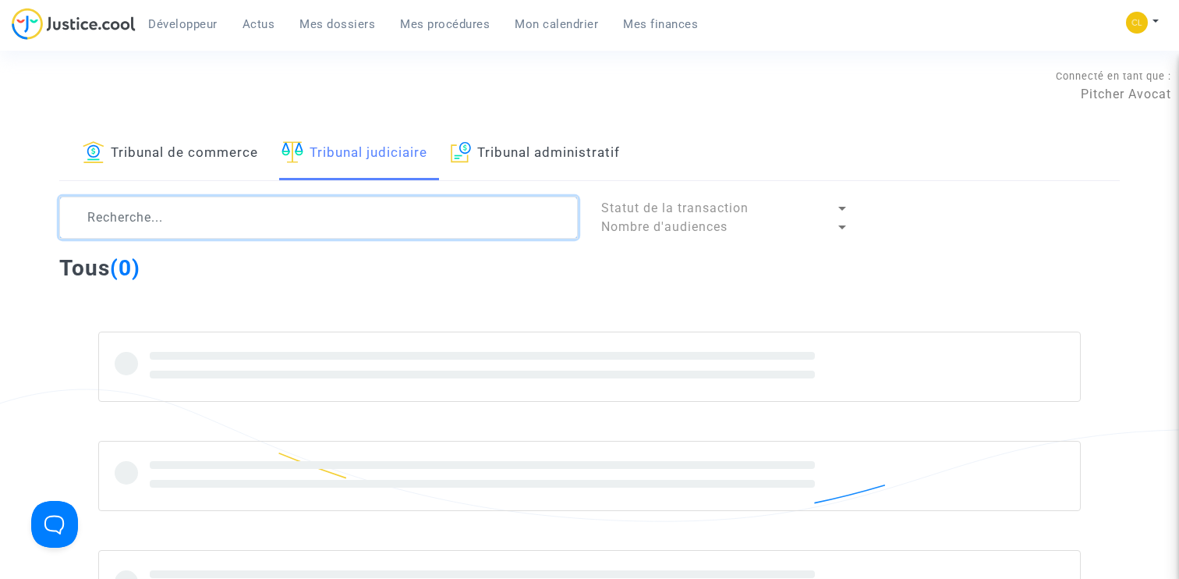
click at [269, 221] on textarea at bounding box center [318, 217] width 519 height 42
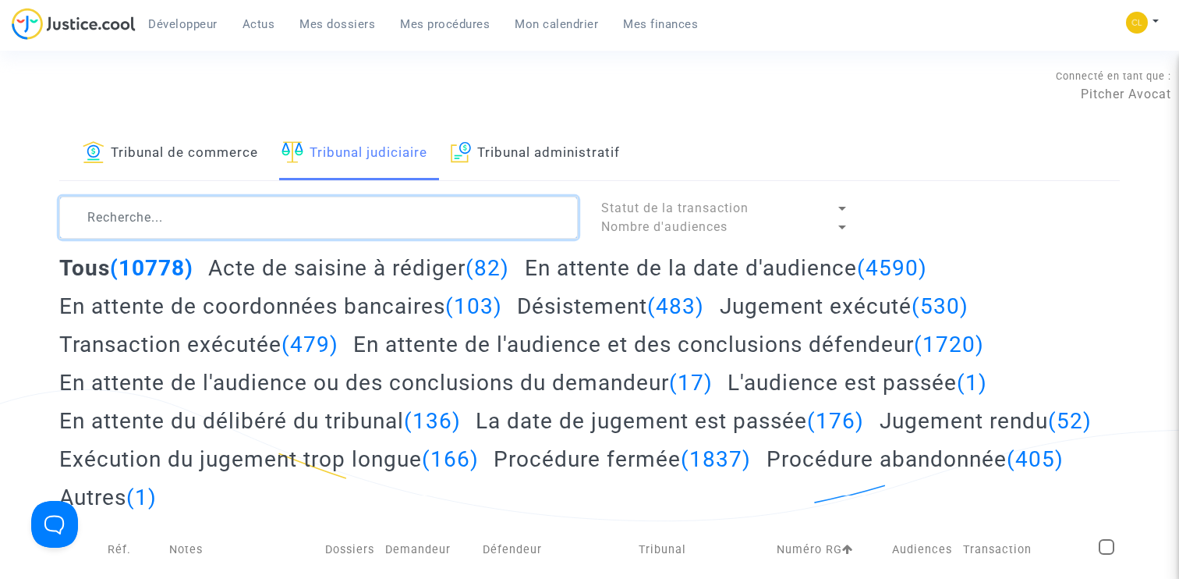
paste textarea "LS-241030-PXFH"
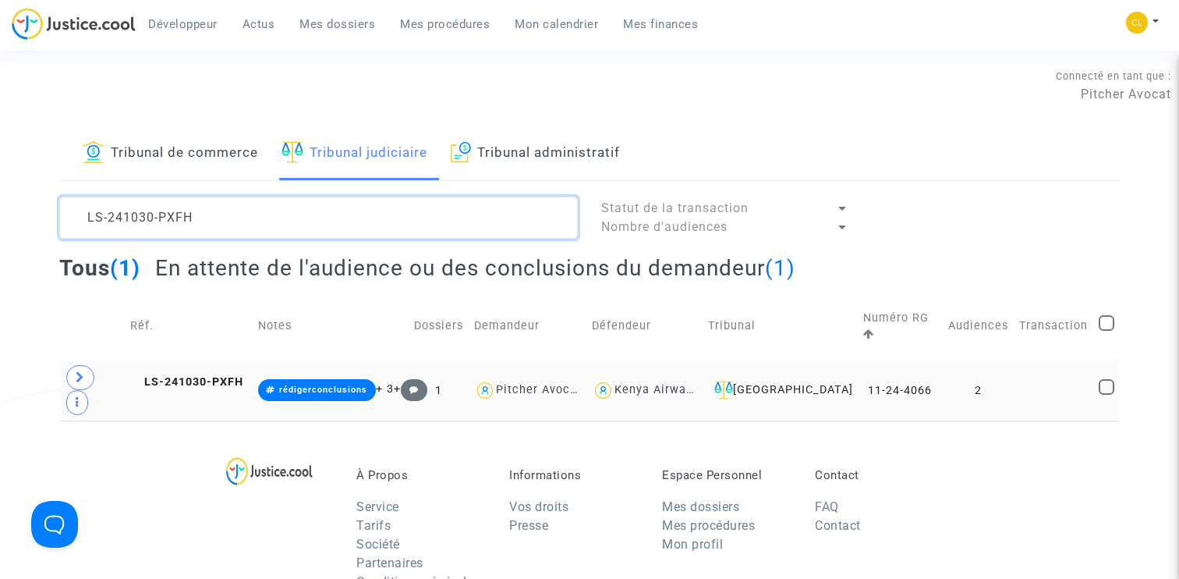
type textarea "LS-241030-PXFH"
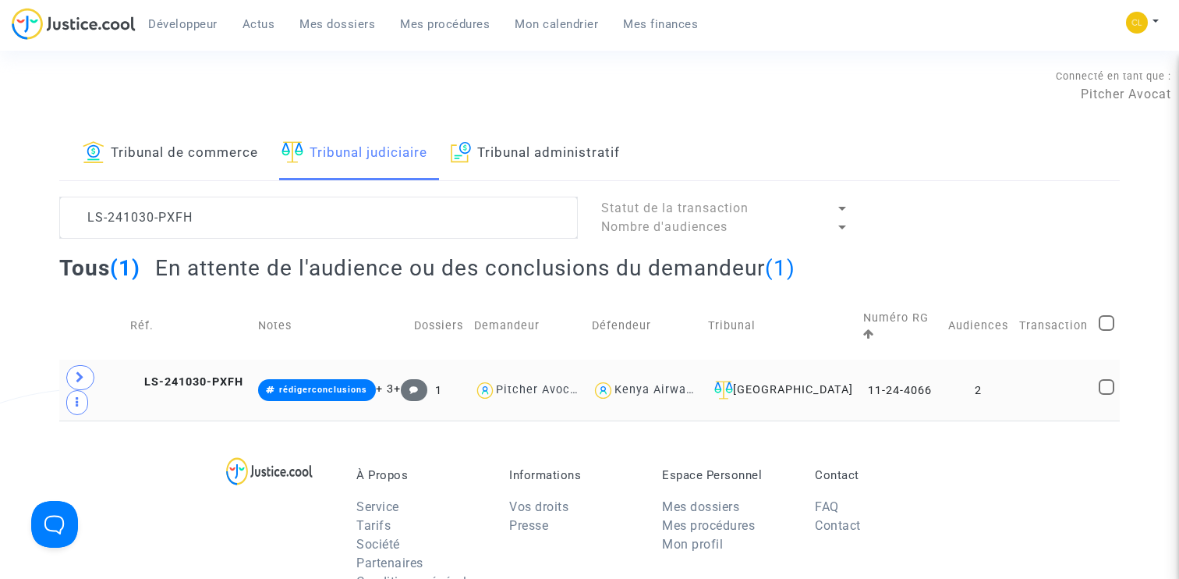
click at [207, 359] on td "LS-241030-PXFH" at bounding box center [189, 389] width 128 height 61
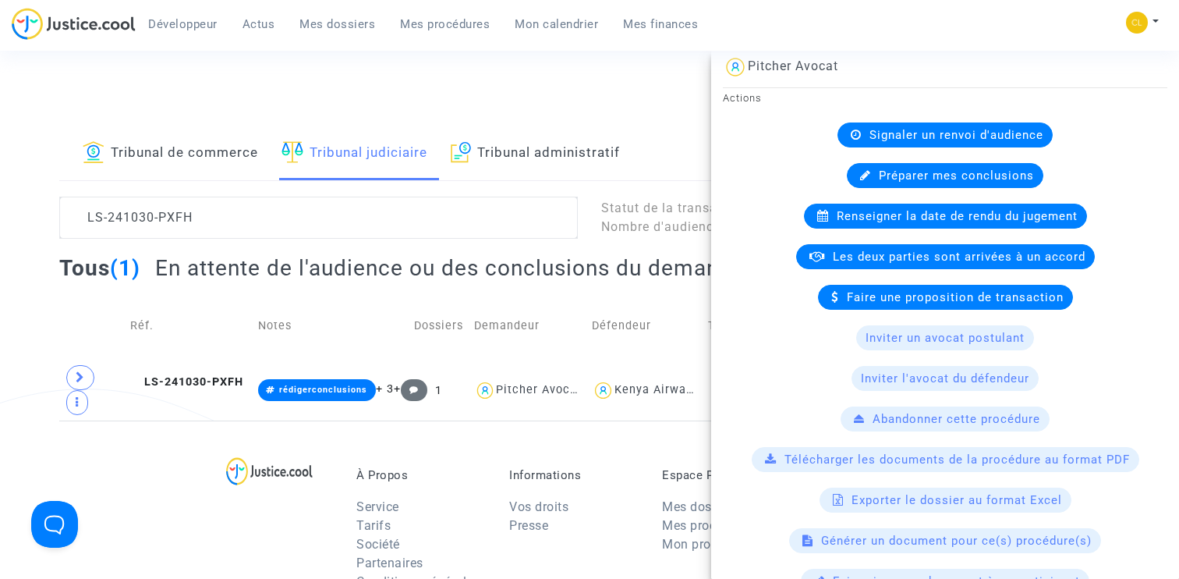
scroll to position [500, 0]
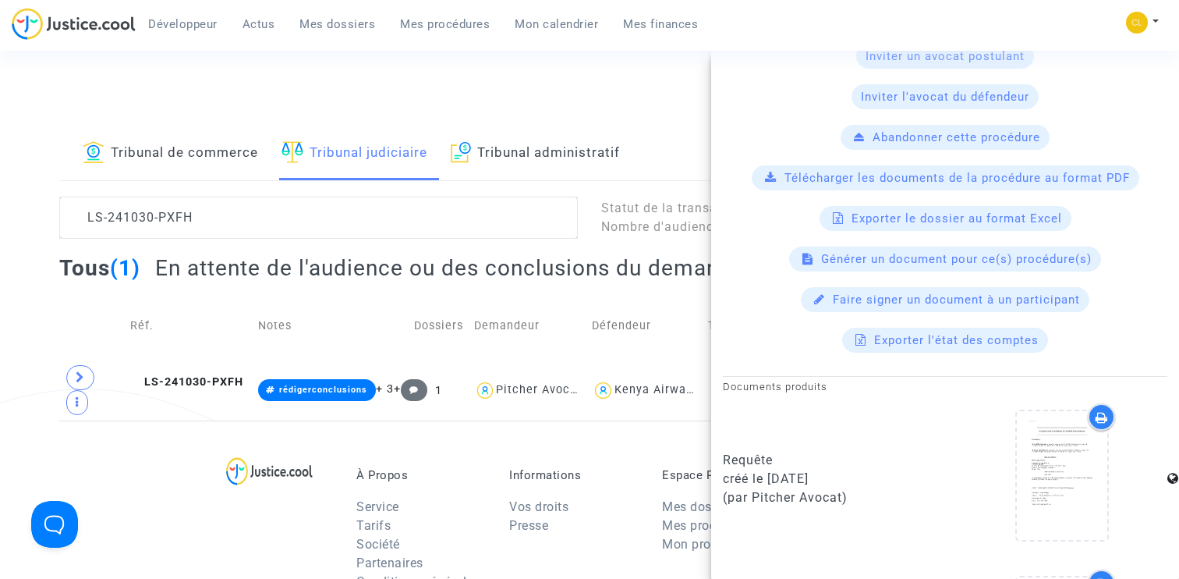
click at [992, 266] on div "Générer un document pour ce(s) procédure(s)" at bounding box center [945, 258] width 312 height 25
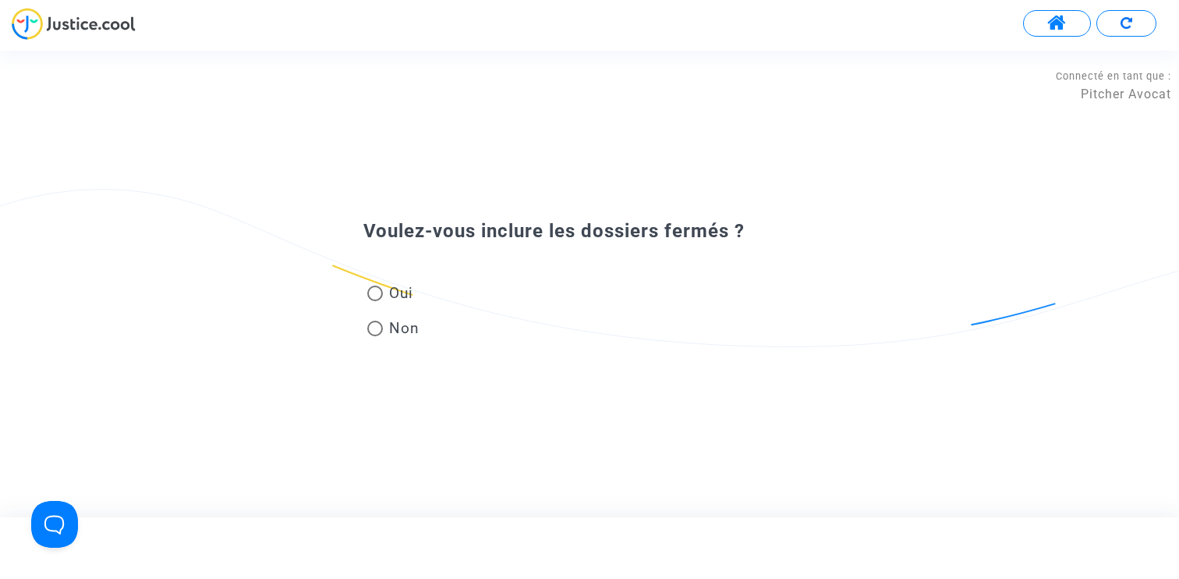
click at [389, 289] on span "Oui" at bounding box center [398, 292] width 30 height 21
click at [375, 301] on input "Oui" at bounding box center [374, 301] width 1 height 1
radio input "true"
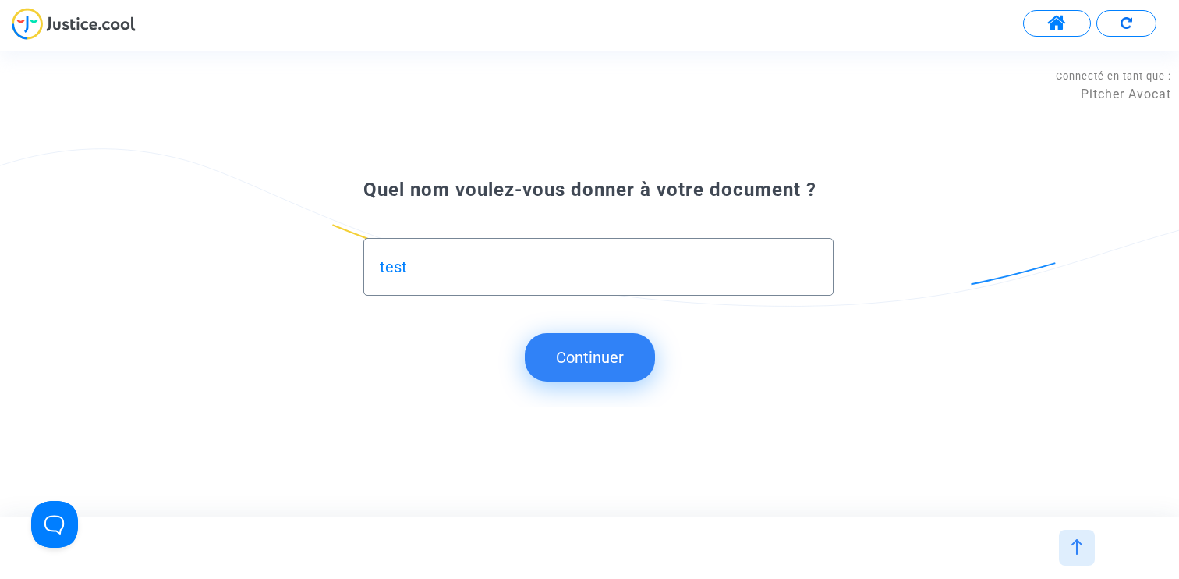
type input "test"
click at [582, 381] on button "Continuer" at bounding box center [590, 357] width 130 height 48
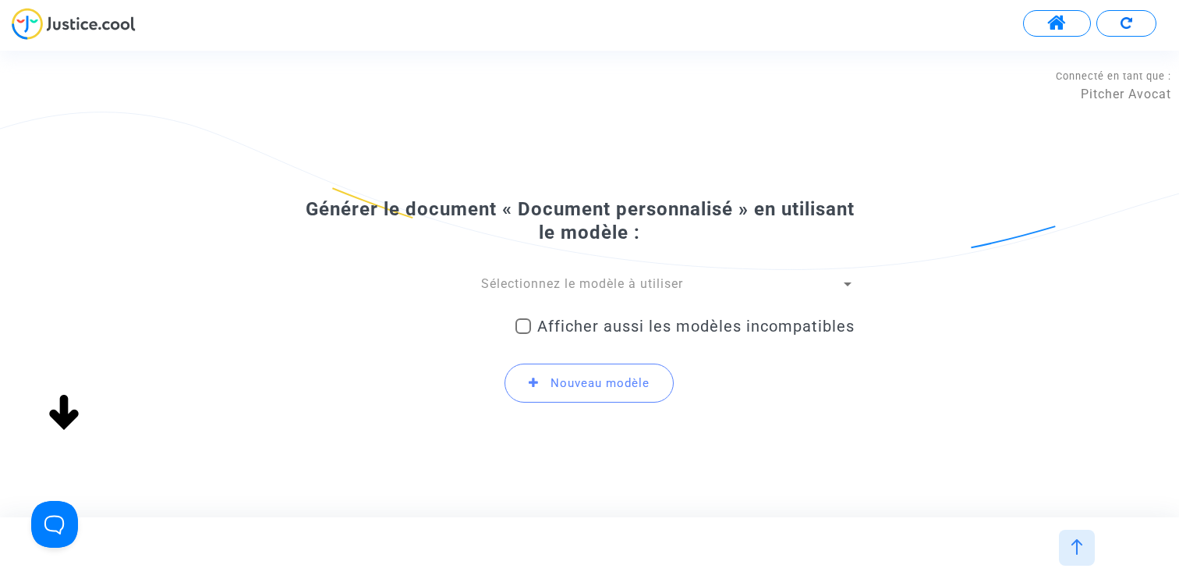
click at [568, 285] on span "Sélectionnez le modèle à utiliser" at bounding box center [582, 283] width 202 height 15
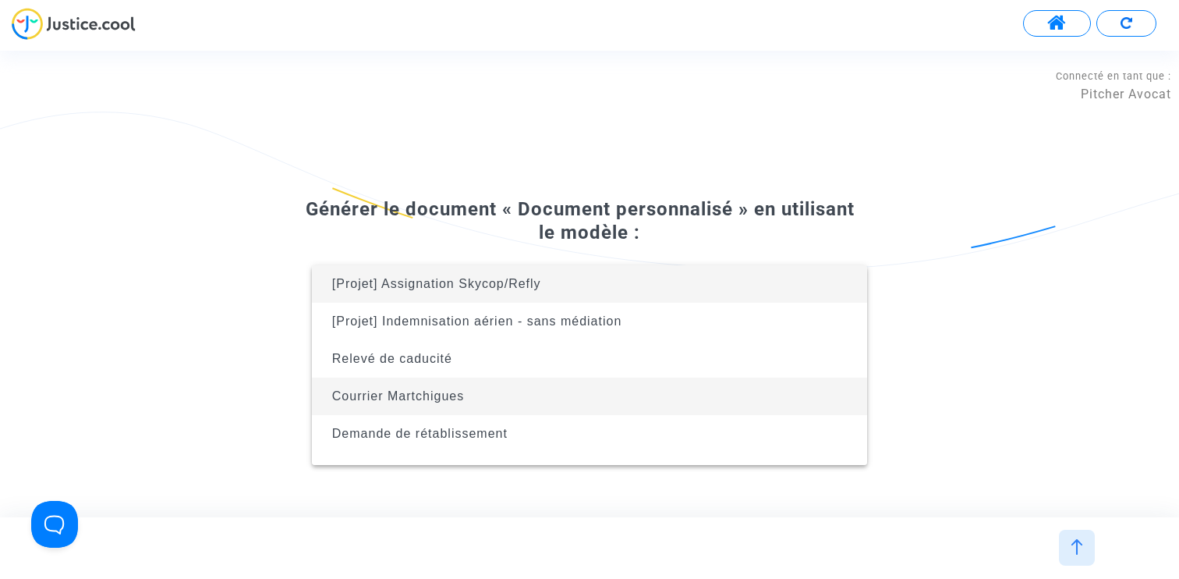
scroll to position [100, 0]
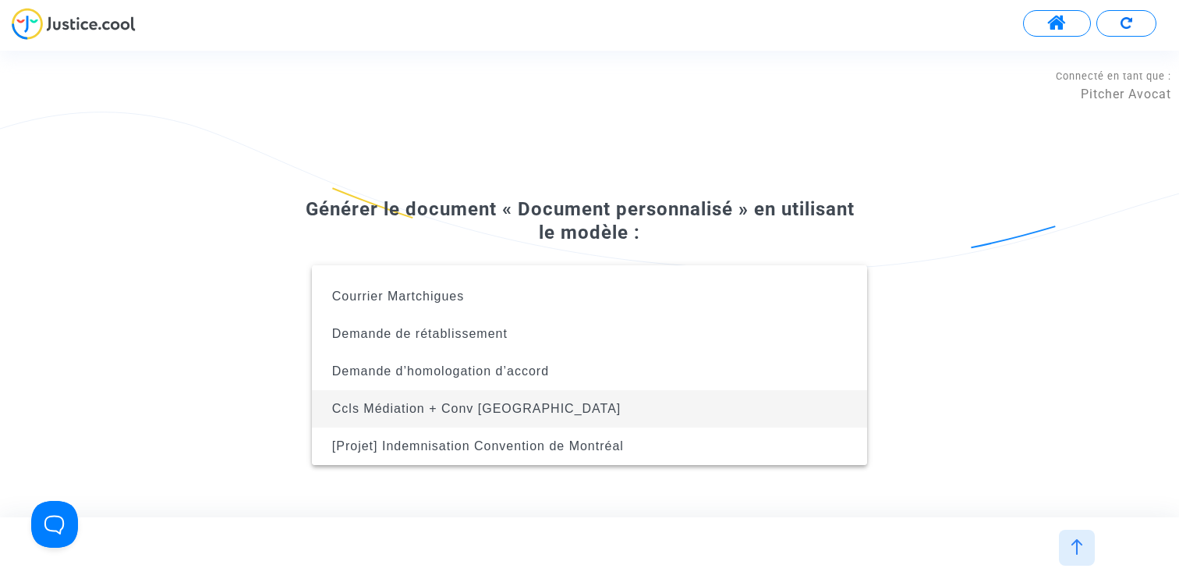
click at [550, 400] on span "Ccls Médiation + Conv [GEOGRAPHIC_DATA]" at bounding box center [589, 408] width 530 height 37
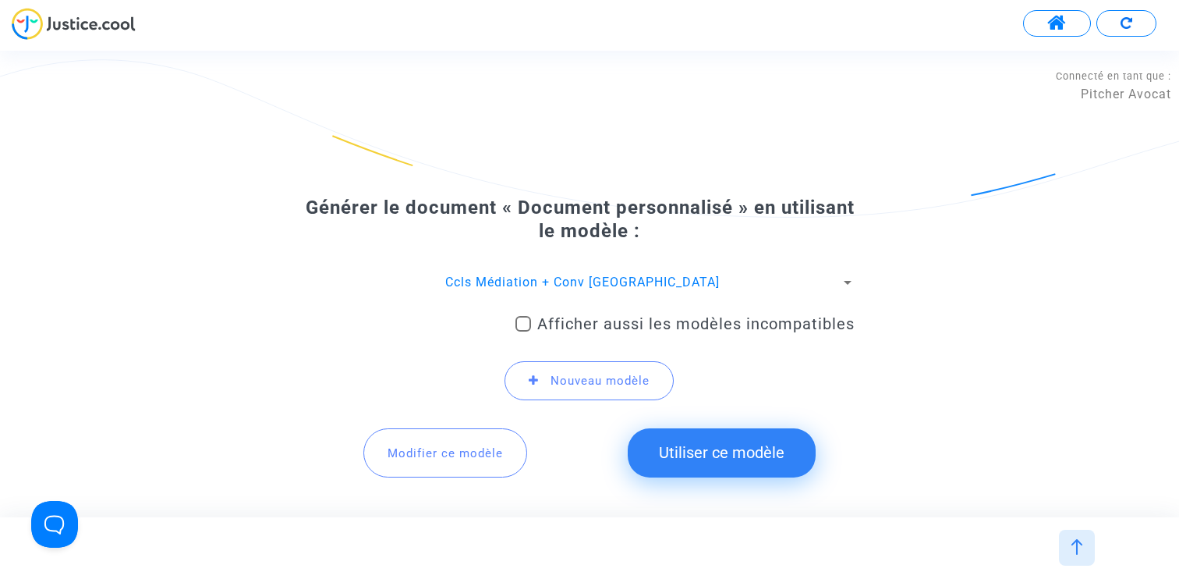
click at [717, 444] on button "Utiliser ce modèle" at bounding box center [722, 452] width 188 height 48
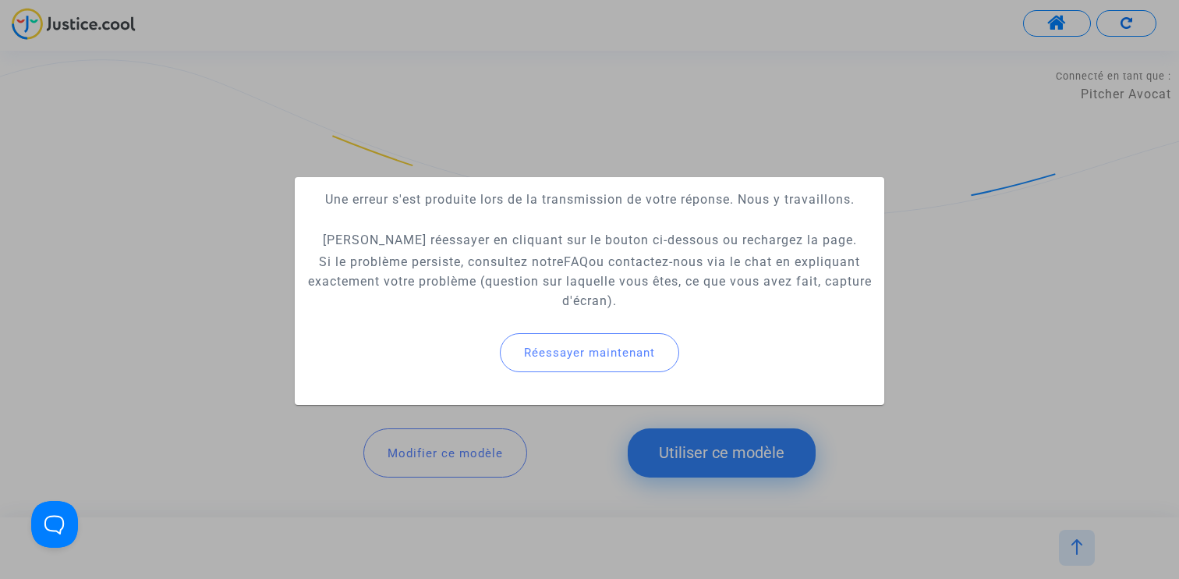
click at [966, 296] on div at bounding box center [589, 289] width 1179 height 579
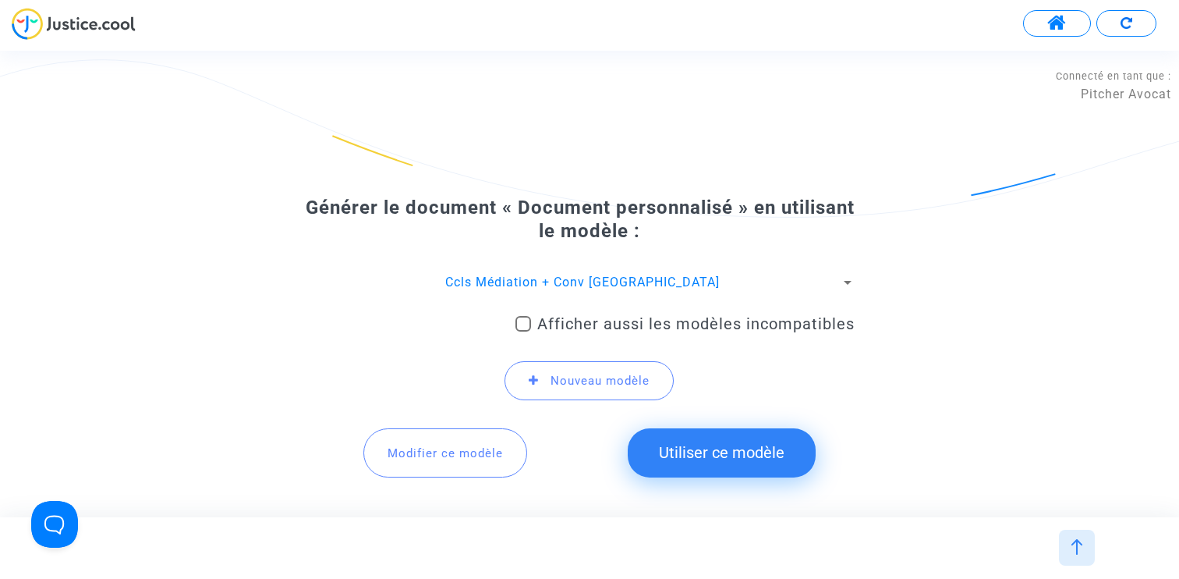
click at [432, 448] on span "Modifier ce modèle" at bounding box center [445, 453] width 115 height 14
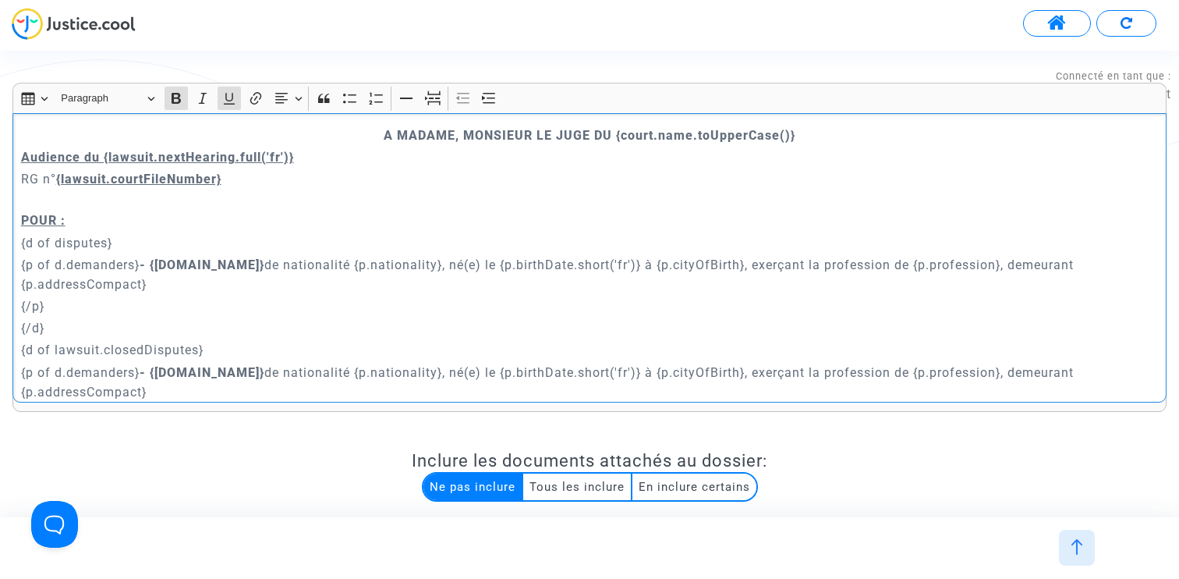
click at [315, 221] on p "POUR :" at bounding box center [590, 210] width 1138 height 39
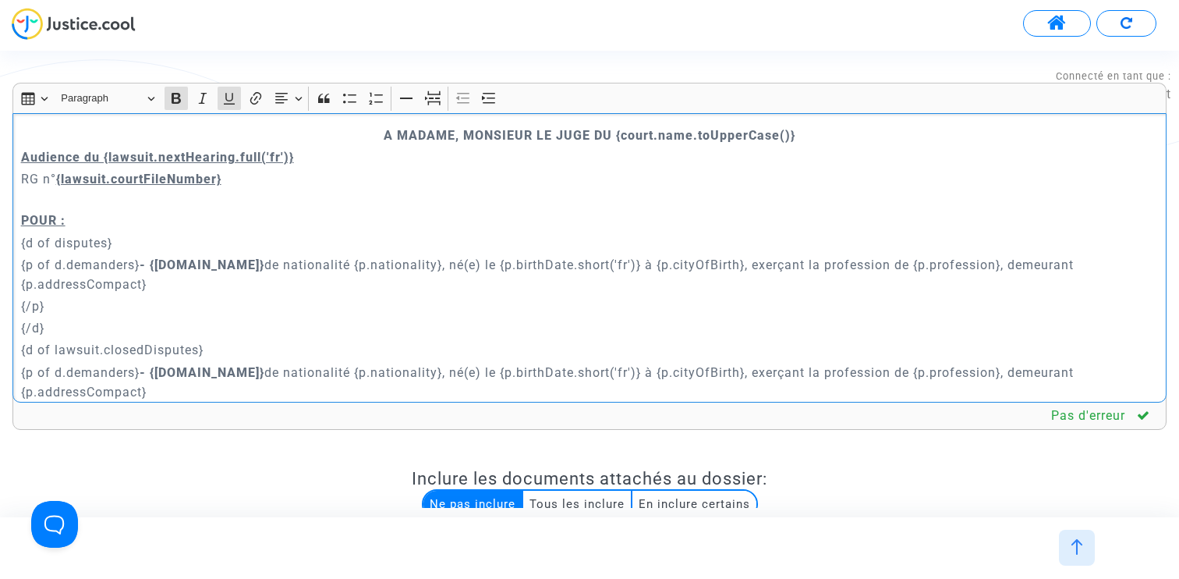
click at [1078, 550] on img at bounding box center [1077, 547] width 16 height 16
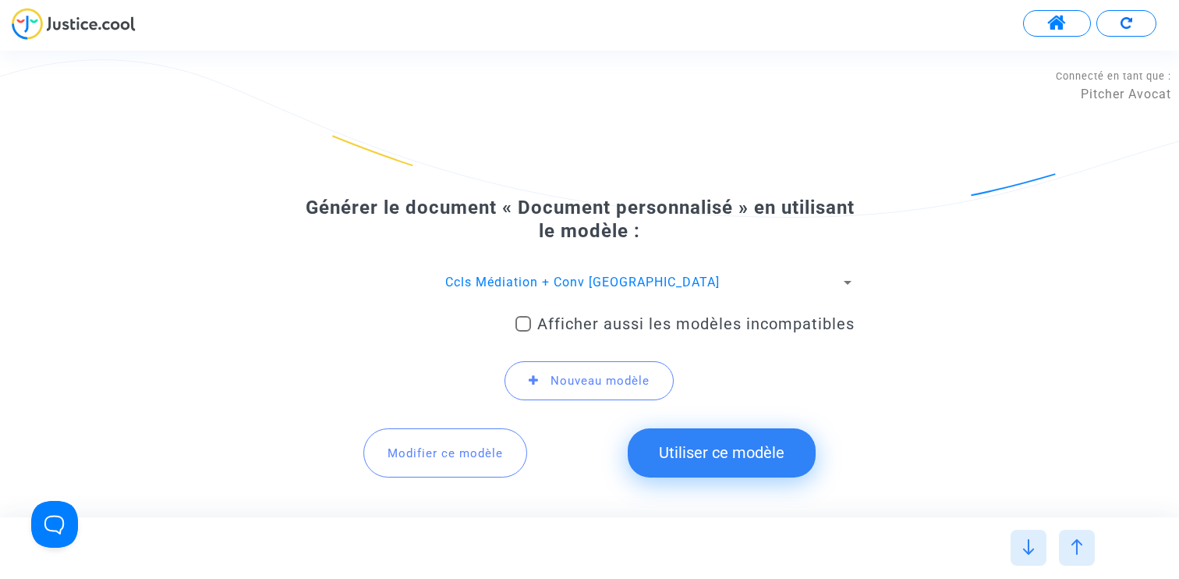
click at [708, 451] on button "Utiliser ce modèle" at bounding box center [722, 452] width 188 height 48
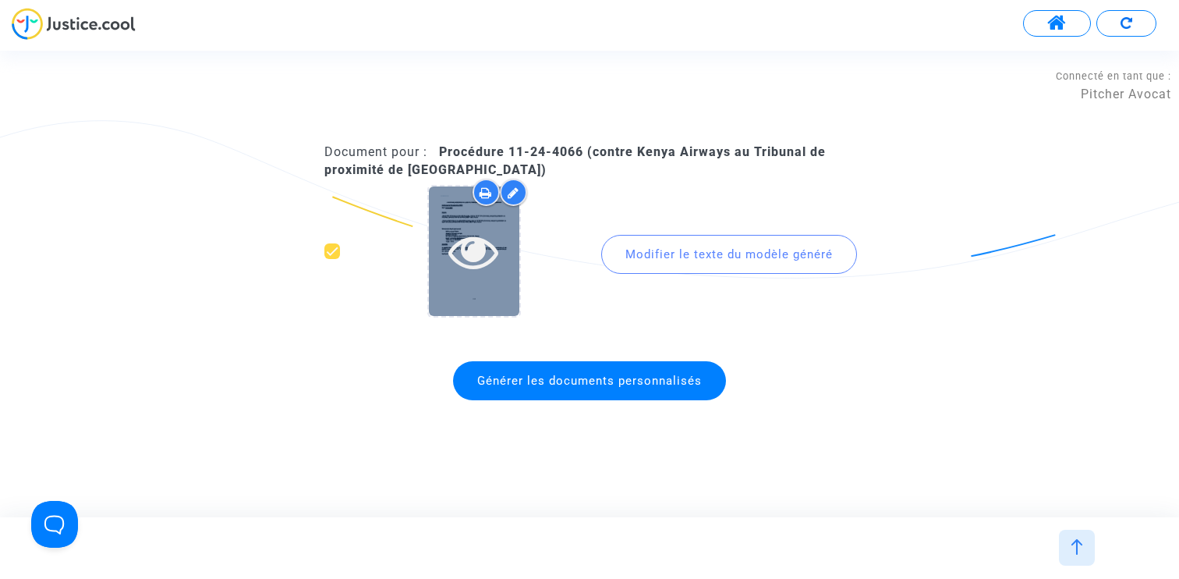
click at [482, 246] on icon at bounding box center [473, 251] width 51 height 50
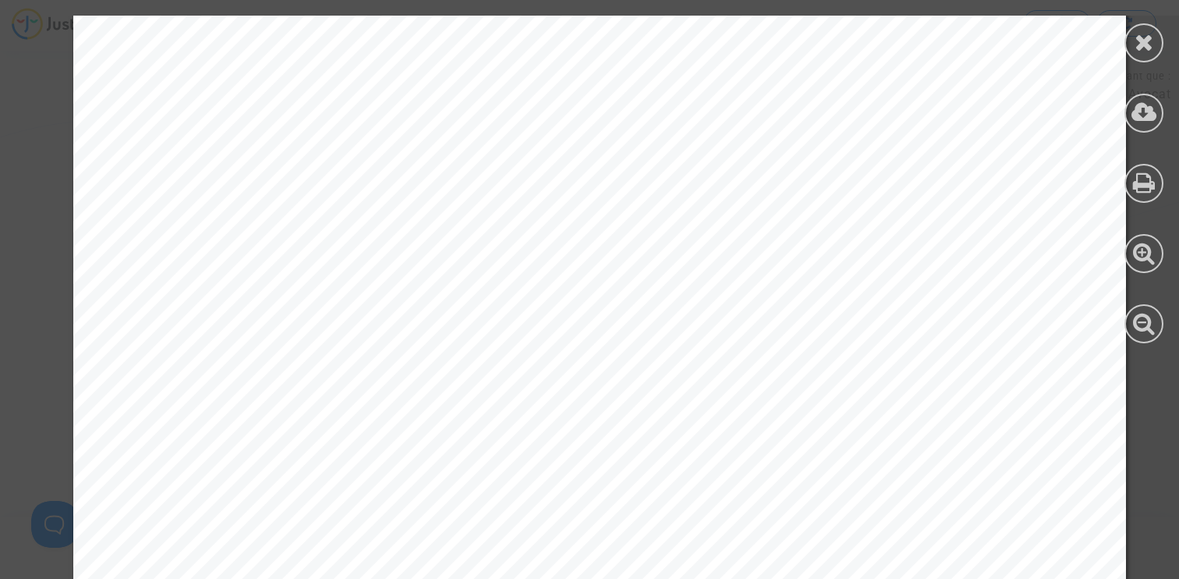
scroll to position [261, 0]
click at [1138, 320] on icon at bounding box center [1144, 322] width 23 height 23
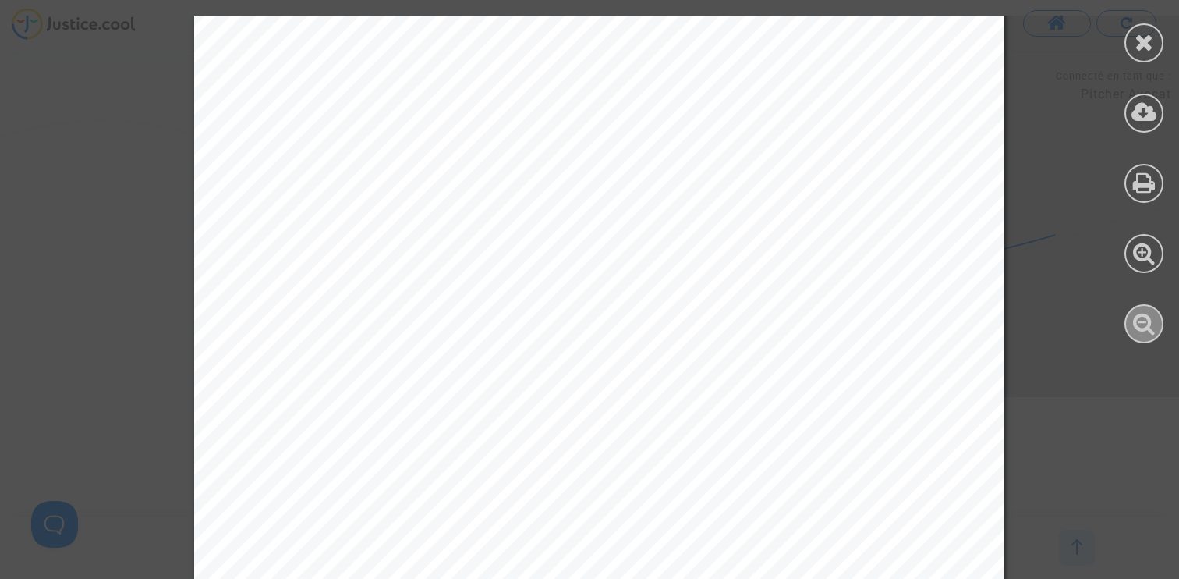
click at [1138, 320] on icon at bounding box center [1144, 322] width 23 height 23
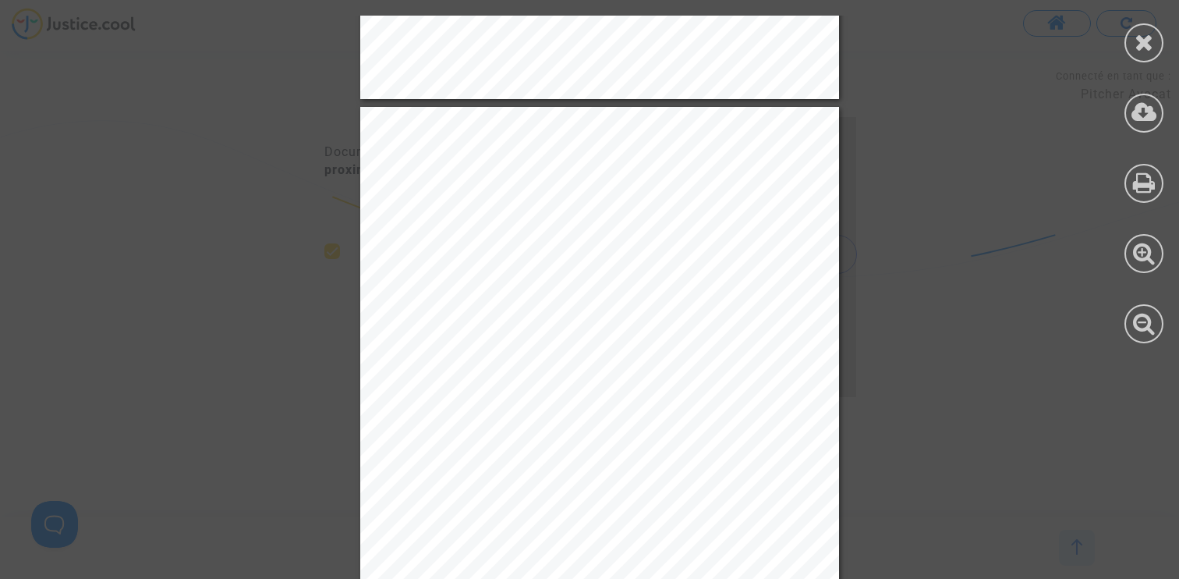
scroll to position [8785, 0]
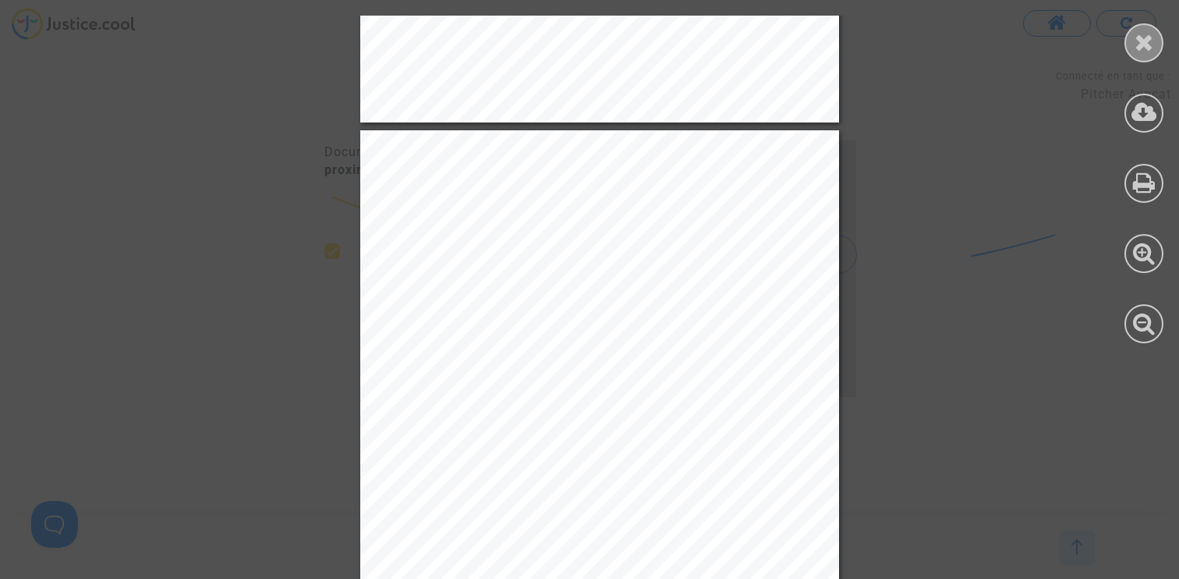
click at [1145, 49] on icon at bounding box center [1144, 41] width 19 height 23
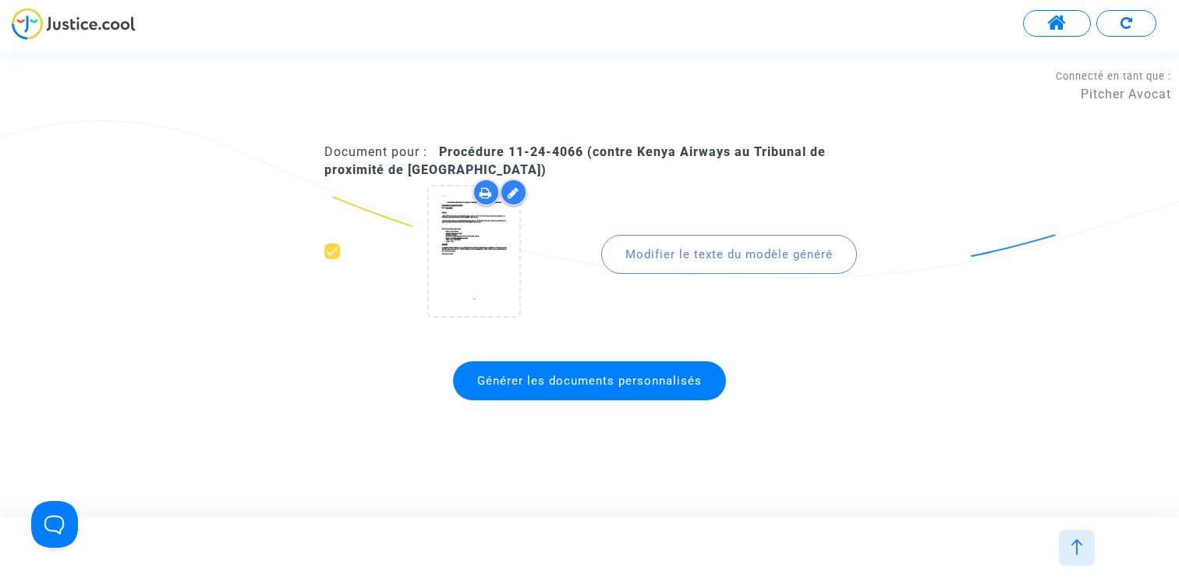
click at [738, 71] on div "Document pour : Procédure 11-24-4066 (contre Kenya Airways au Tribunal de proxi…" at bounding box center [589, 283] width 1179 height 465
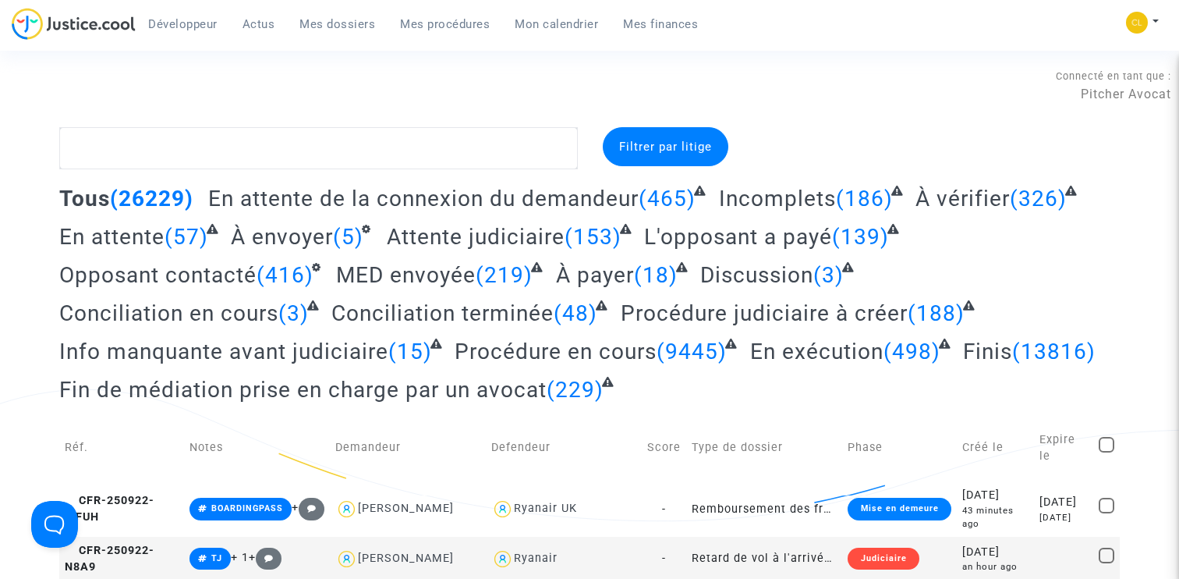
click at [332, 22] on span "Mes dossiers" at bounding box center [337, 24] width 76 height 14
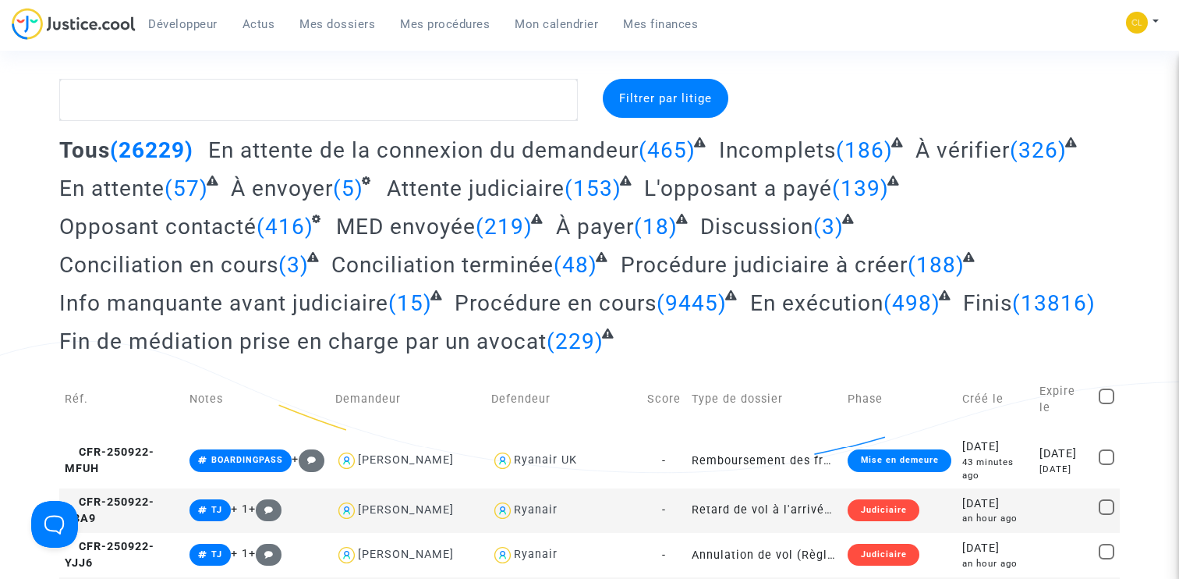
scroll to position [46, 0]
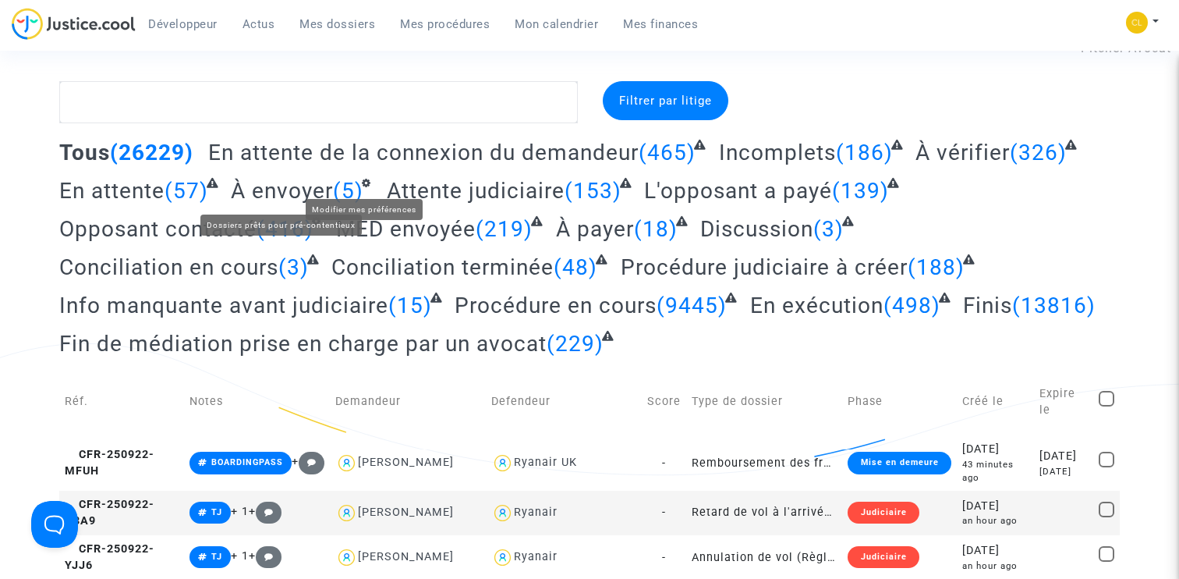
click at [303, 180] on span "À envoyer" at bounding box center [282, 191] width 102 height 26
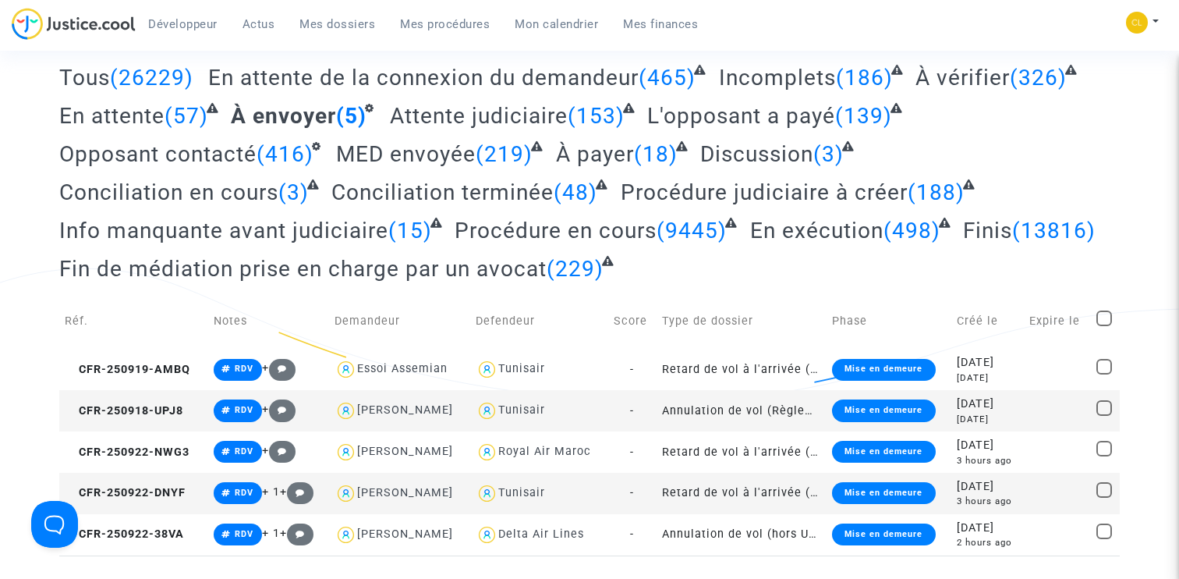
scroll to position [122, 0]
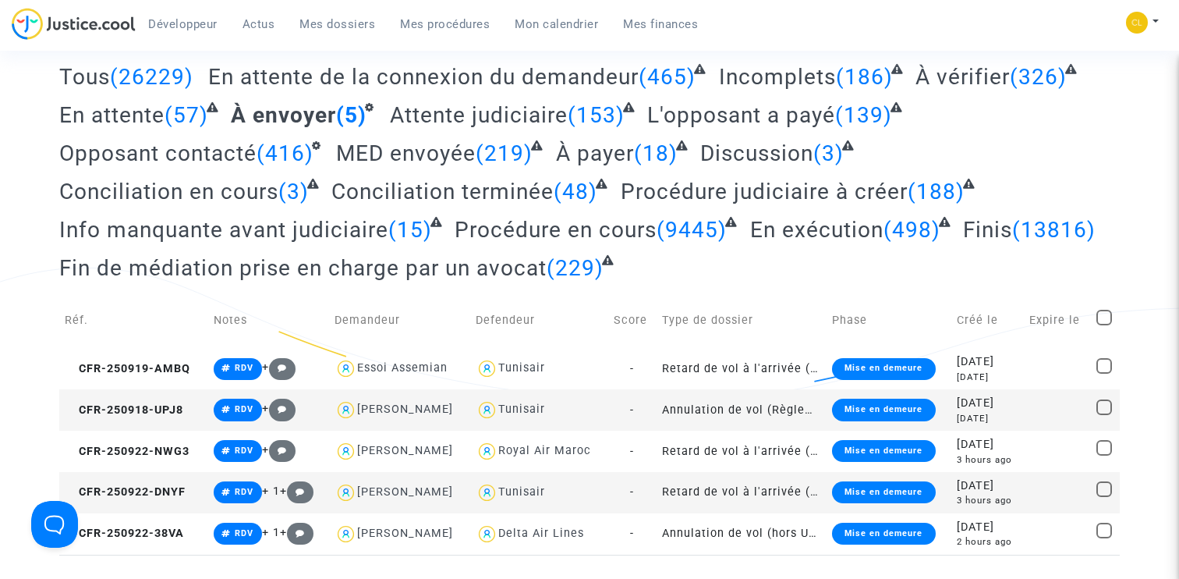
click at [1101, 316] on span at bounding box center [1104, 318] width 16 height 16
click at [1103, 325] on input "checkbox" at bounding box center [1103, 325] width 1 height 1
checkbox input "true"
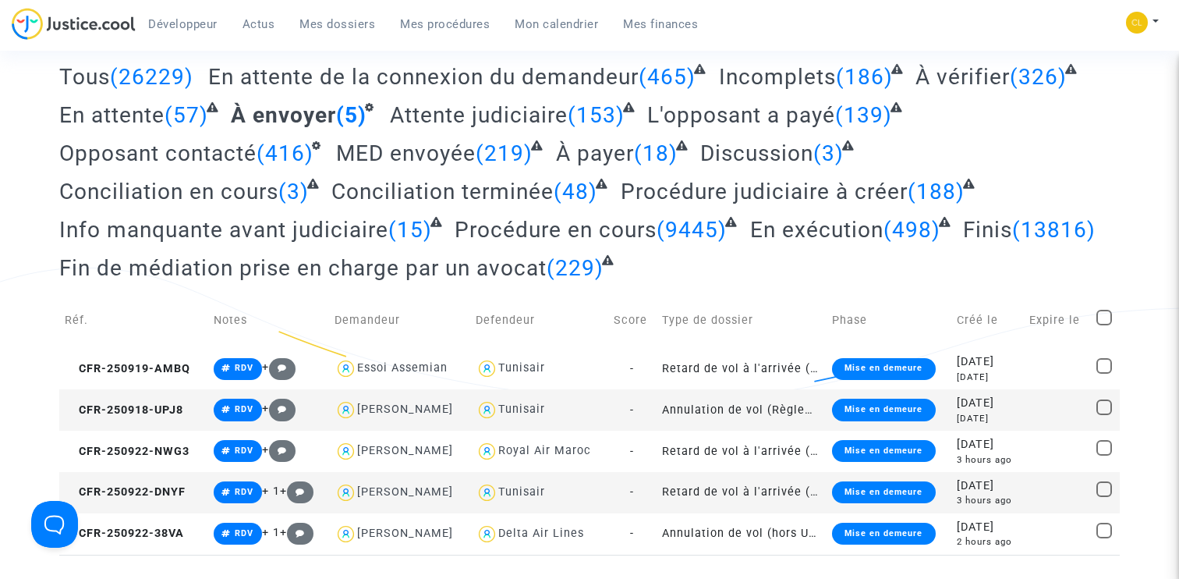
checkbox input "true"
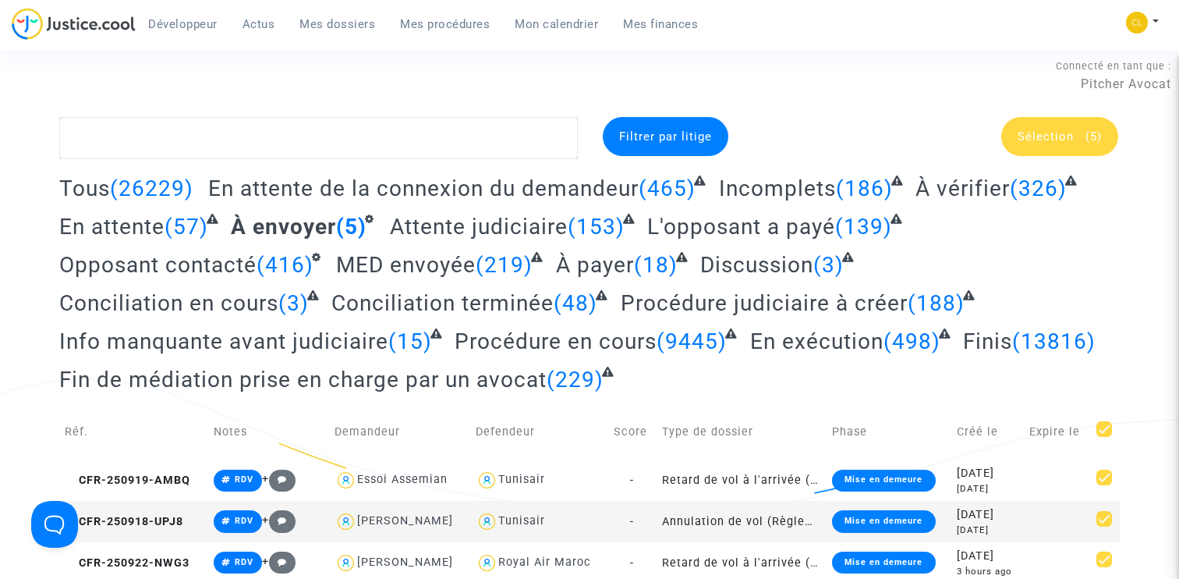
scroll to position [0, 0]
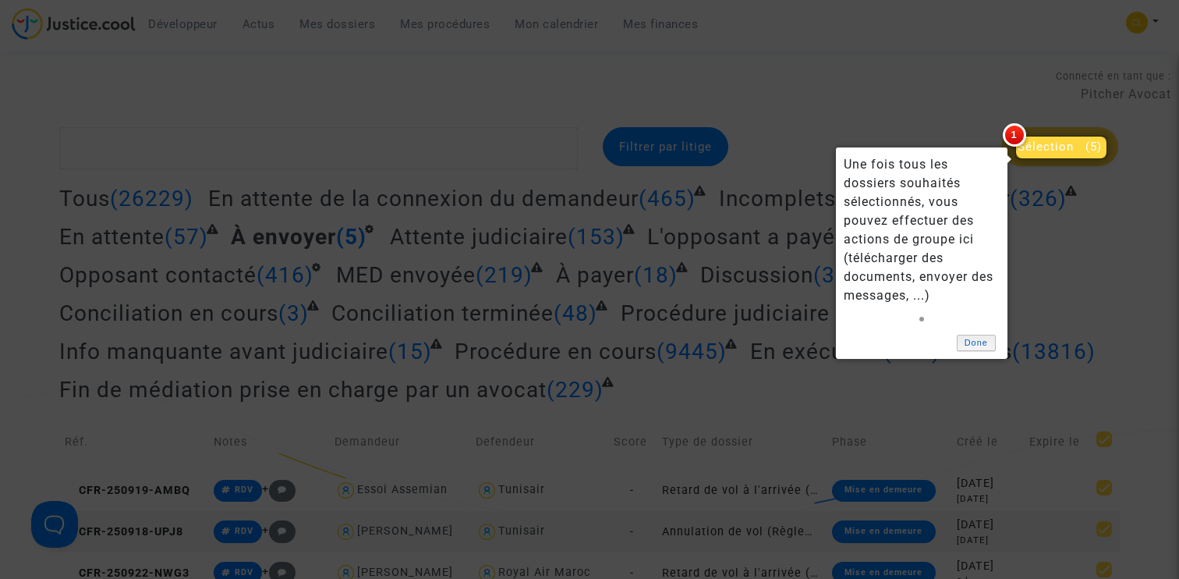
click at [989, 338] on link "Done" at bounding box center [976, 343] width 39 height 16
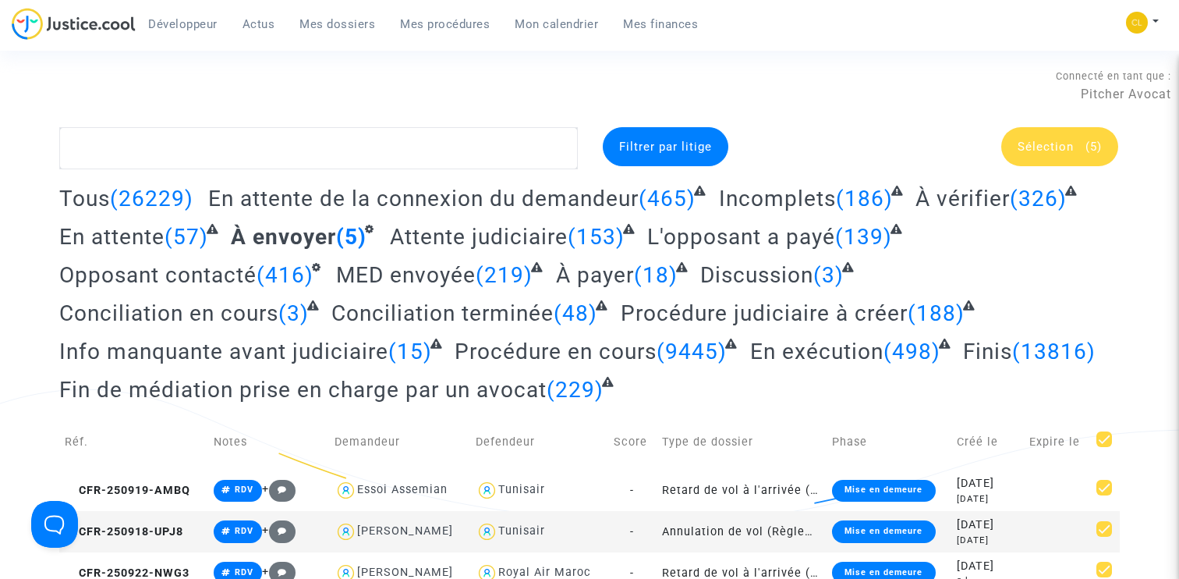
click at [1039, 146] on span "Sélection" at bounding box center [1046, 147] width 56 height 14
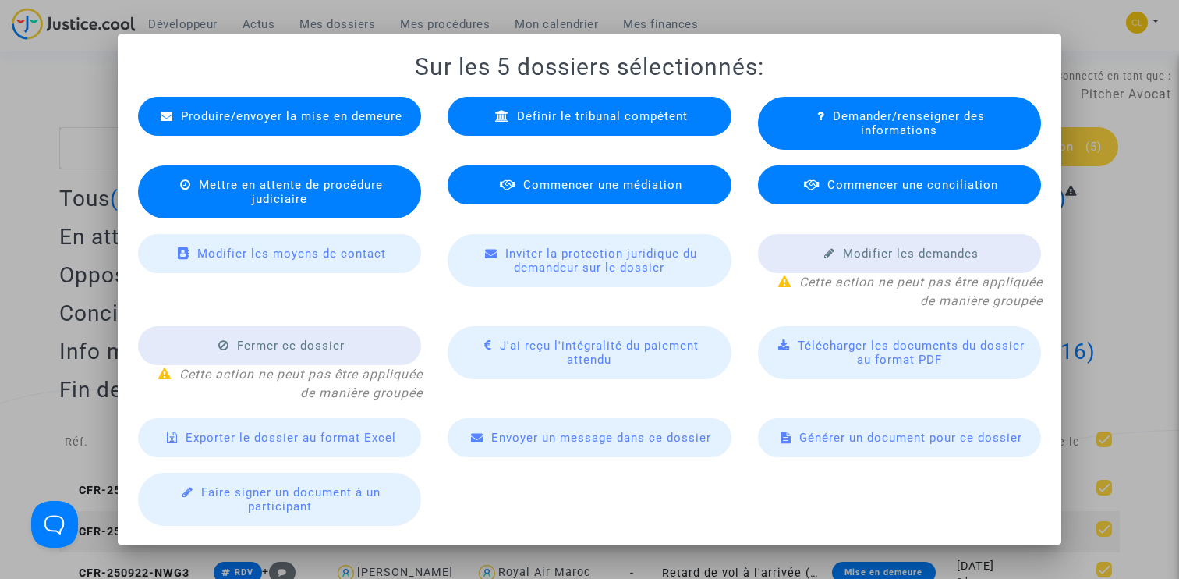
click at [1137, 366] on div at bounding box center [589, 289] width 1179 height 579
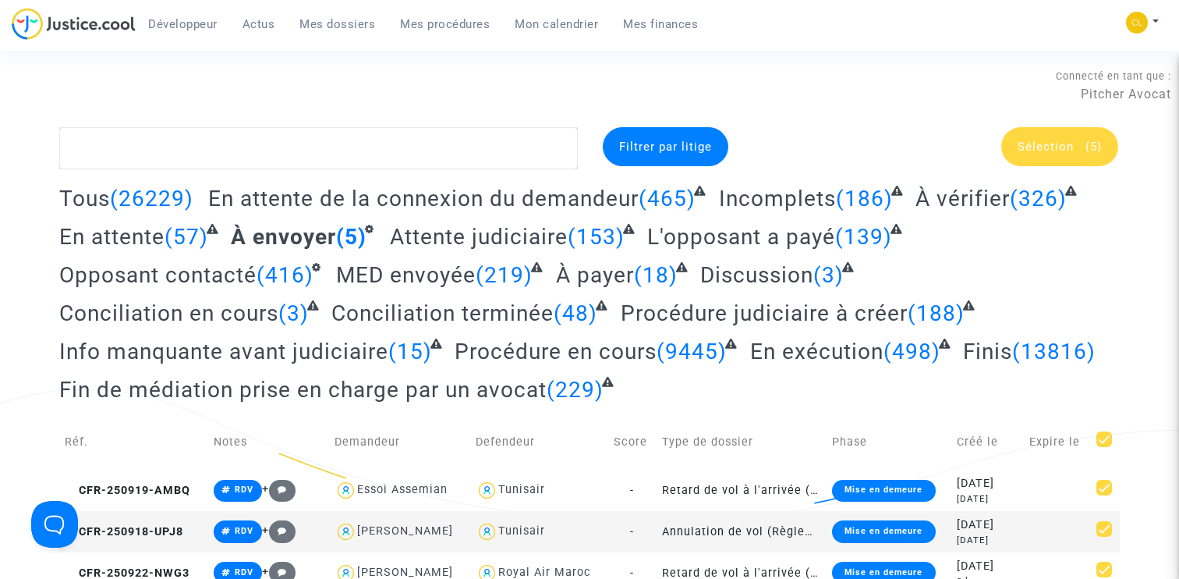
click at [1103, 439] on span at bounding box center [1104, 439] width 16 height 16
click at [1103, 447] on input "checkbox" at bounding box center [1103, 447] width 1 height 1
checkbox input "false"
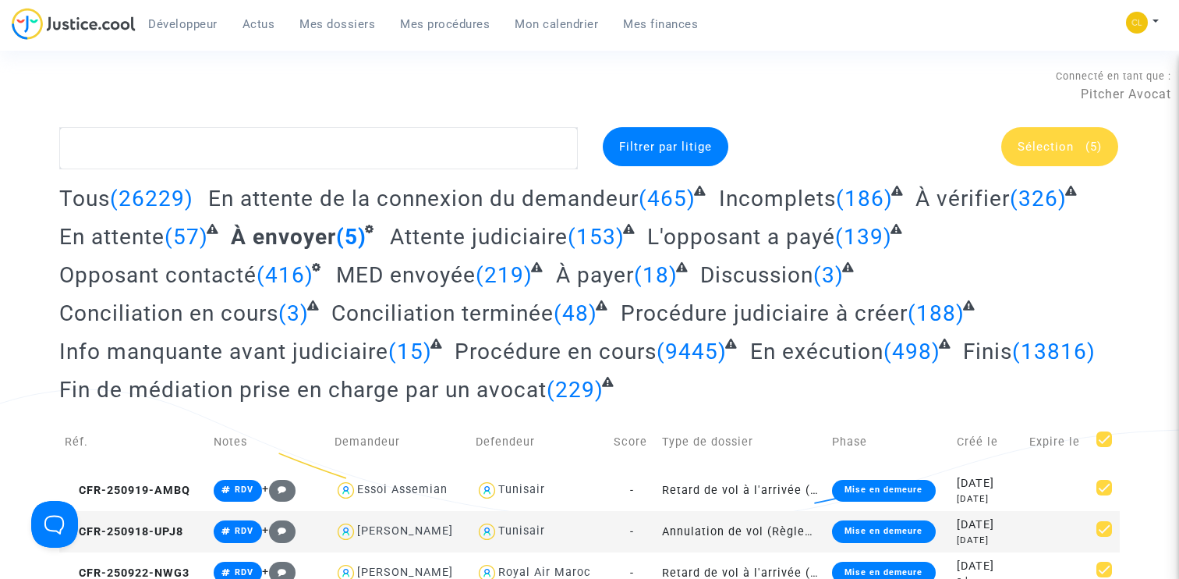
checkbox input "false"
click at [543, 23] on span "Mon calendrier" at bounding box center [556, 24] width 83 height 14
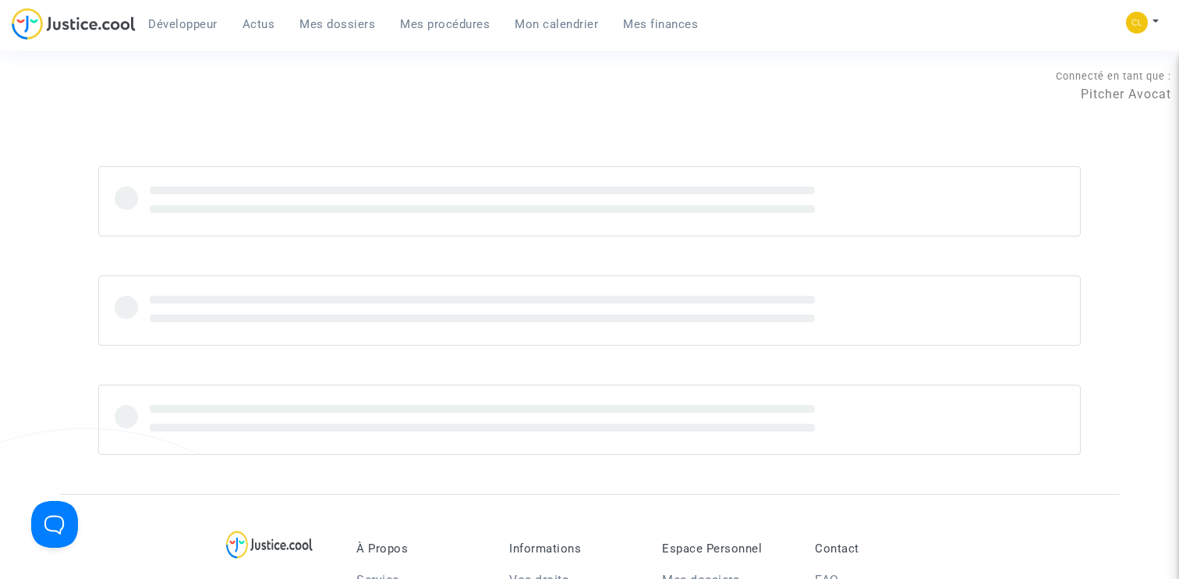
click at [817, 84] on div "Connecté en tant que : Pitcher Avocat" at bounding box center [585, 84] width 1171 height 37
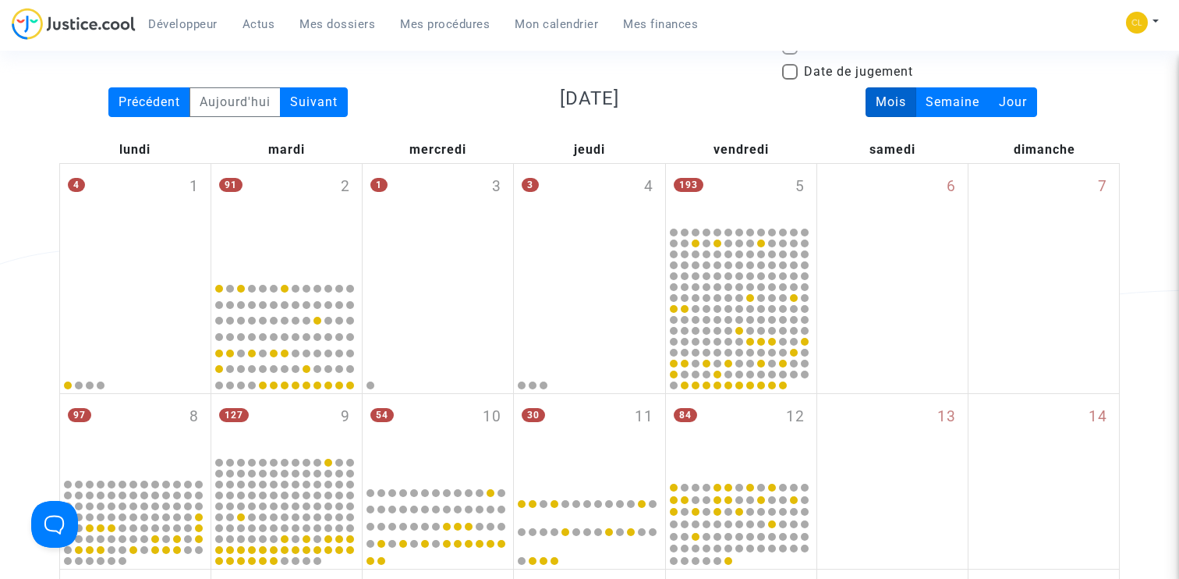
scroll to position [163, 0]
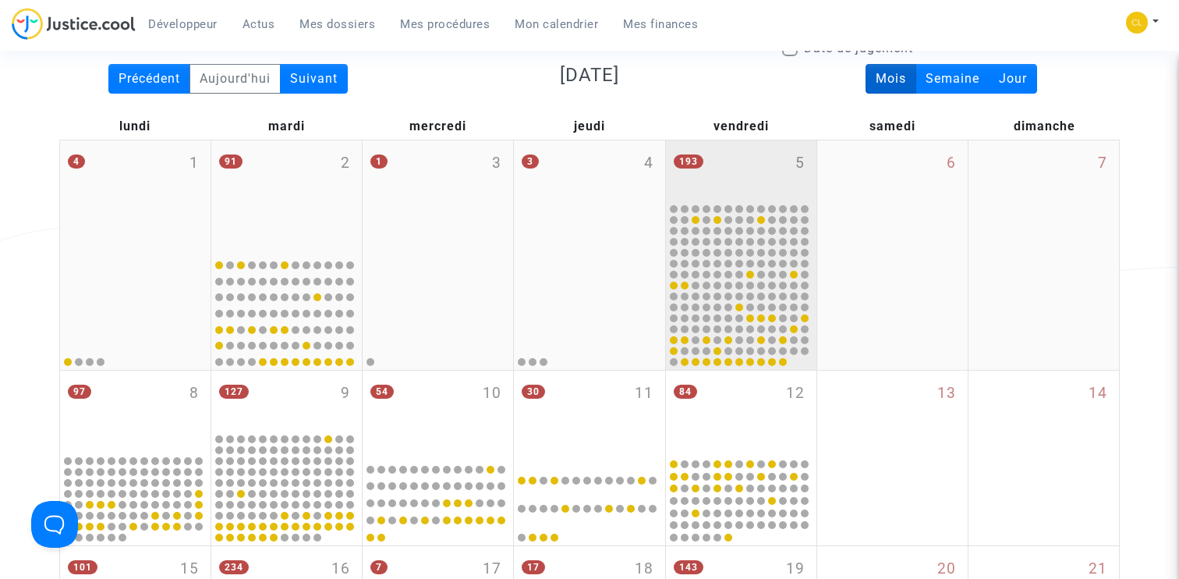
click at [731, 157] on div "193 5" at bounding box center [741, 170] width 150 height 61
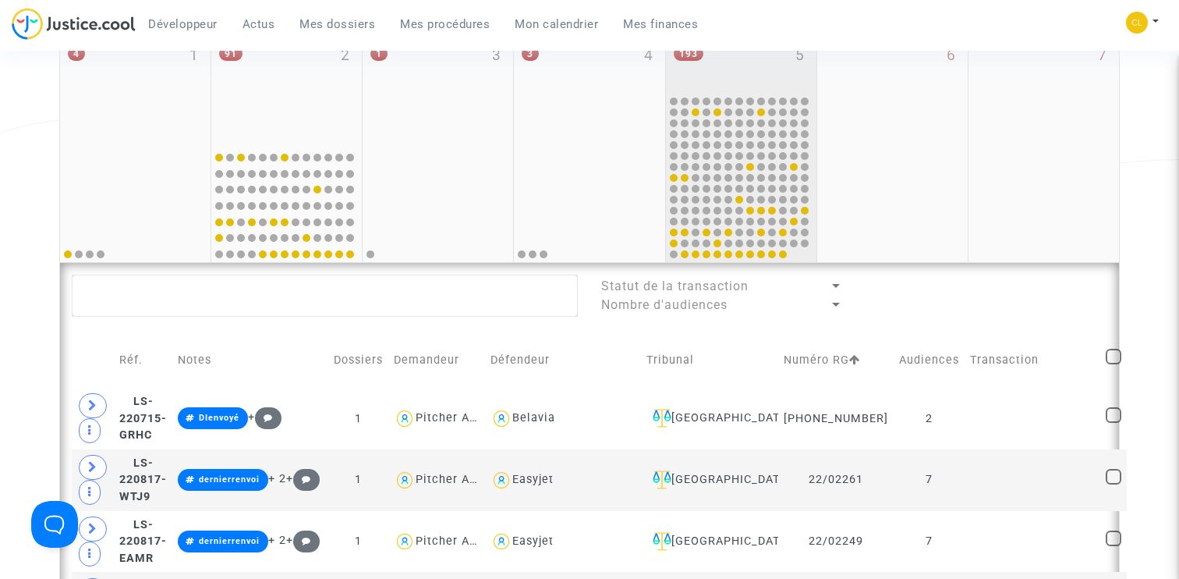
scroll to position [266, 0]
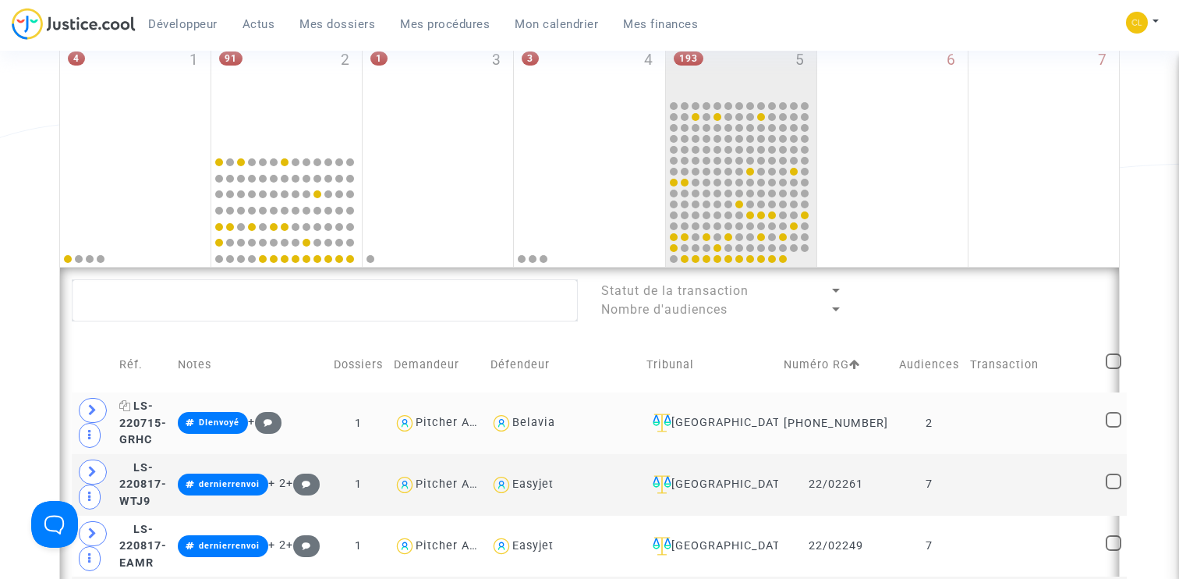
click at [146, 434] on span "LS-220715-GRHC" at bounding box center [143, 422] width 48 height 47
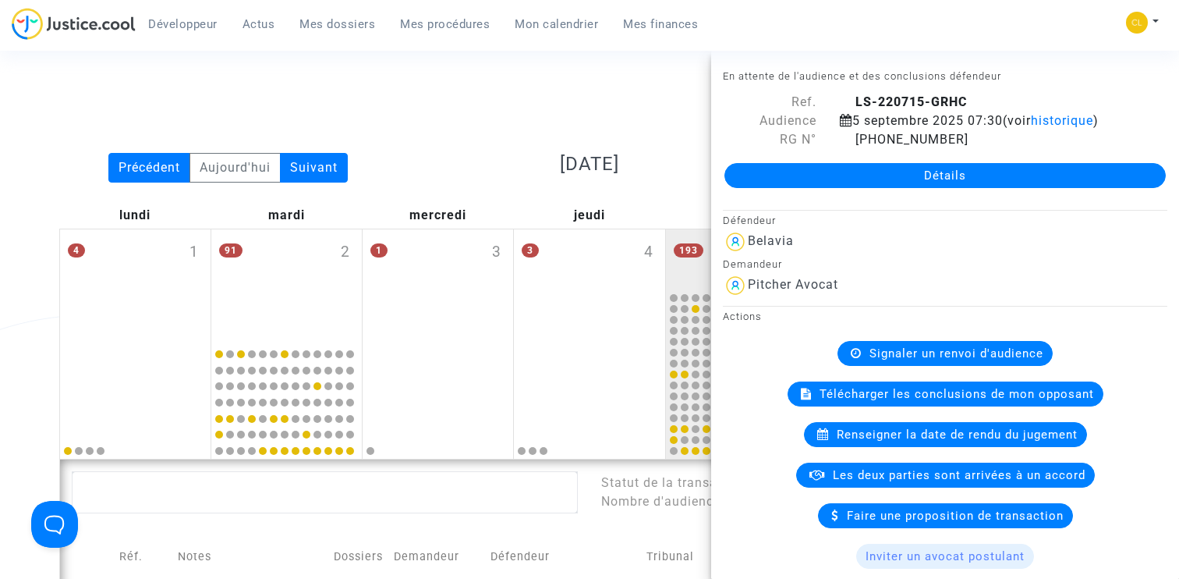
scroll to position [55, 0]
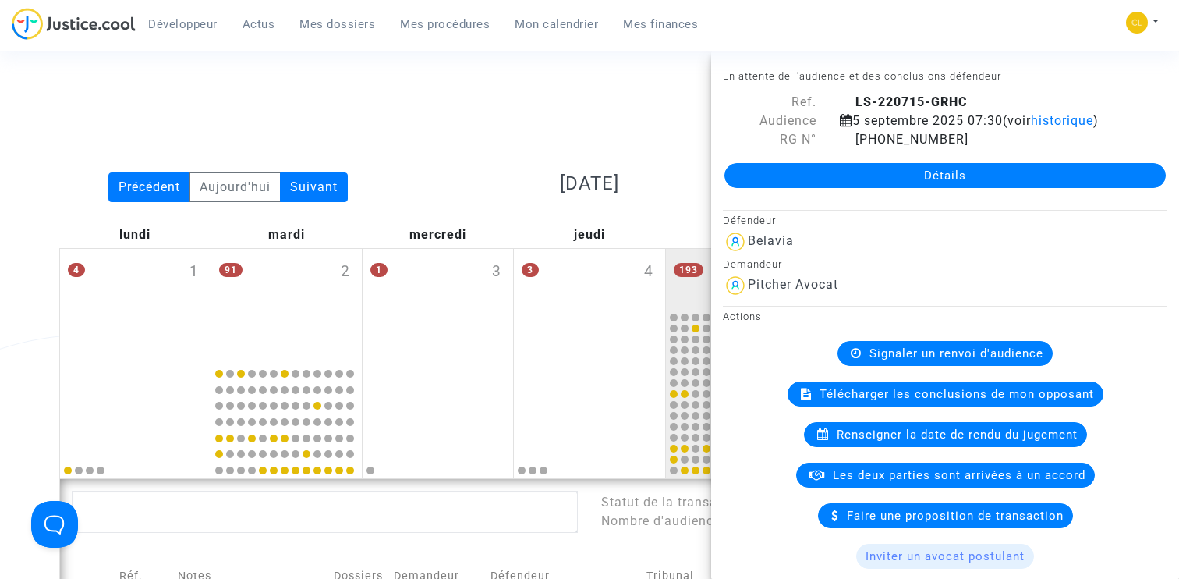
click at [427, 33] on link "Mes procédures" at bounding box center [445, 23] width 115 height 23
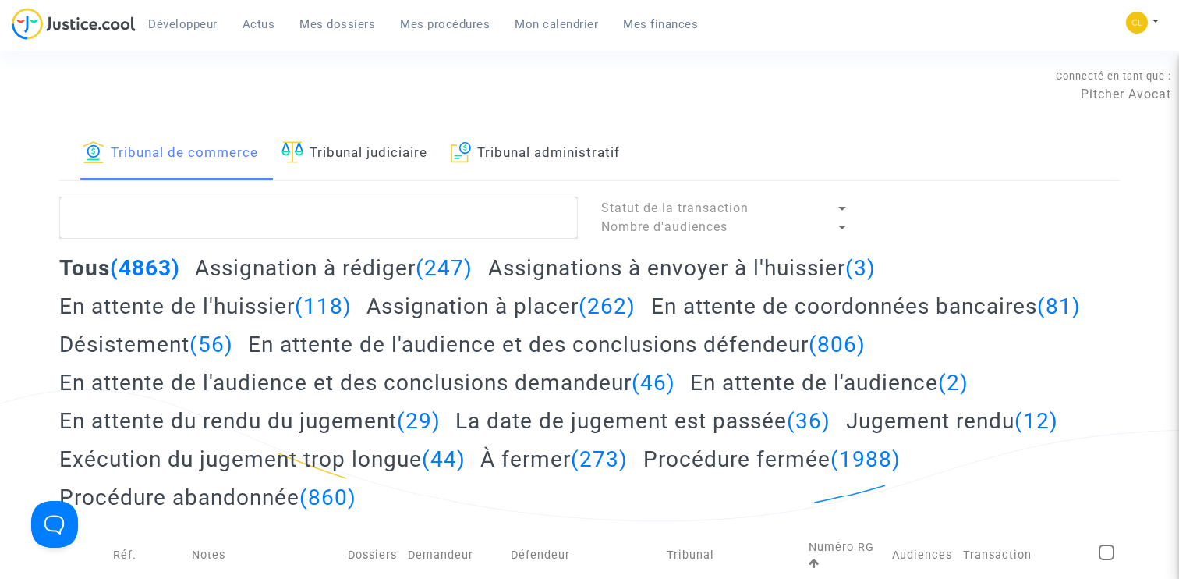
click at [347, 22] on span "Mes dossiers" at bounding box center [337, 24] width 76 height 14
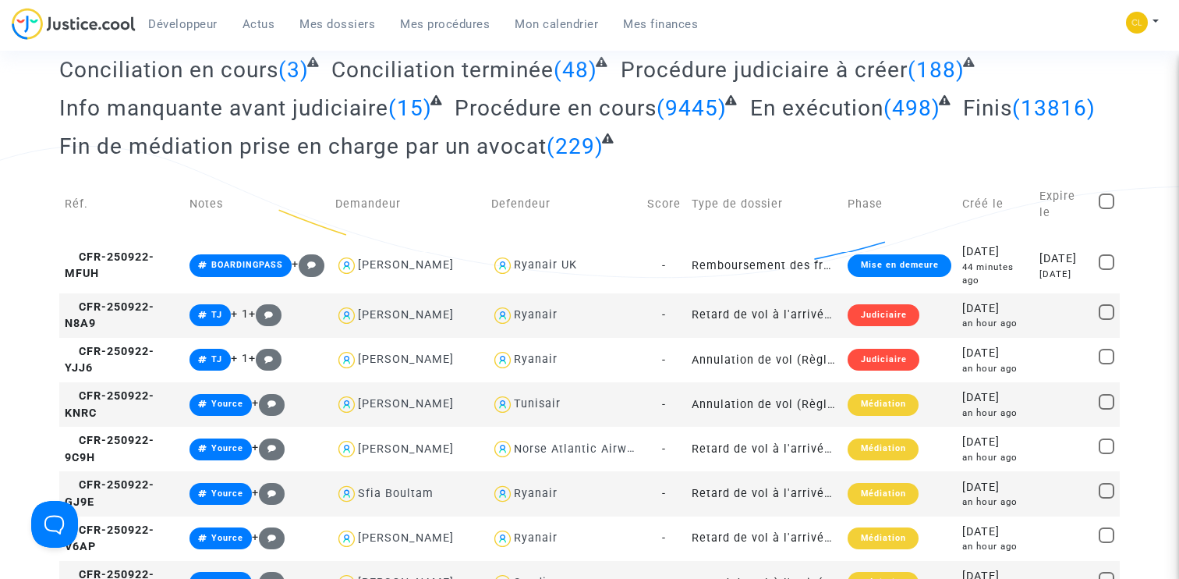
scroll to position [247, 0]
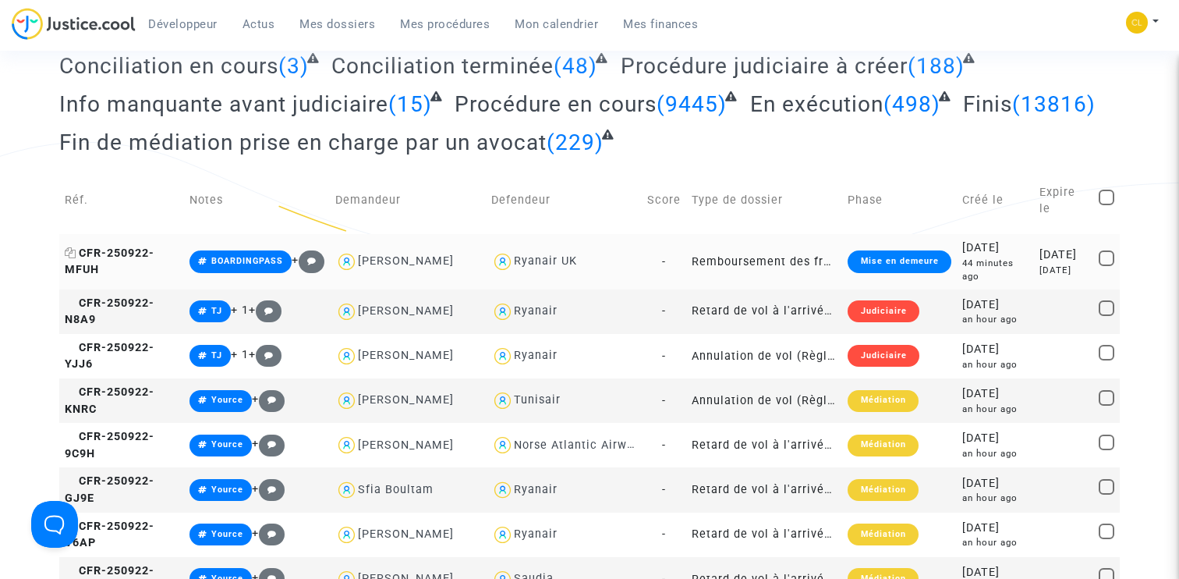
click at [113, 246] on span "CFR-250922-MFUH" at bounding box center [110, 261] width 90 height 30
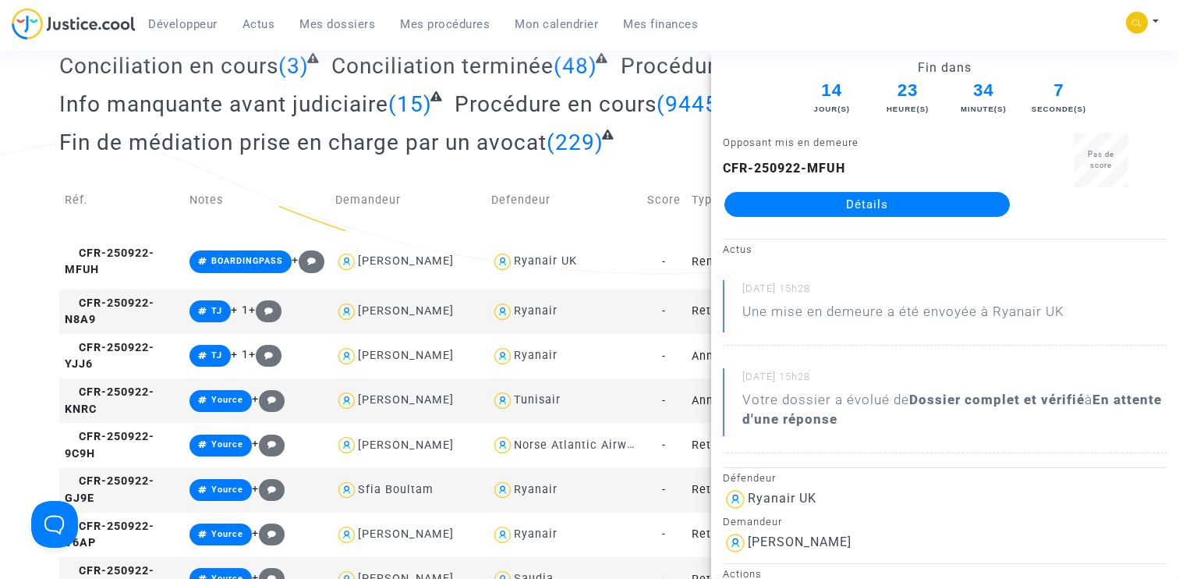
click at [894, 199] on link "Détails" at bounding box center [866, 204] width 285 height 25
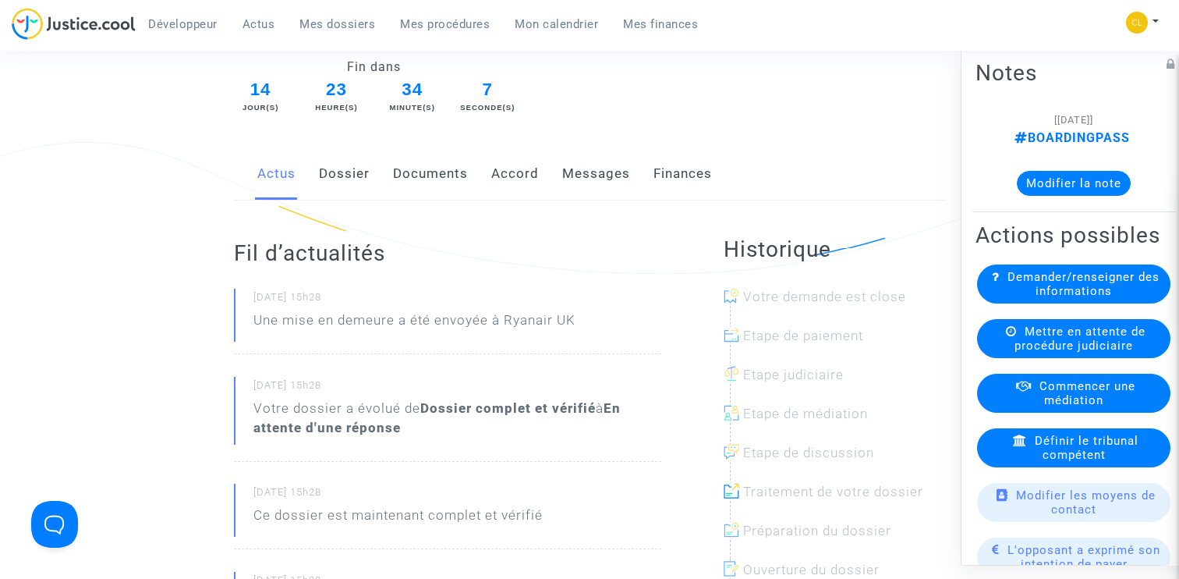
click at [340, 179] on link "Dossier" at bounding box center [344, 173] width 51 height 51
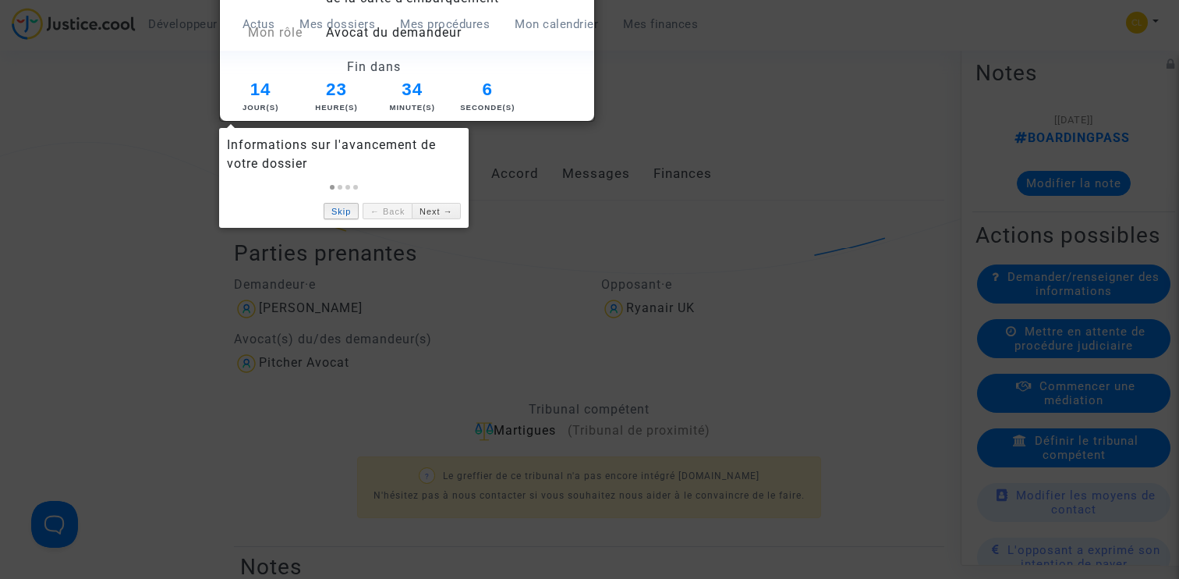
click at [338, 214] on link "Skip" at bounding box center [341, 211] width 35 height 16
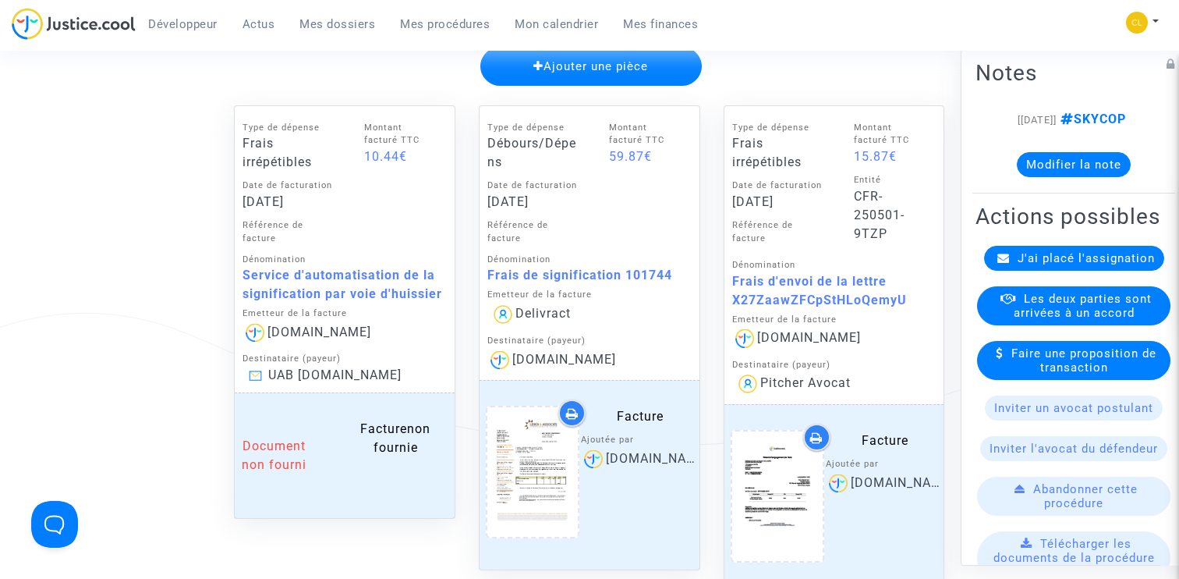
scroll to position [736, 0]
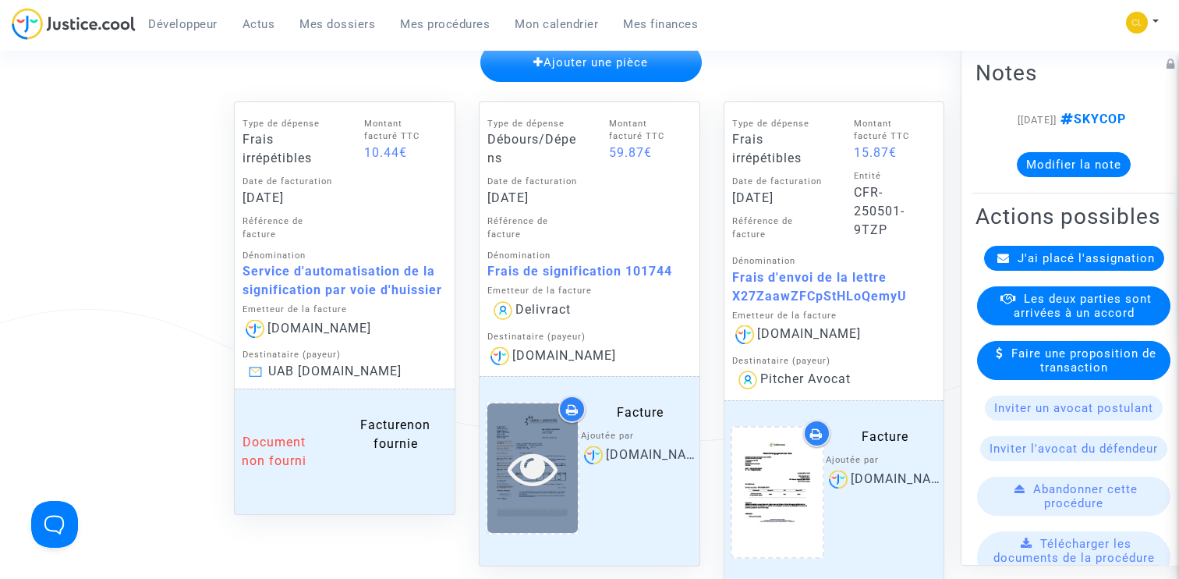
click at [536, 469] on icon at bounding box center [533, 468] width 51 height 50
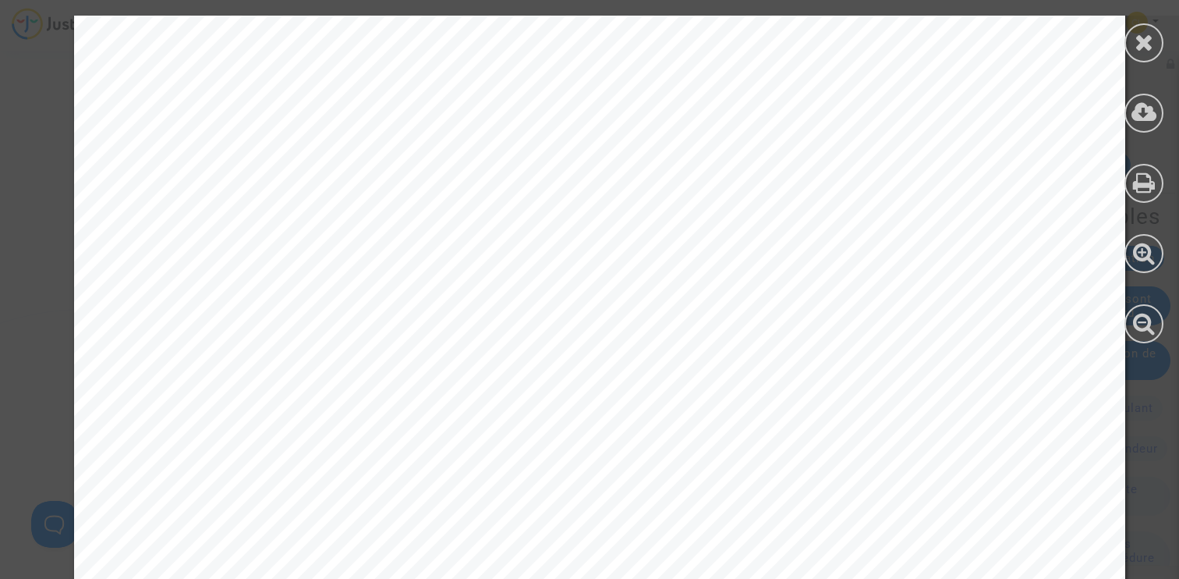
scroll to position [660, 0]
click at [1145, 46] on icon at bounding box center [1144, 41] width 19 height 23
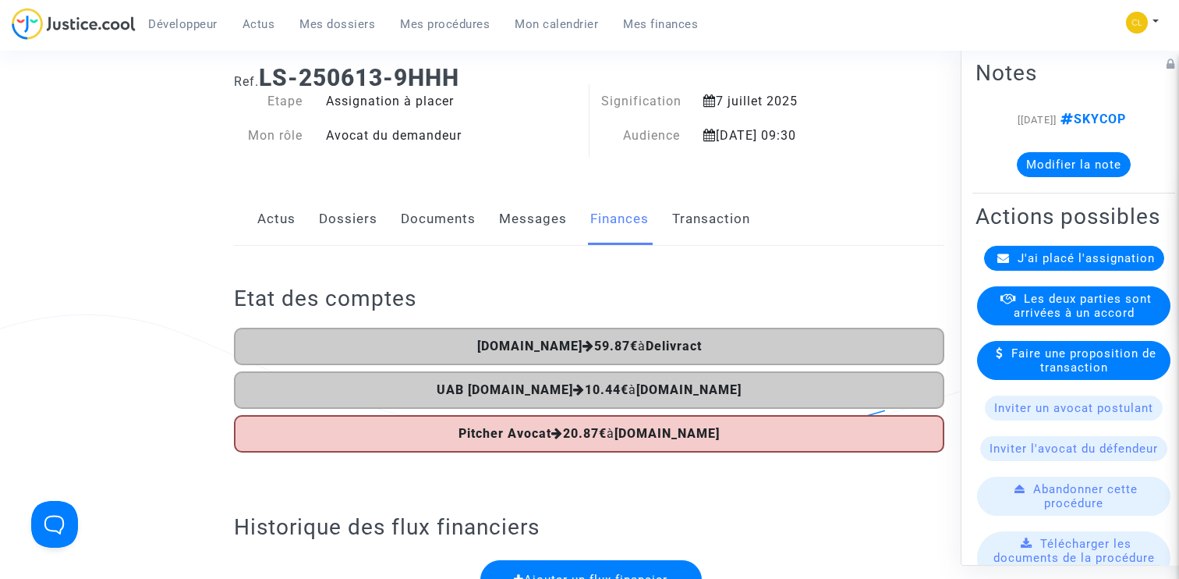
scroll to position [0, 0]
